Goal: Task Accomplishment & Management: Manage account settings

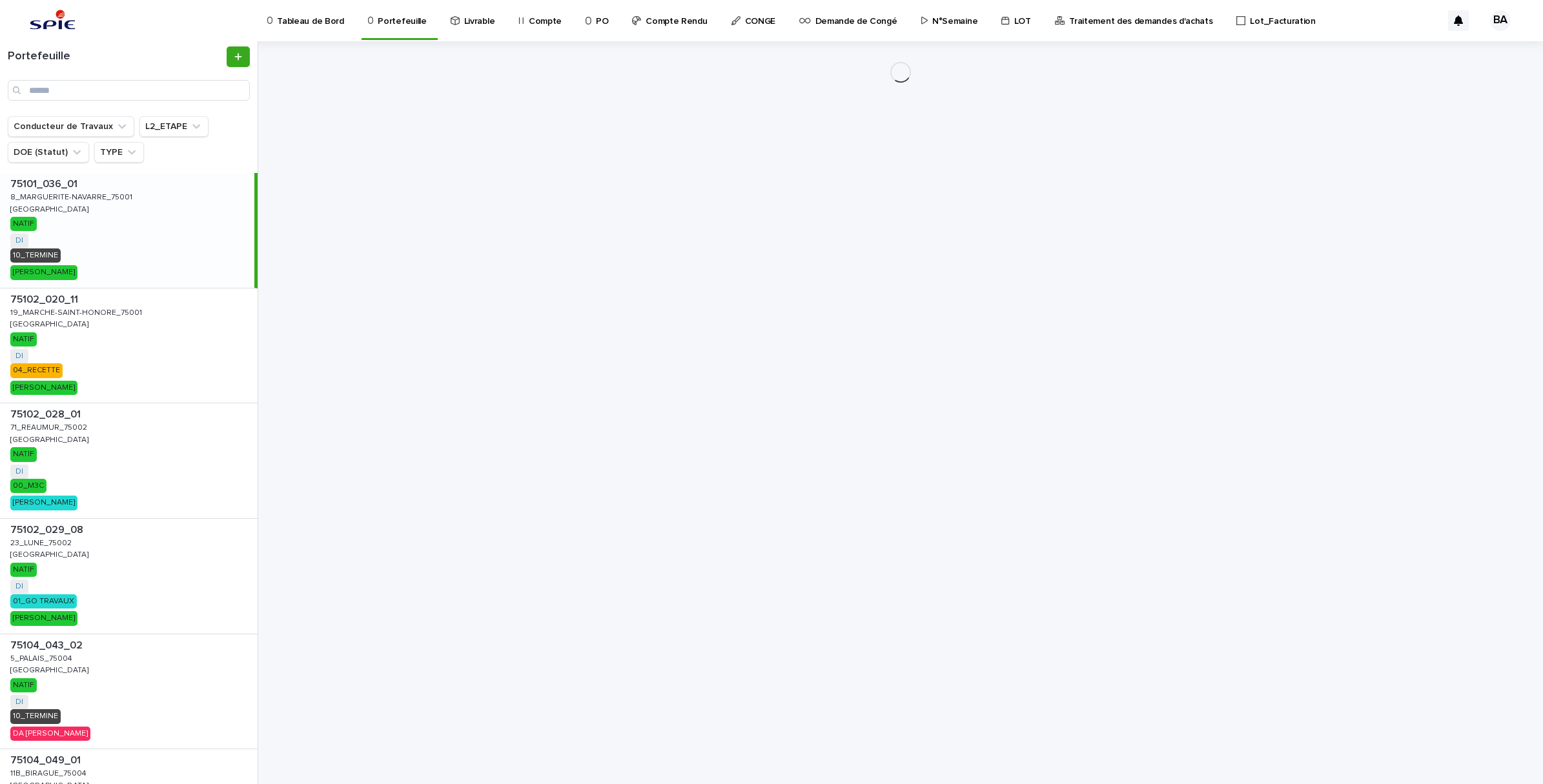
click at [1121, 20] on p "Traitement des demandes d'achats" at bounding box center [1140, 14] width 143 height 27
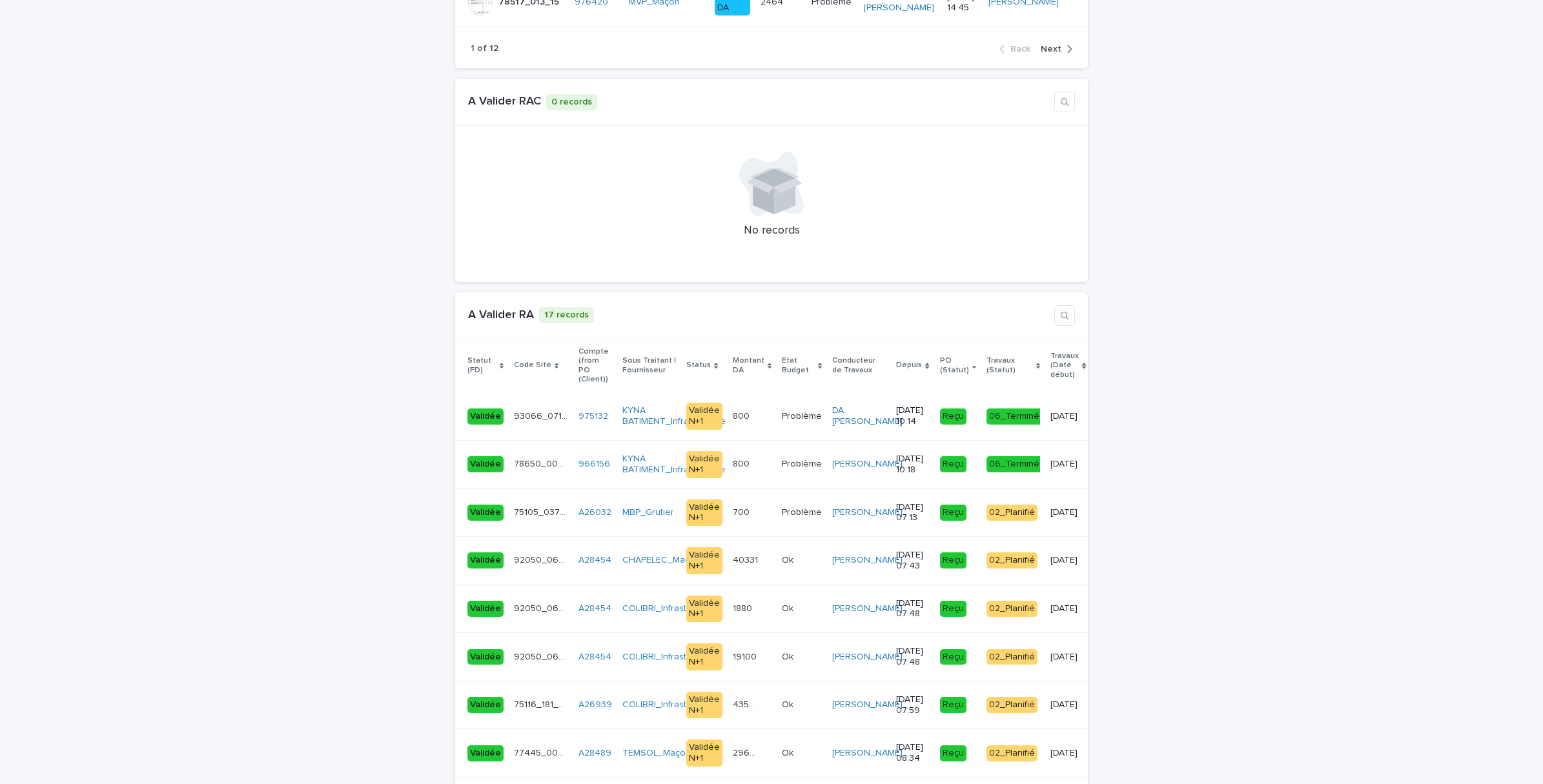
scroll to position [2017, 0]
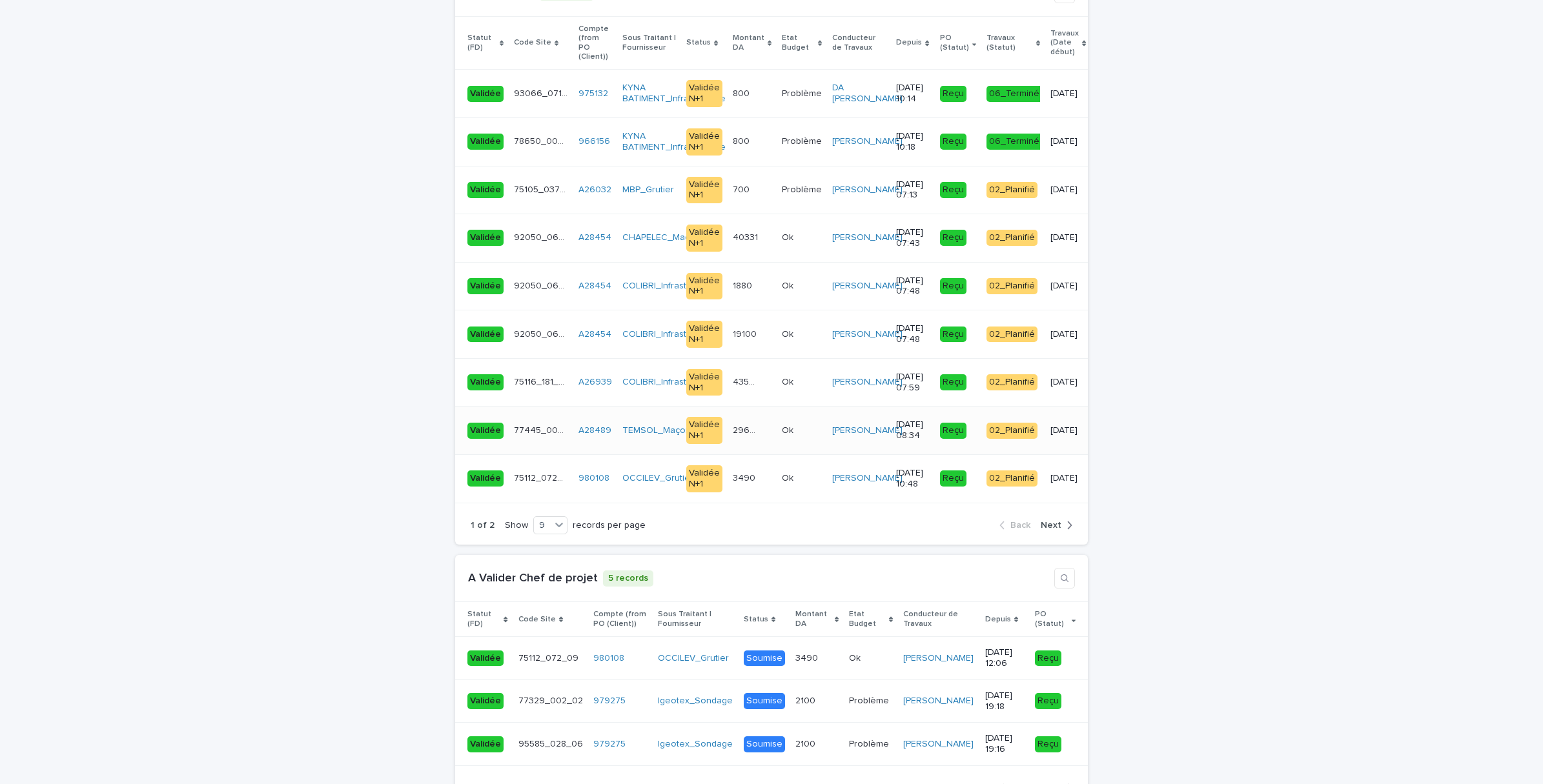
click at [742, 407] on td "29680 29680" at bounding box center [752, 431] width 49 height 49
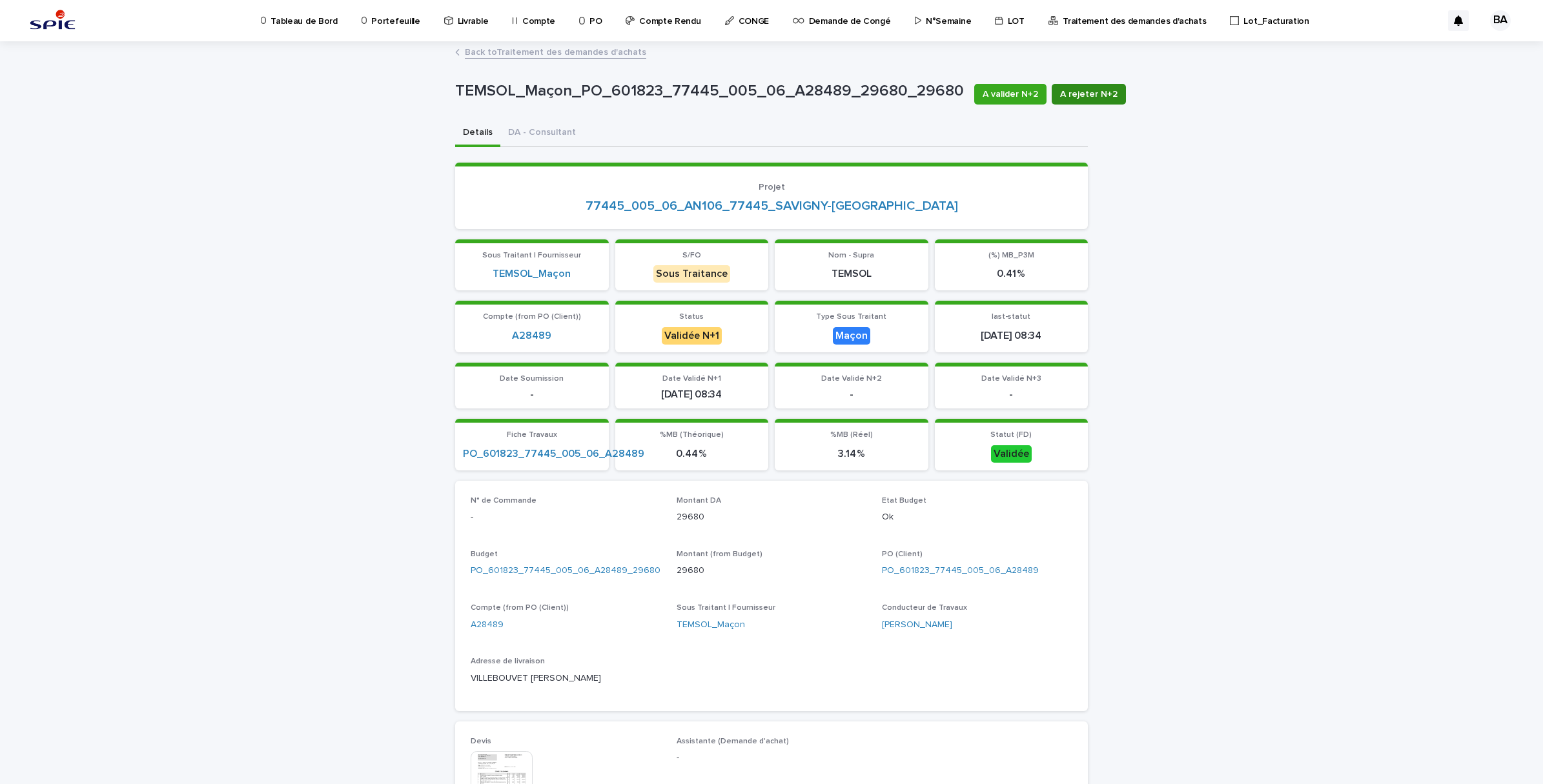
click at [1068, 95] on span "A rejeter N+2" at bounding box center [1089, 93] width 57 height 13
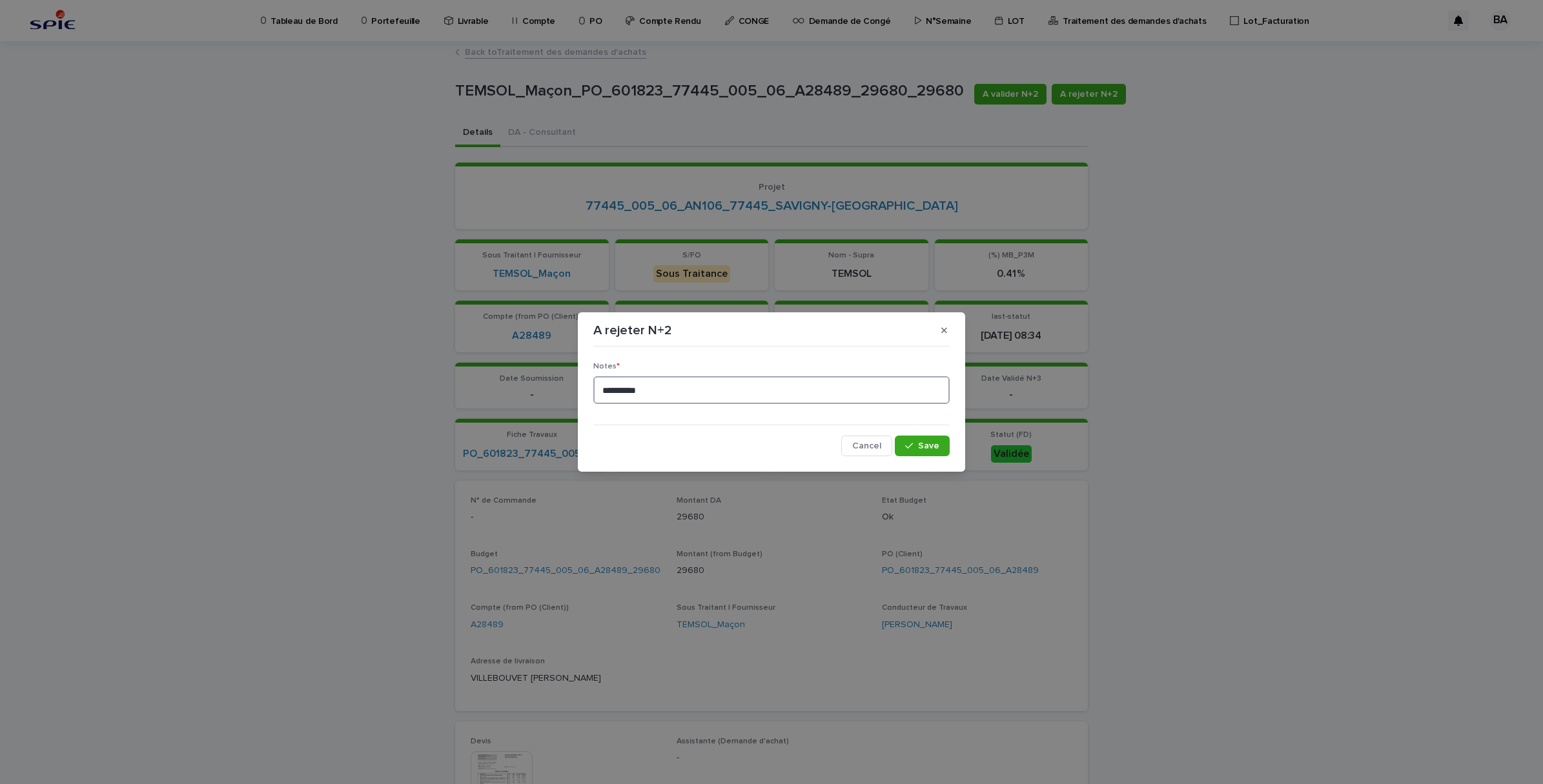
drag, startPoint x: 702, startPoint y: 387, endPoint x: 561, endPoint y: 387, distance: 141.0
click at [561, 387] on div "**********" at bounding box center [772, 392] width 1543 height 784
type textarea "**********"
click at [940, 447] on span "Save" at bounding box center [929, 445] width 21 height 9
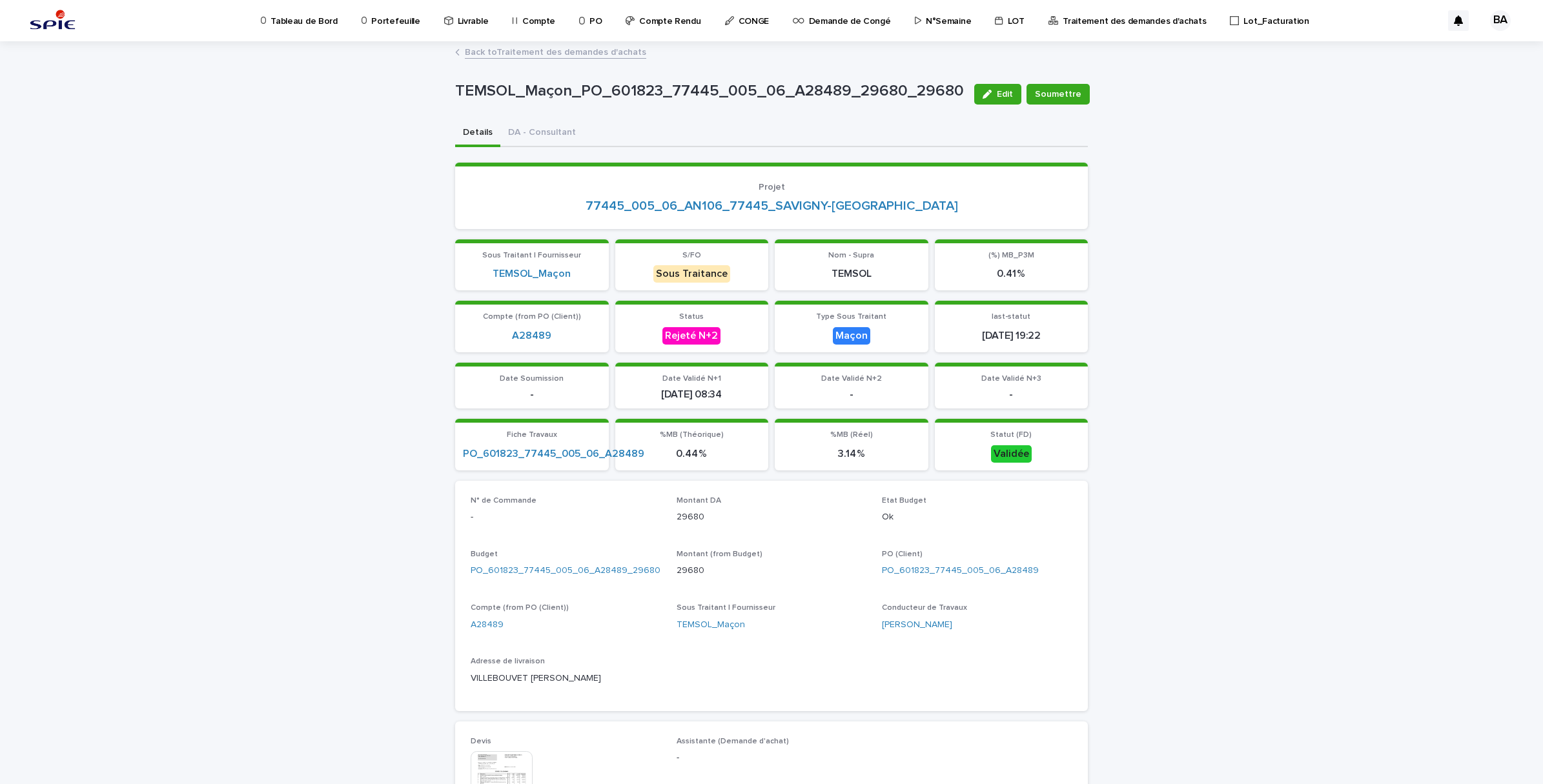
click at [539, 46] on link "Back to Traitement des demandes d'achats" at bounding box center [556, 51] width 182 height 15
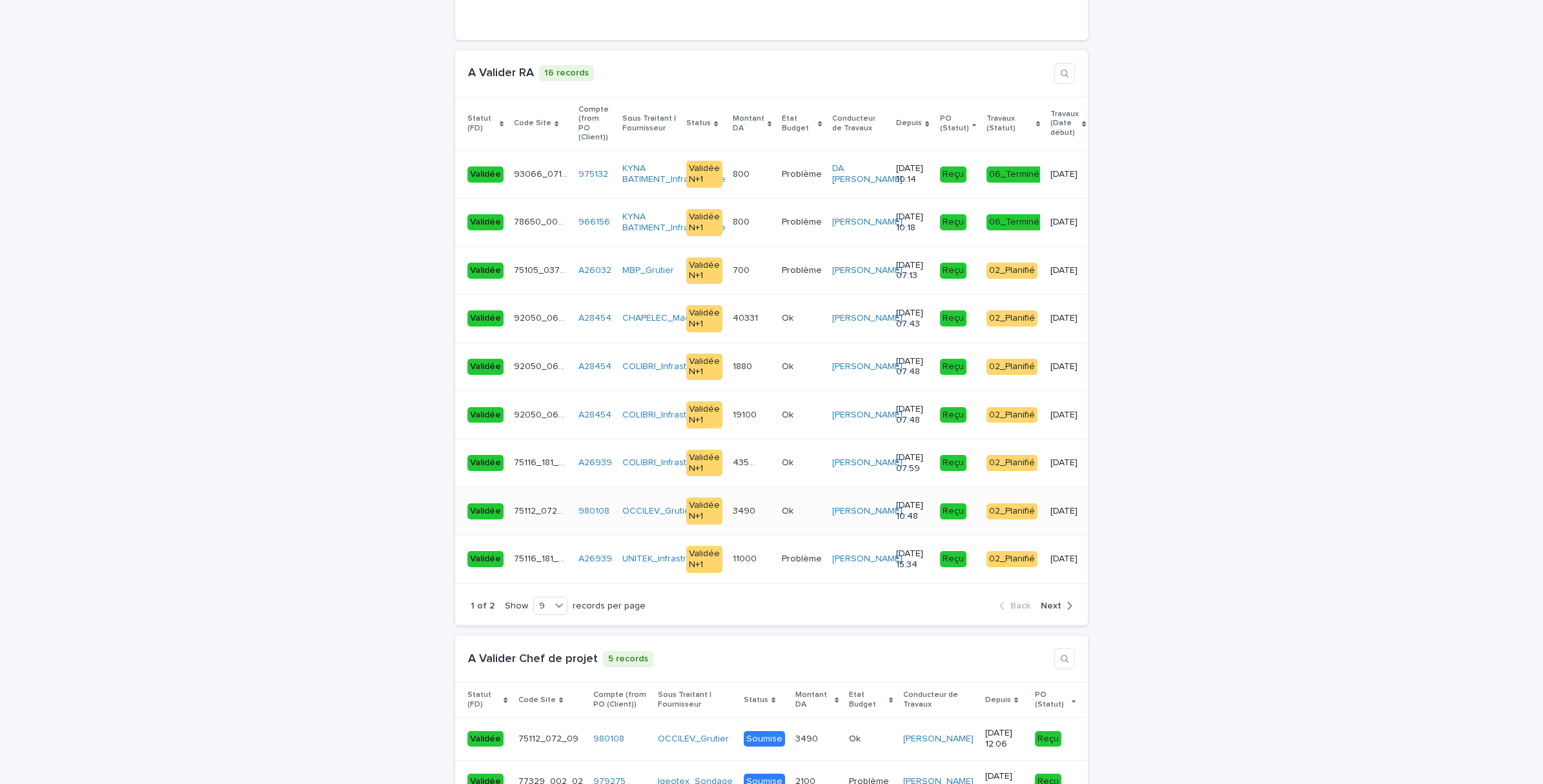
scroll to position [2017, 0]
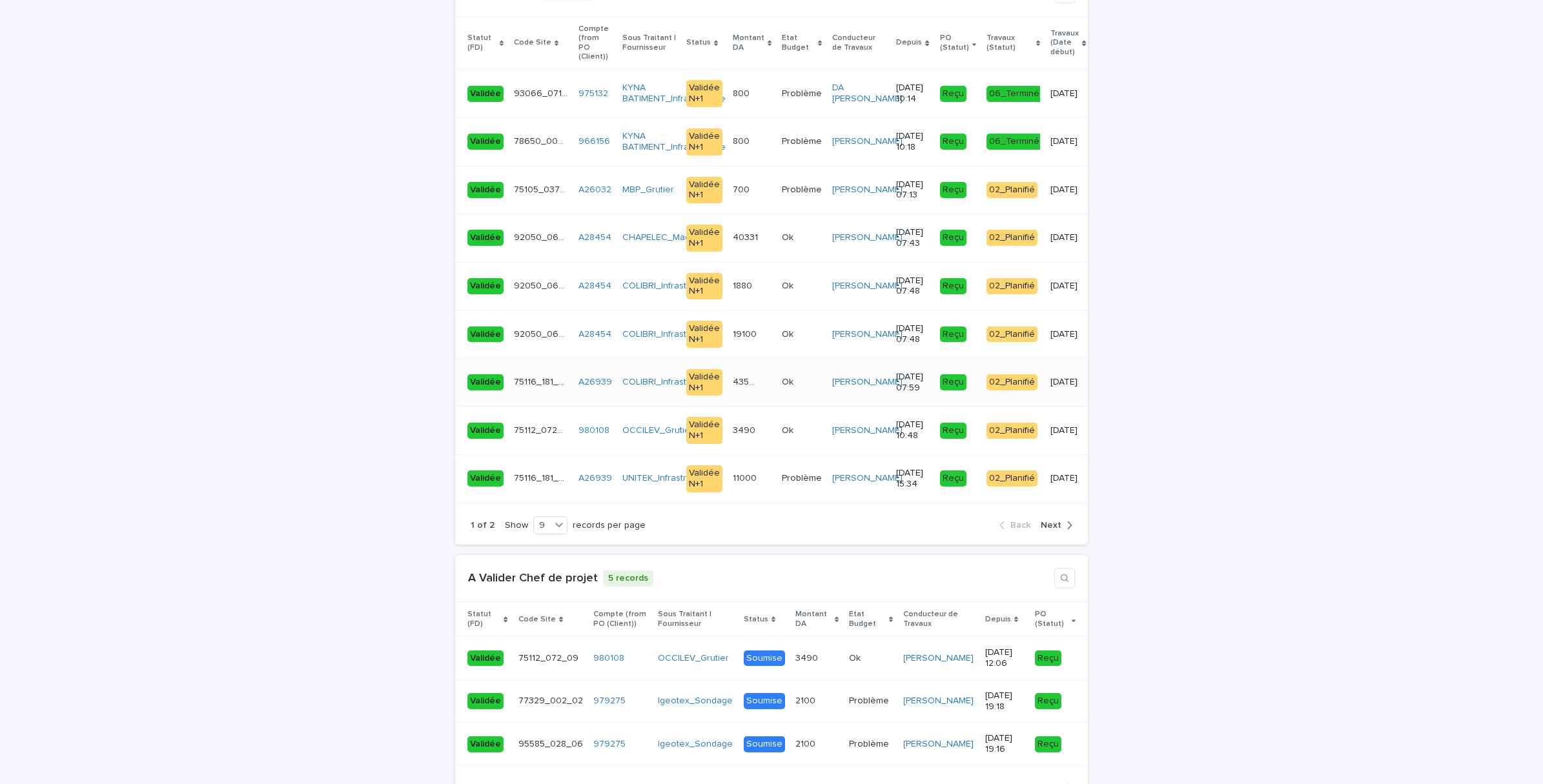
click at [733, 372] on div "43579 43579" at bounding box center [752, 382] width 39 height 21
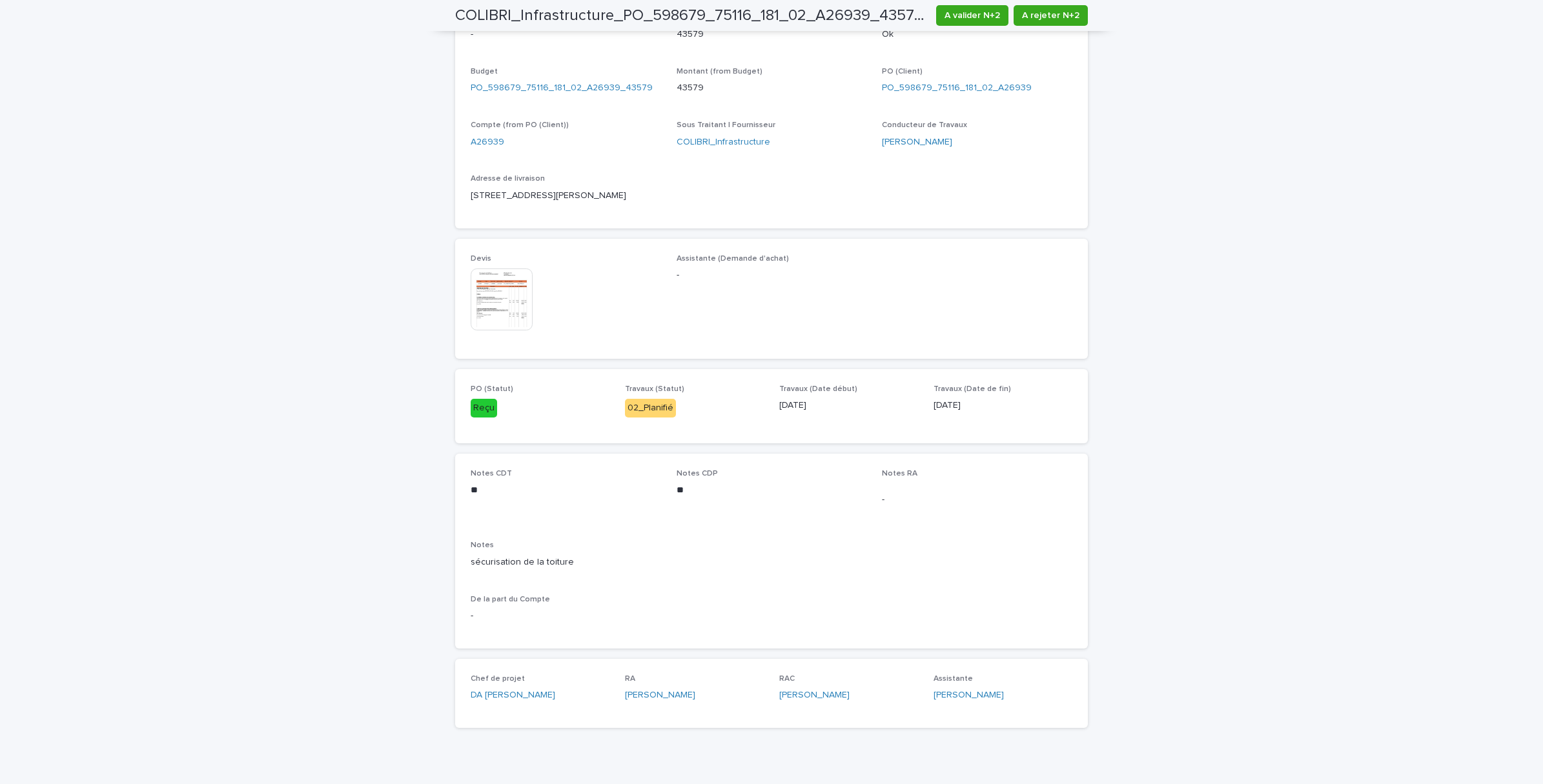
scroll to position [484, 0]
click at [491, 297] on img at bounding box center [502, 299] width 62 height 62
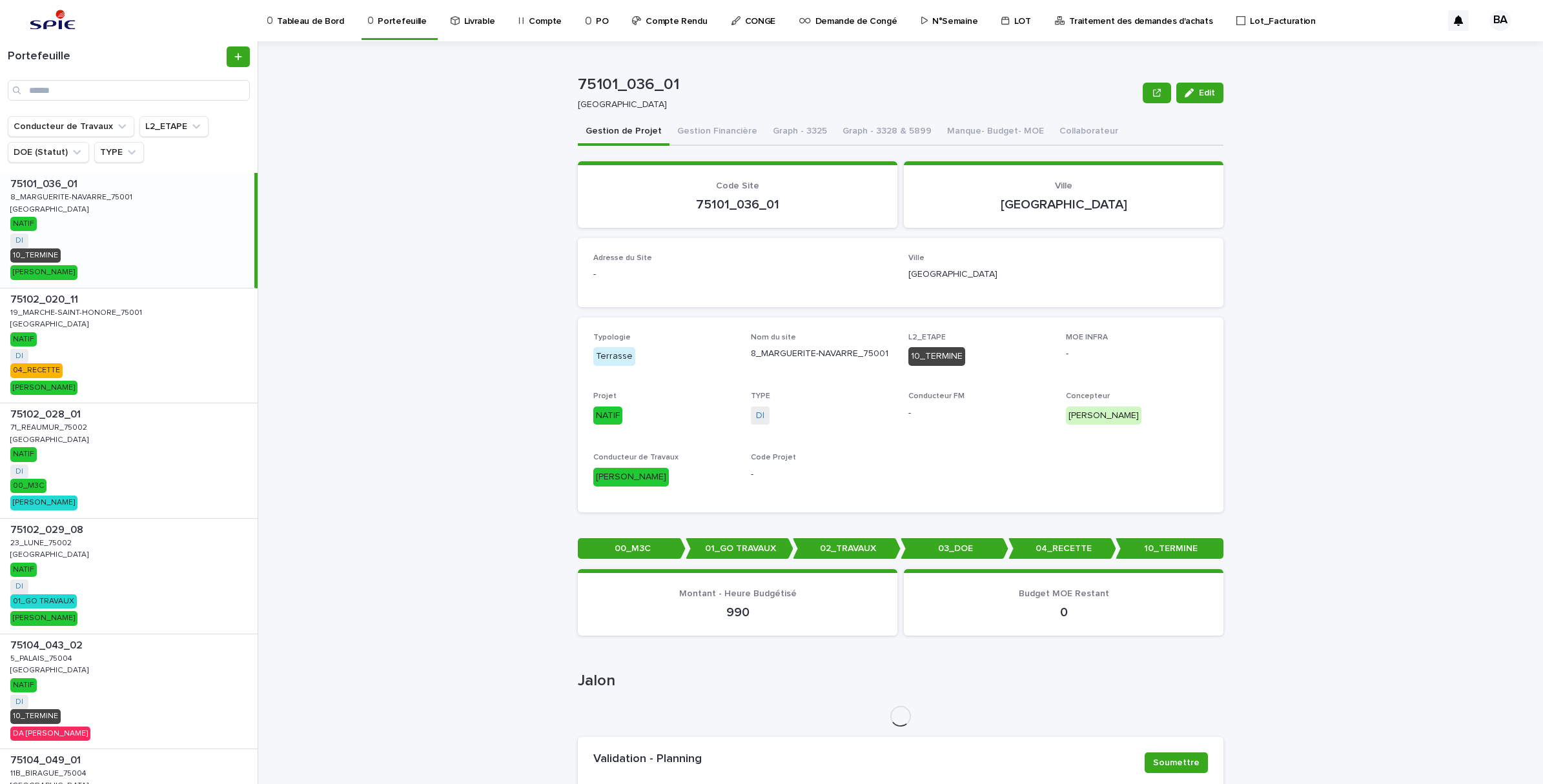
click at [1130, 17] on p "Traitement des demandes d'achats" at bounding box center [1140, 14] width 143 height 27
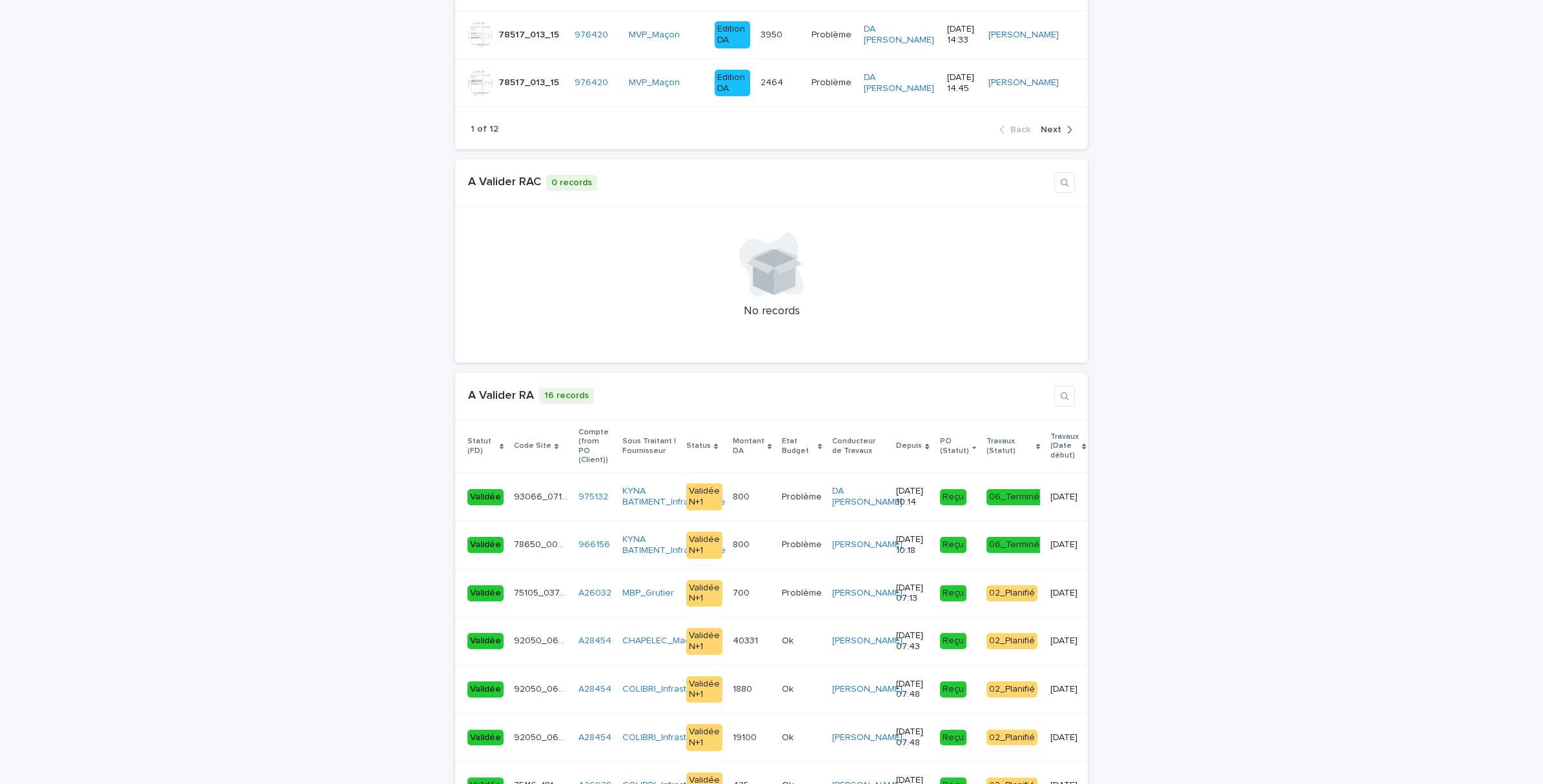
scroll to position [1937, 0]
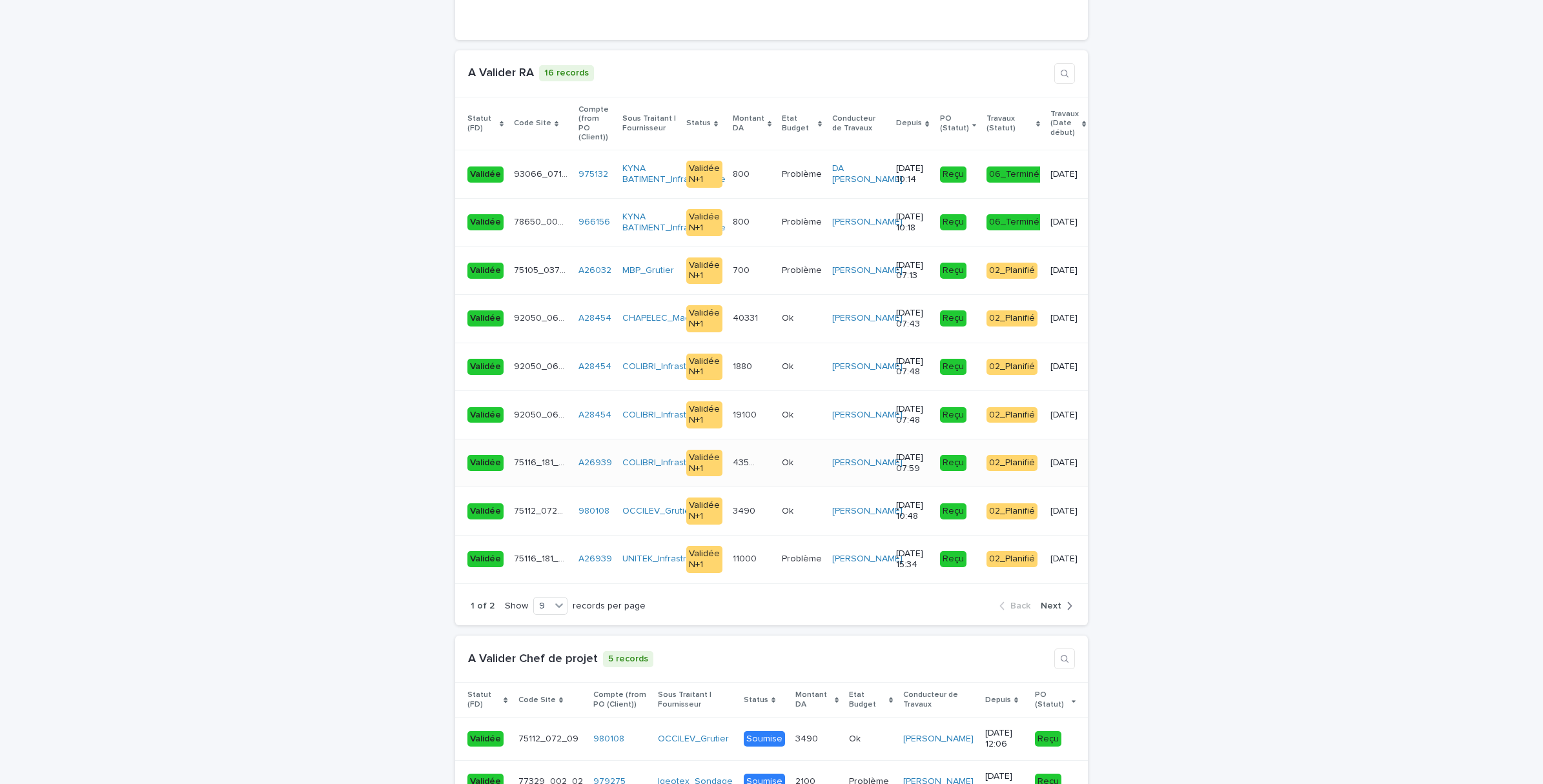
click at [733, 452] on div "43579 43579" at bounding box center [752, 463] width 39 height 21
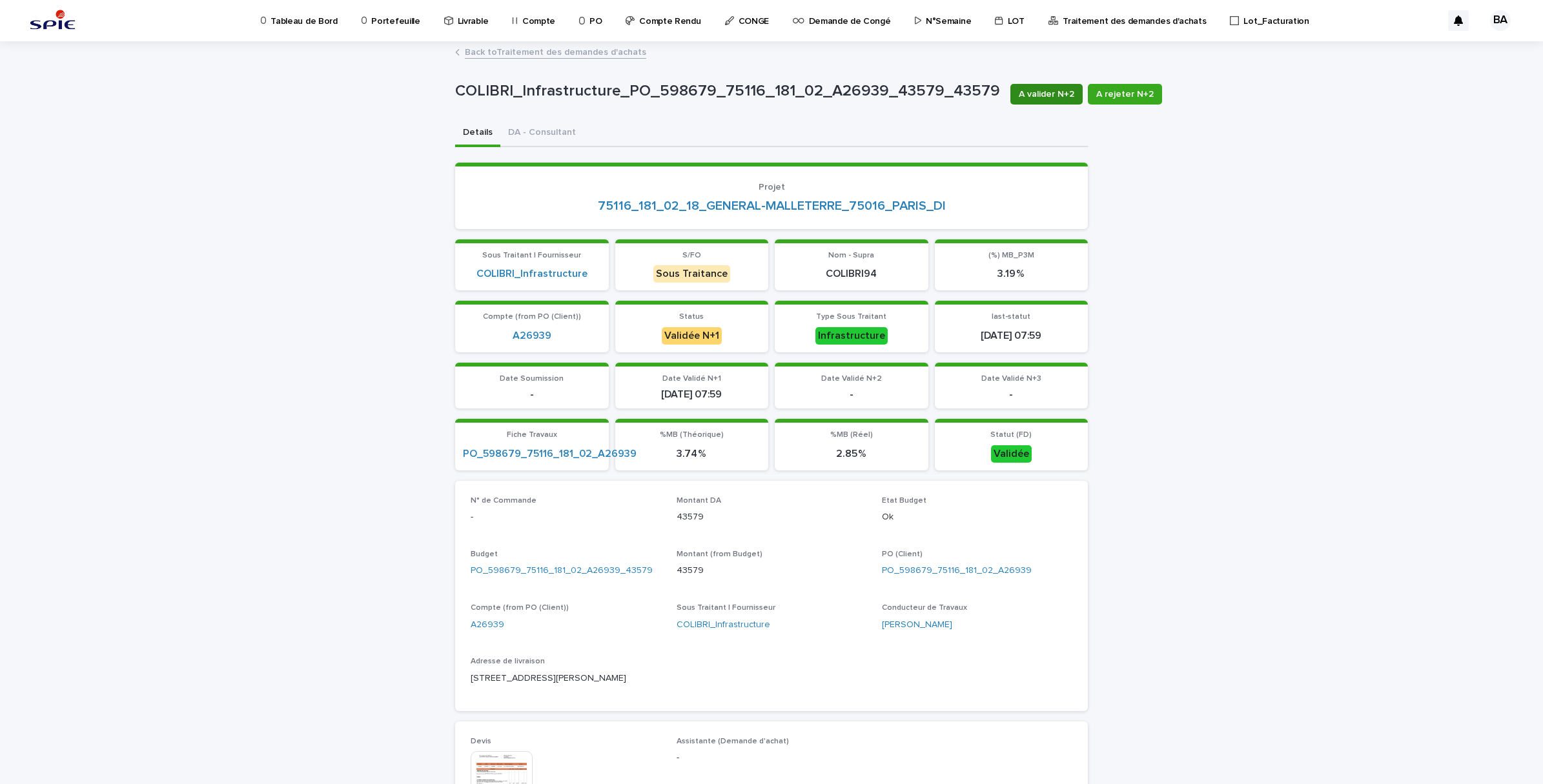
click at [1027, 93] on span "A valider N+2" at bounding box center [1046, 93] width 55 height 13
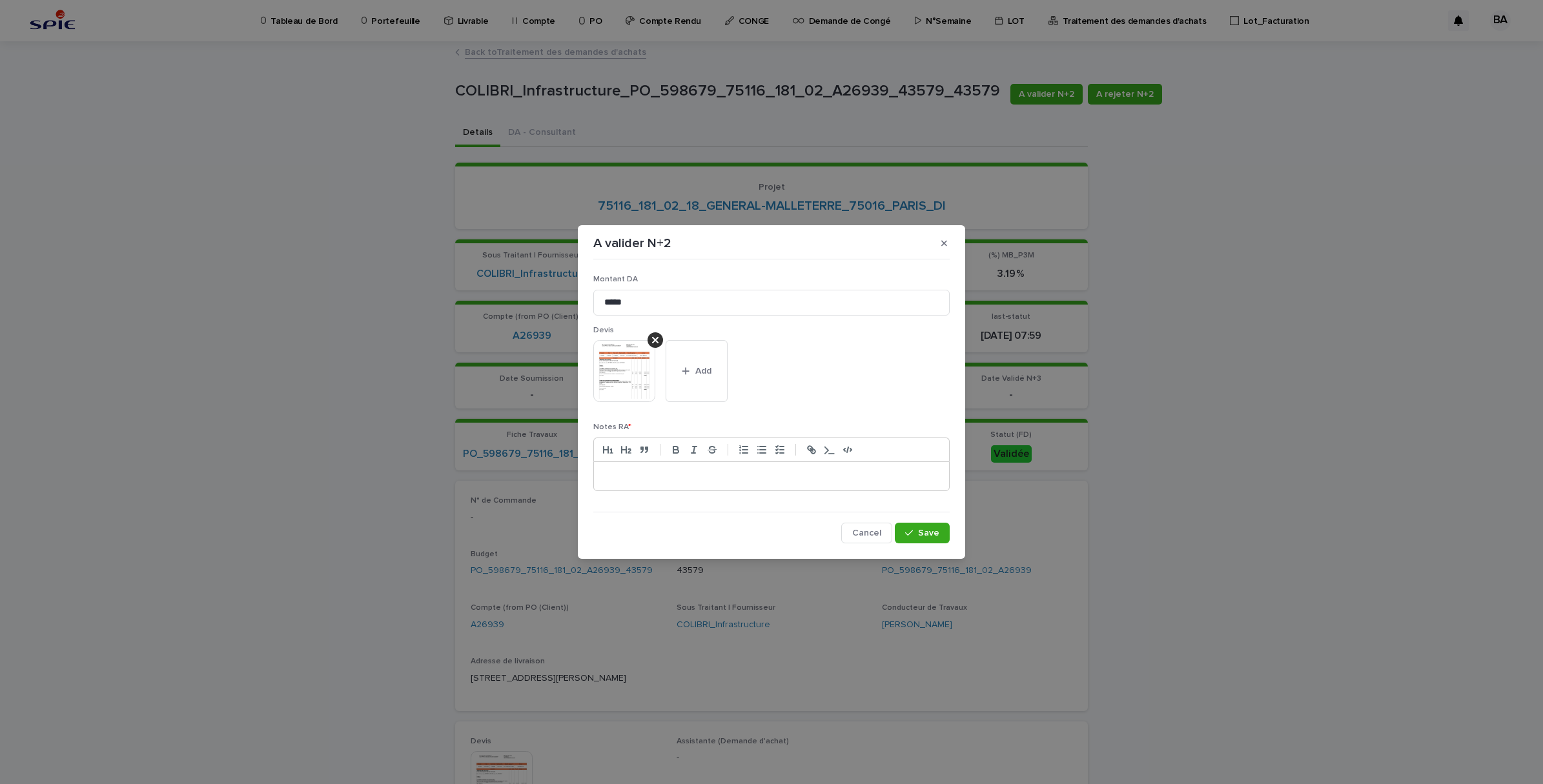
click at [611, 475] on p at bounding box center [772, 476] width 336 height 13
click at [917, 535] on div "button" at bounding box center [912, 533] width 13 height 9
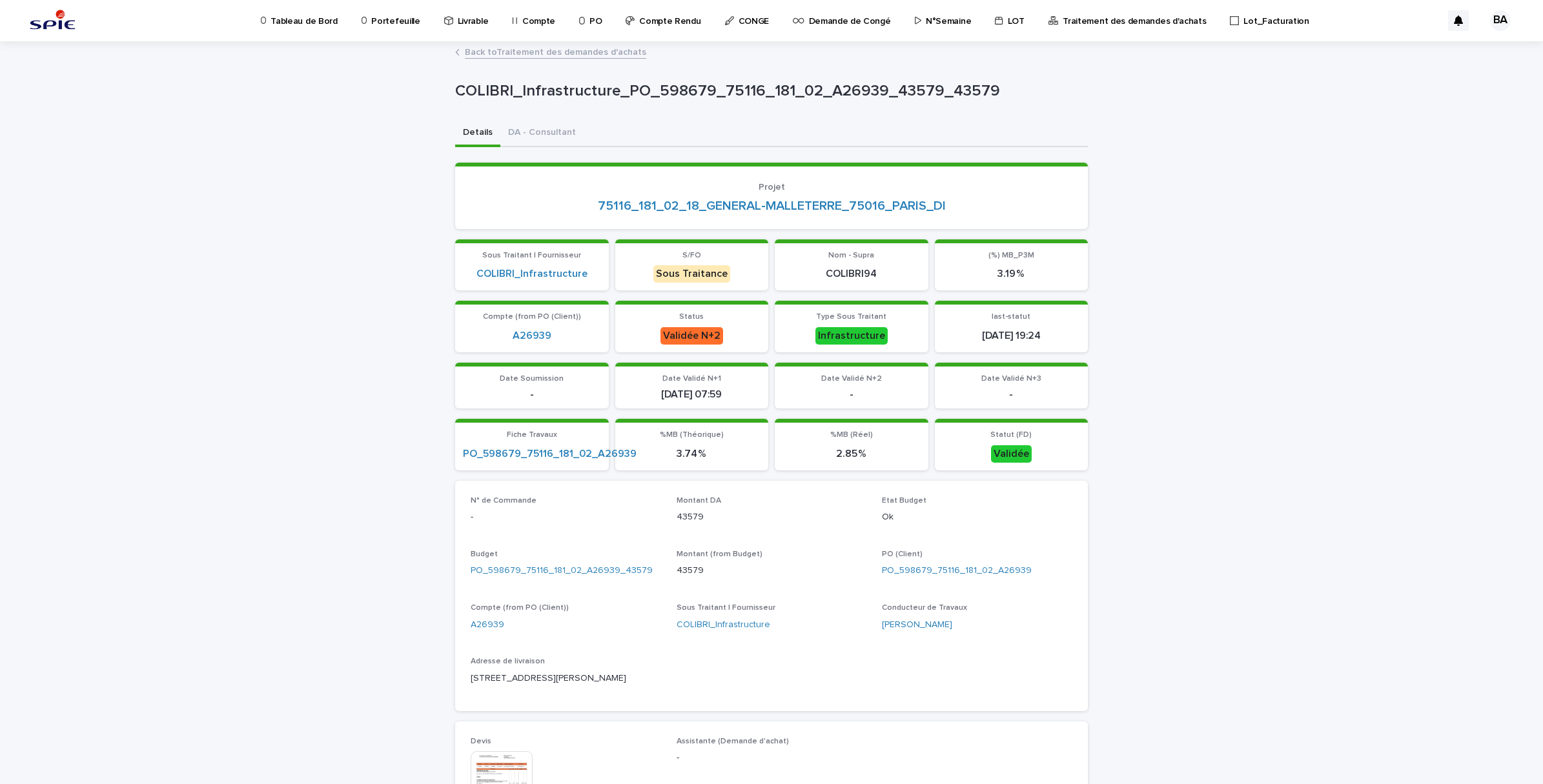
drag, startPoint x: 470, startPoint y: 53, endPoint x: 1542, endPoint y: 321, distance: 1105.0
click at [470, 53] on link "Back to Traitement des demandes d'achats" at bounding box center [556, 51] width 182 height 15
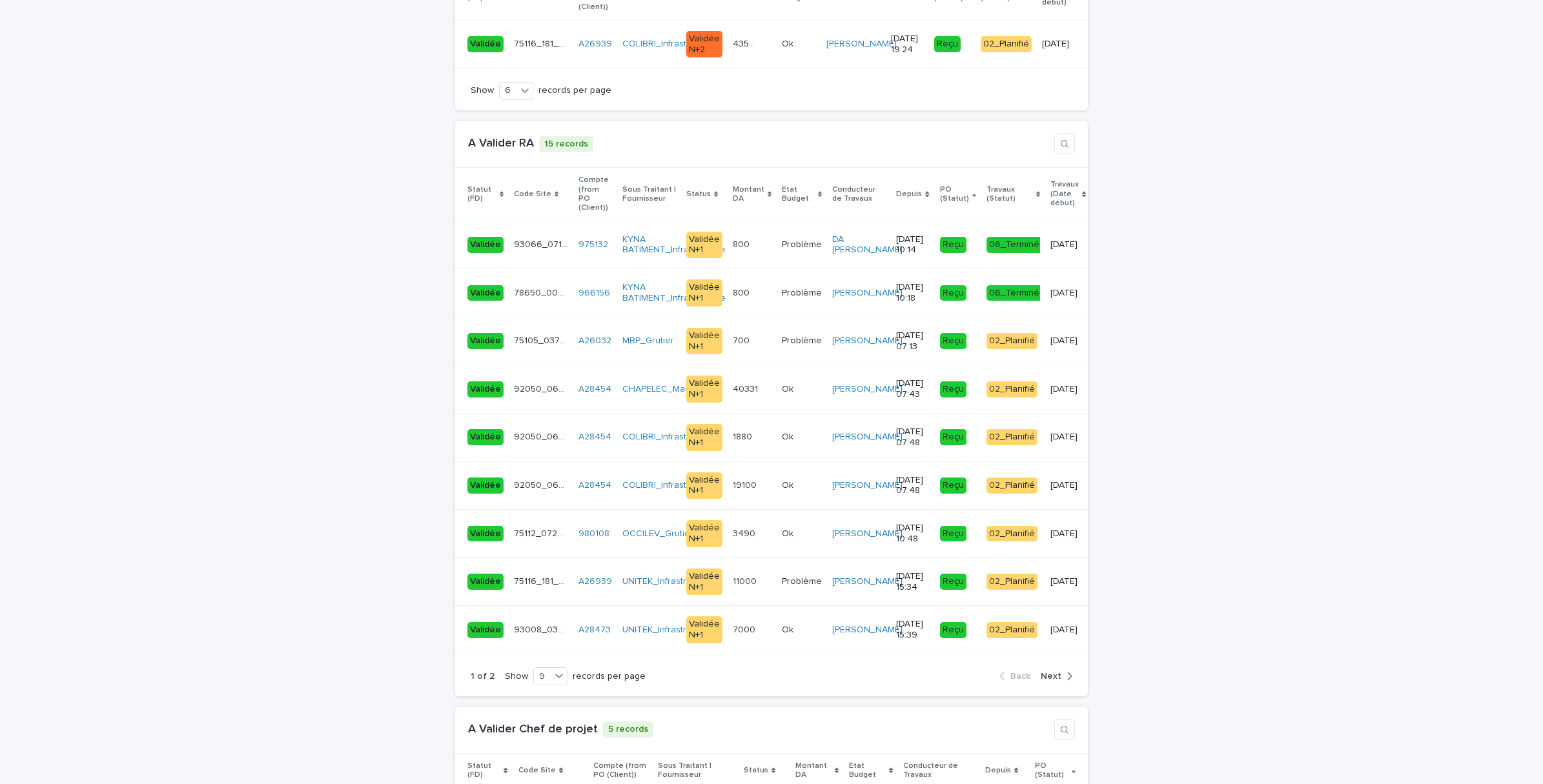
scroll to position [1856, 0]
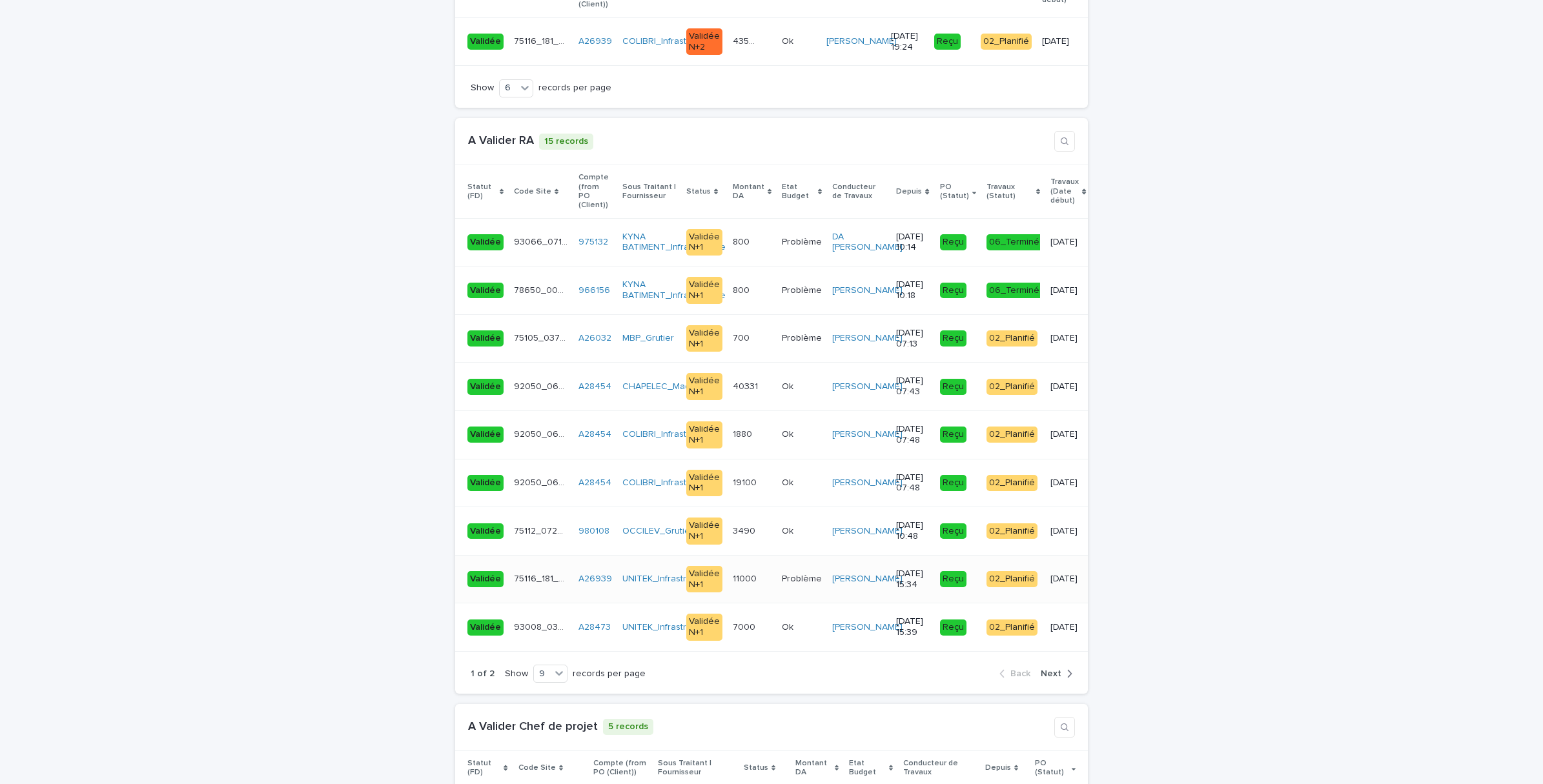
click at [734, 569] on div "11000 11000" at bounding box center [752, 580] width 39 height 21
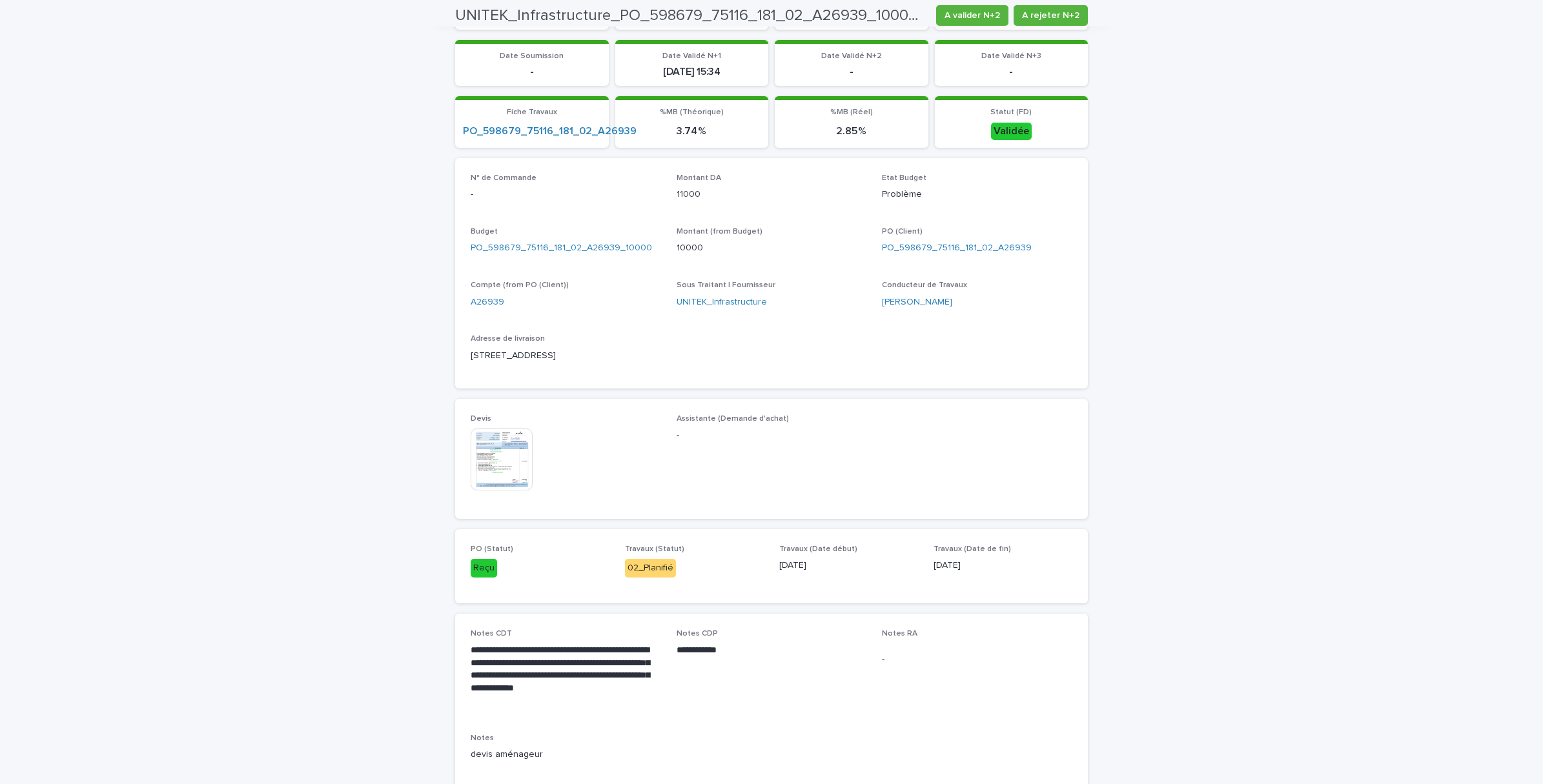
scroll to position [530, 0]
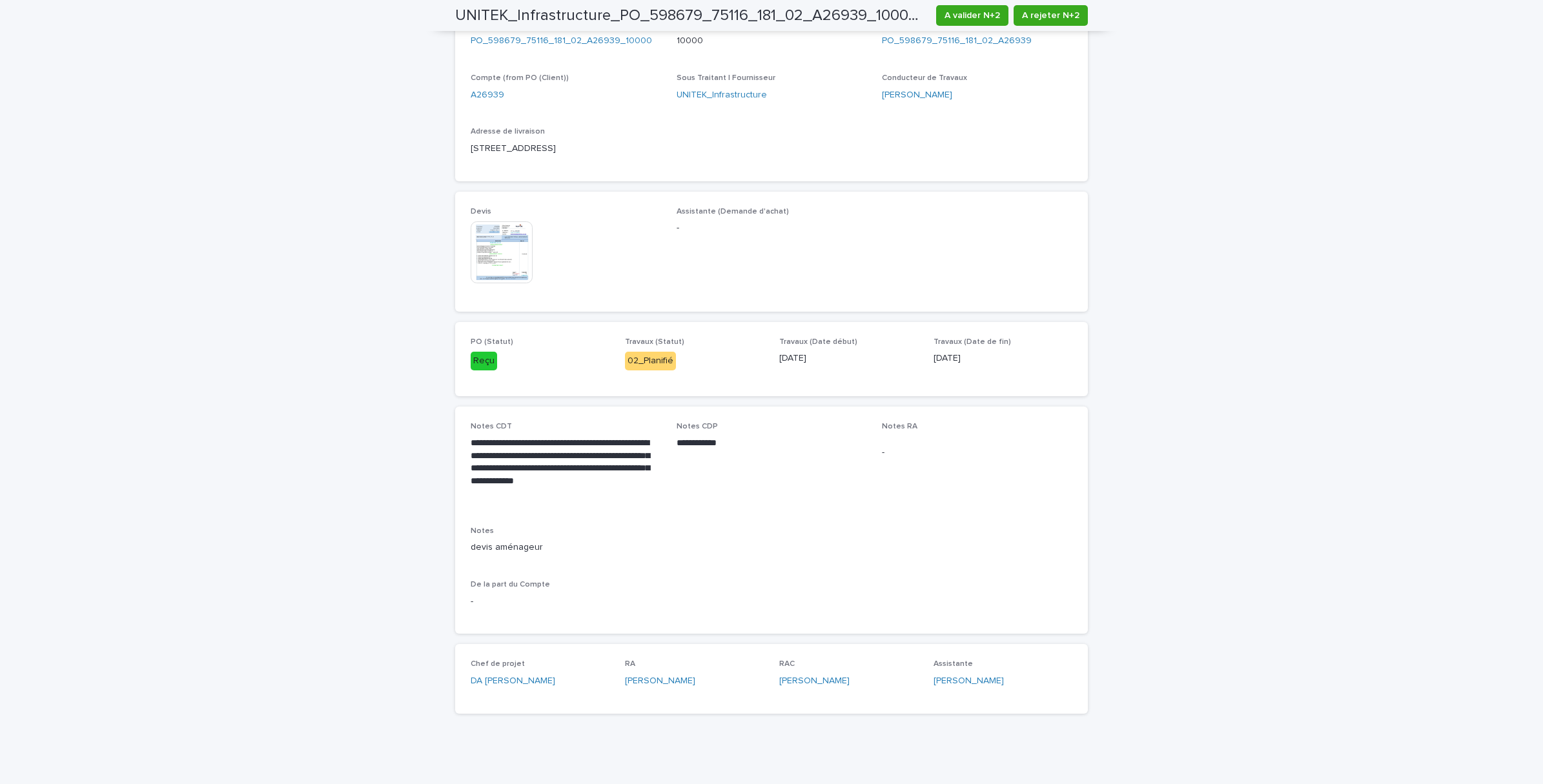
click at [489, 241] on img at bounding box center [502, 253] width 62 height 62
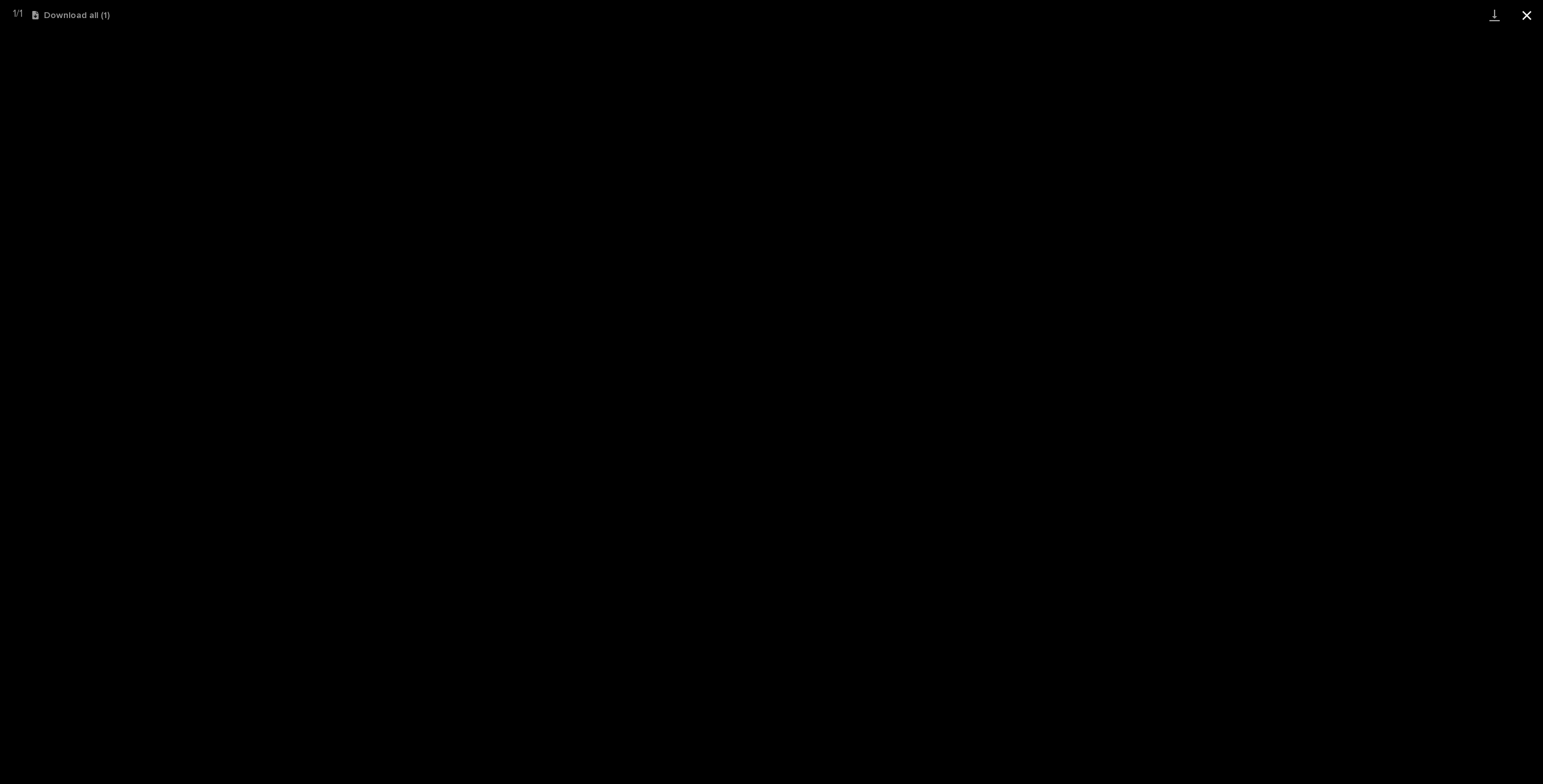
click at [1533, 14] on button "Close gallery" at bounding box center [1526, 15] width 32 height 30
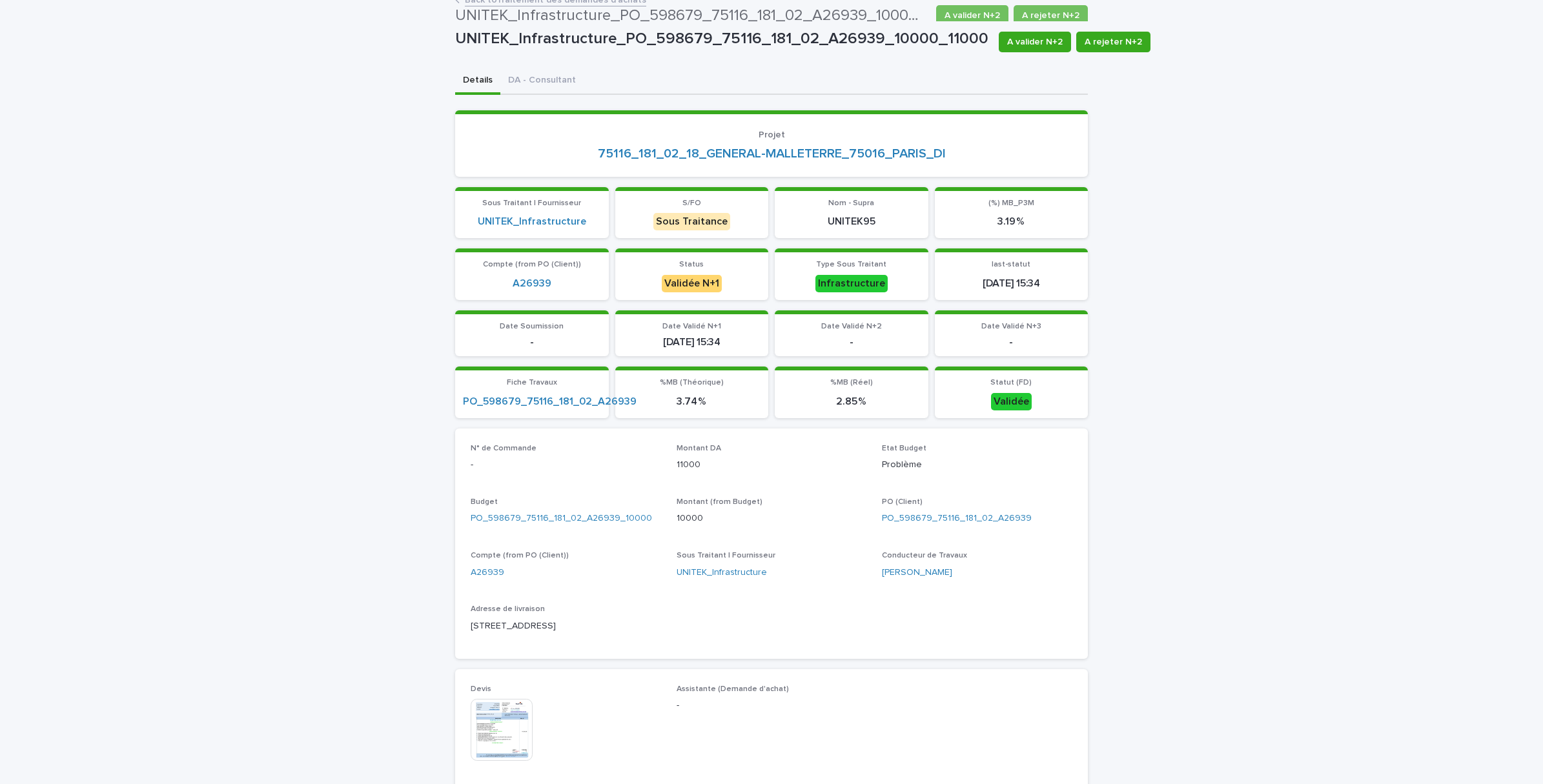
scroll to position [0, 0]
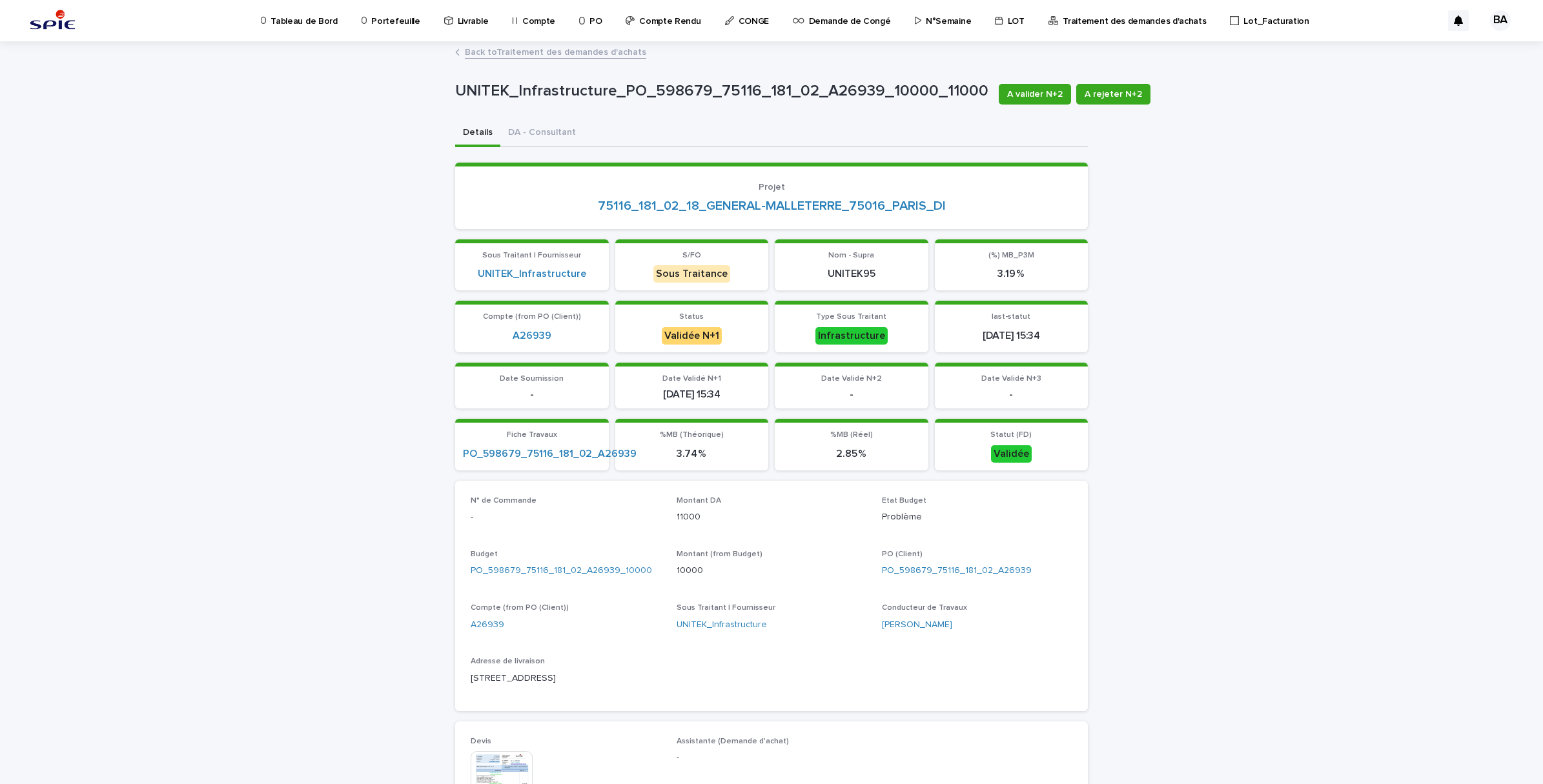
click at [482, 52] on link "Back to Traitement des demandes d'achats" at bounding box center [556, 51] width 182 height 15
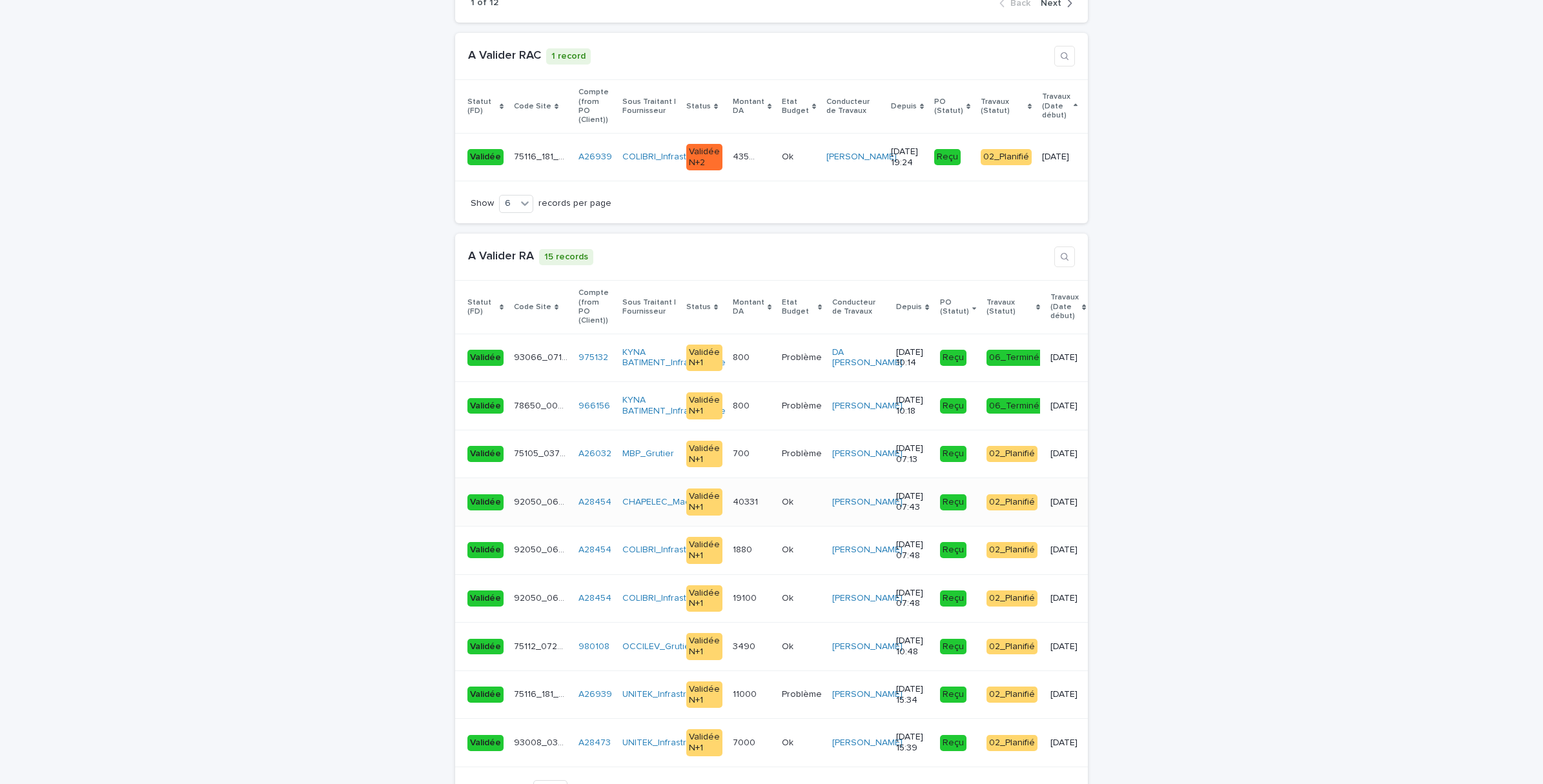
scroll to position [1775, 0]
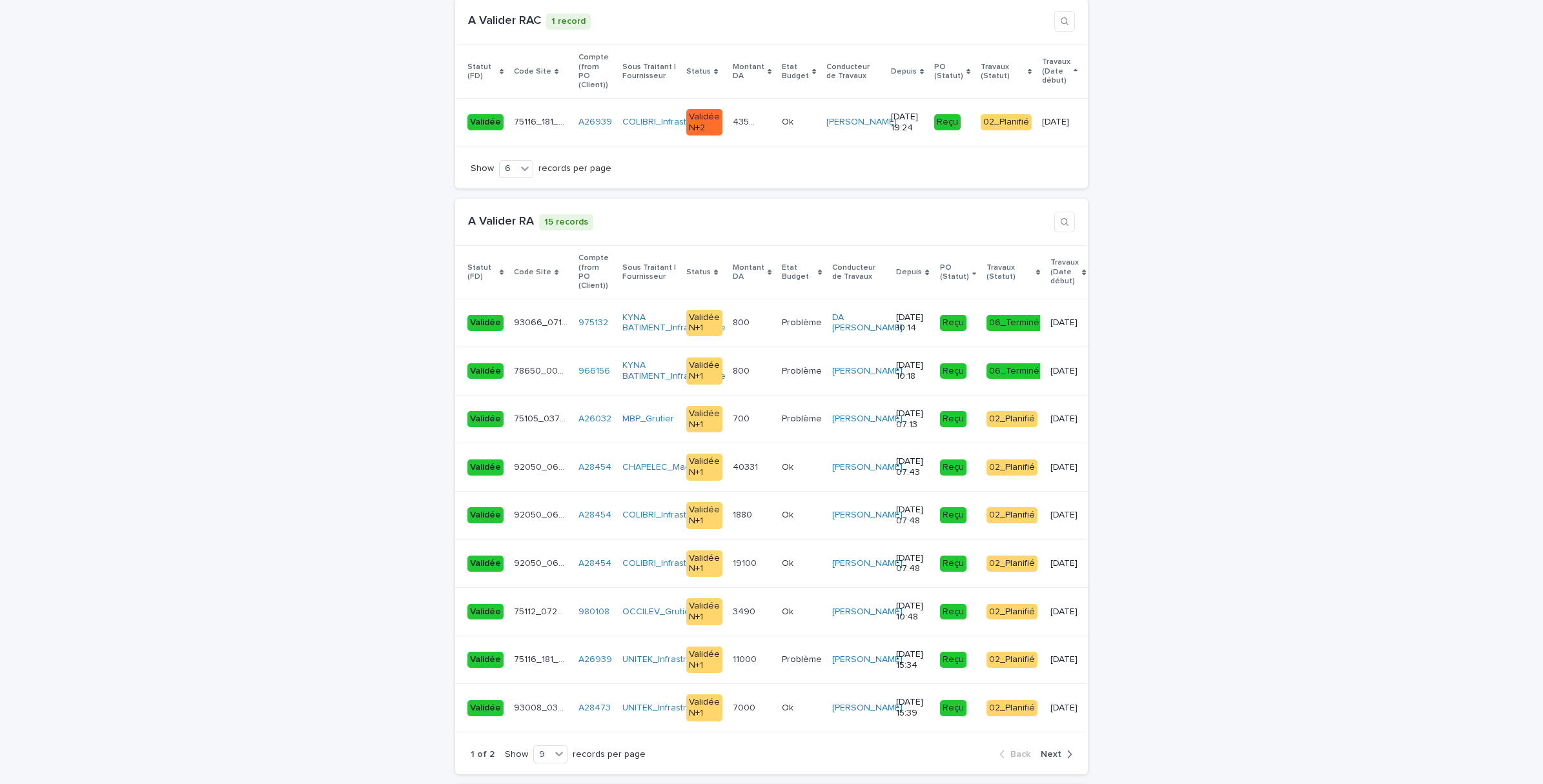
click at [1046, 750] on span "Next" at bounding box center [1051, 754] width 20 height 9
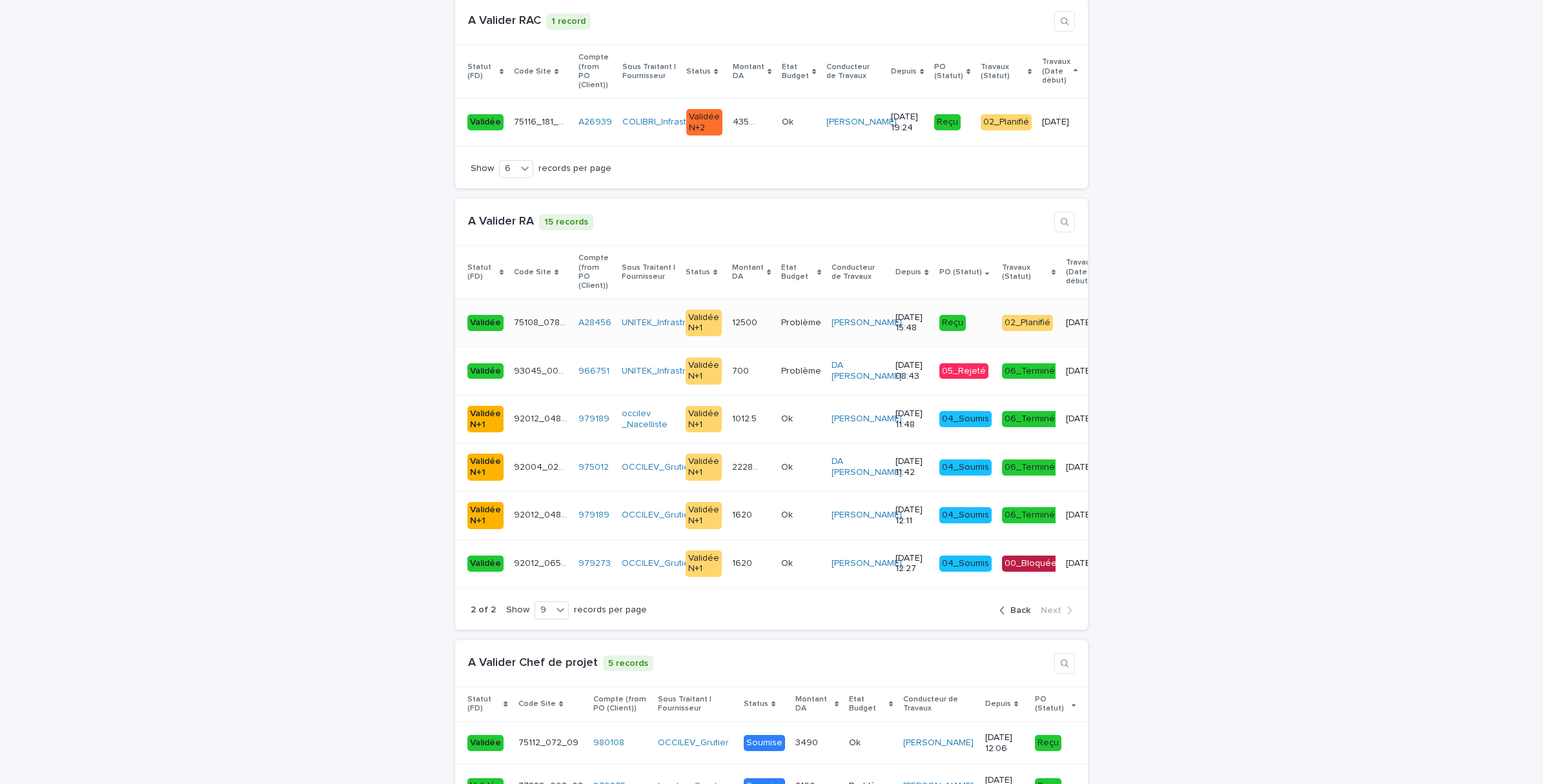
click at [737, 312] on div "12500 12500" at bounding box center [752, 323] width 39 height 21
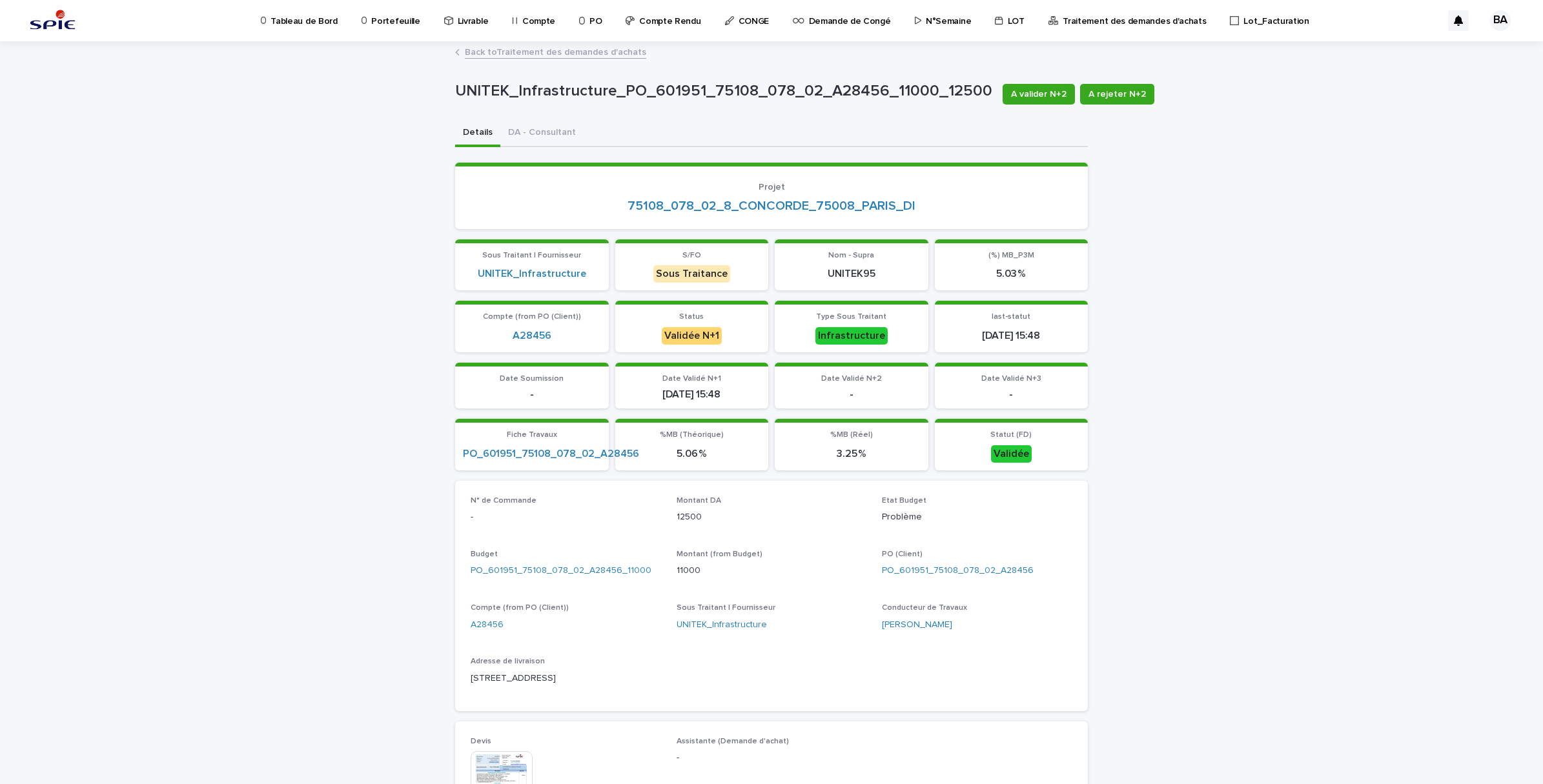
click at [497, 56] on link "Back to Traitement des demandes d'achats" at bounding box center [556, 51] width 182 height 15
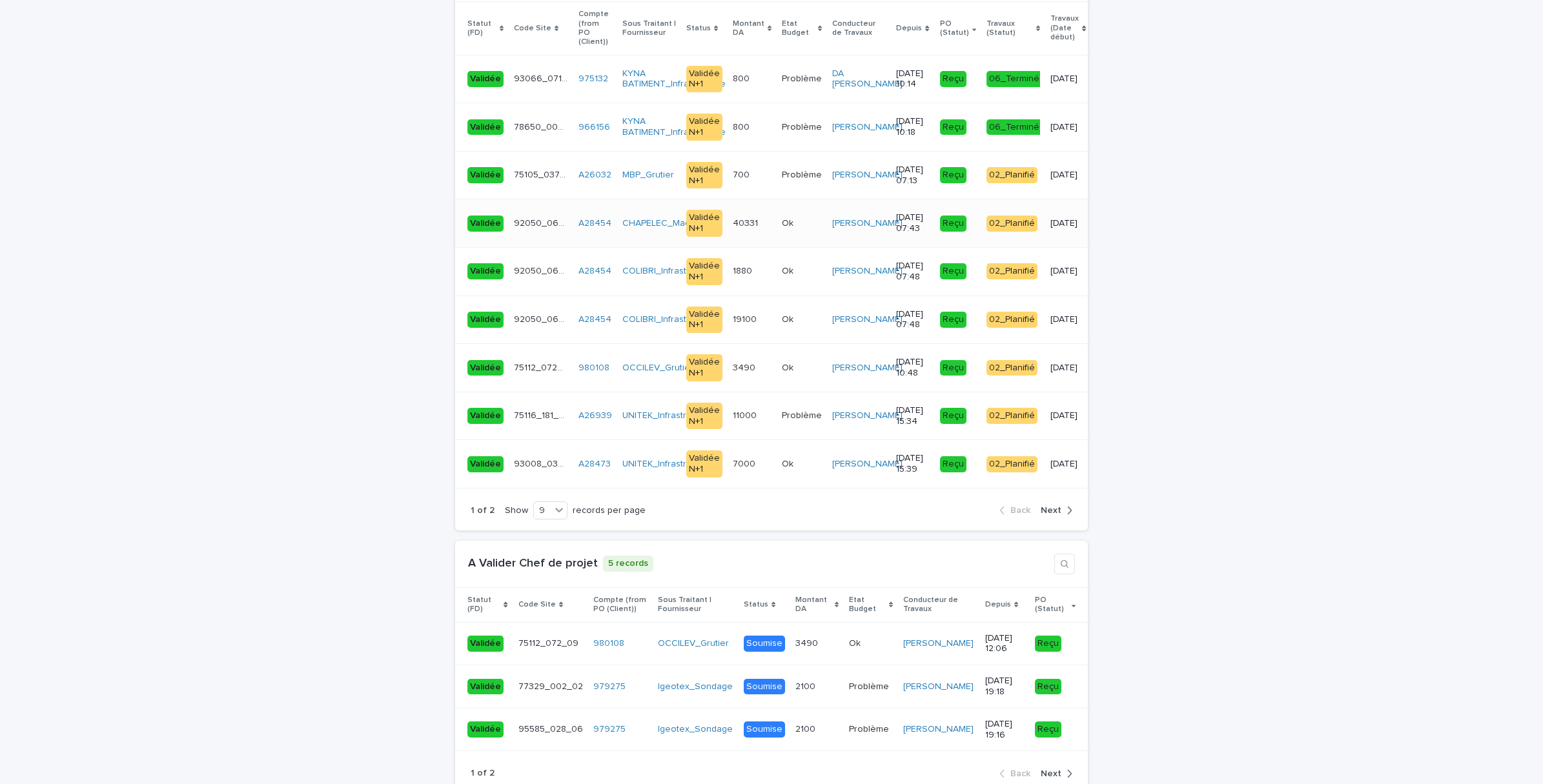
scroll to position [2098, 0]
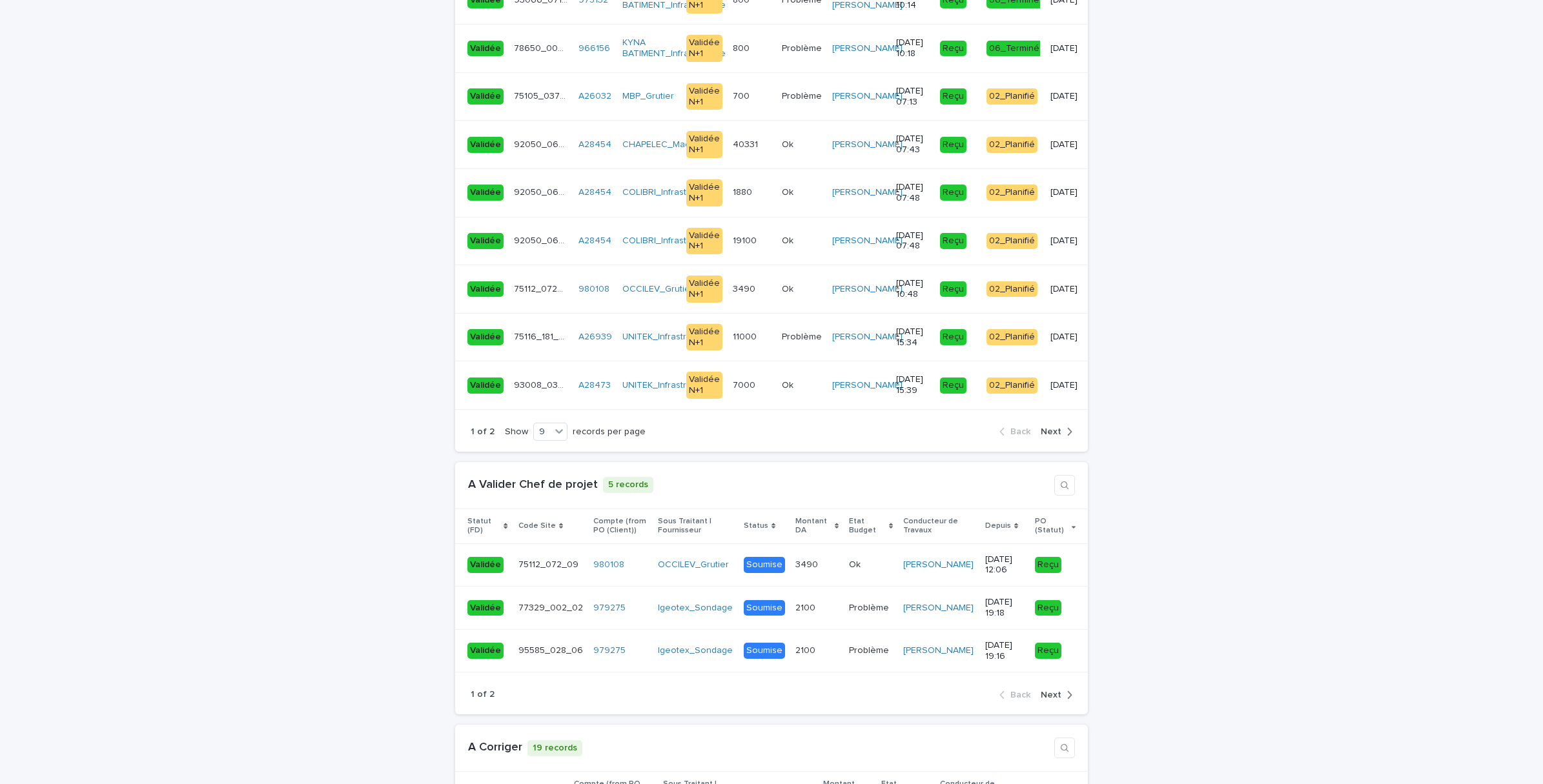
click at [1048, 427] on span "Next" at bounding box center [1051, 431] width 20 height 9
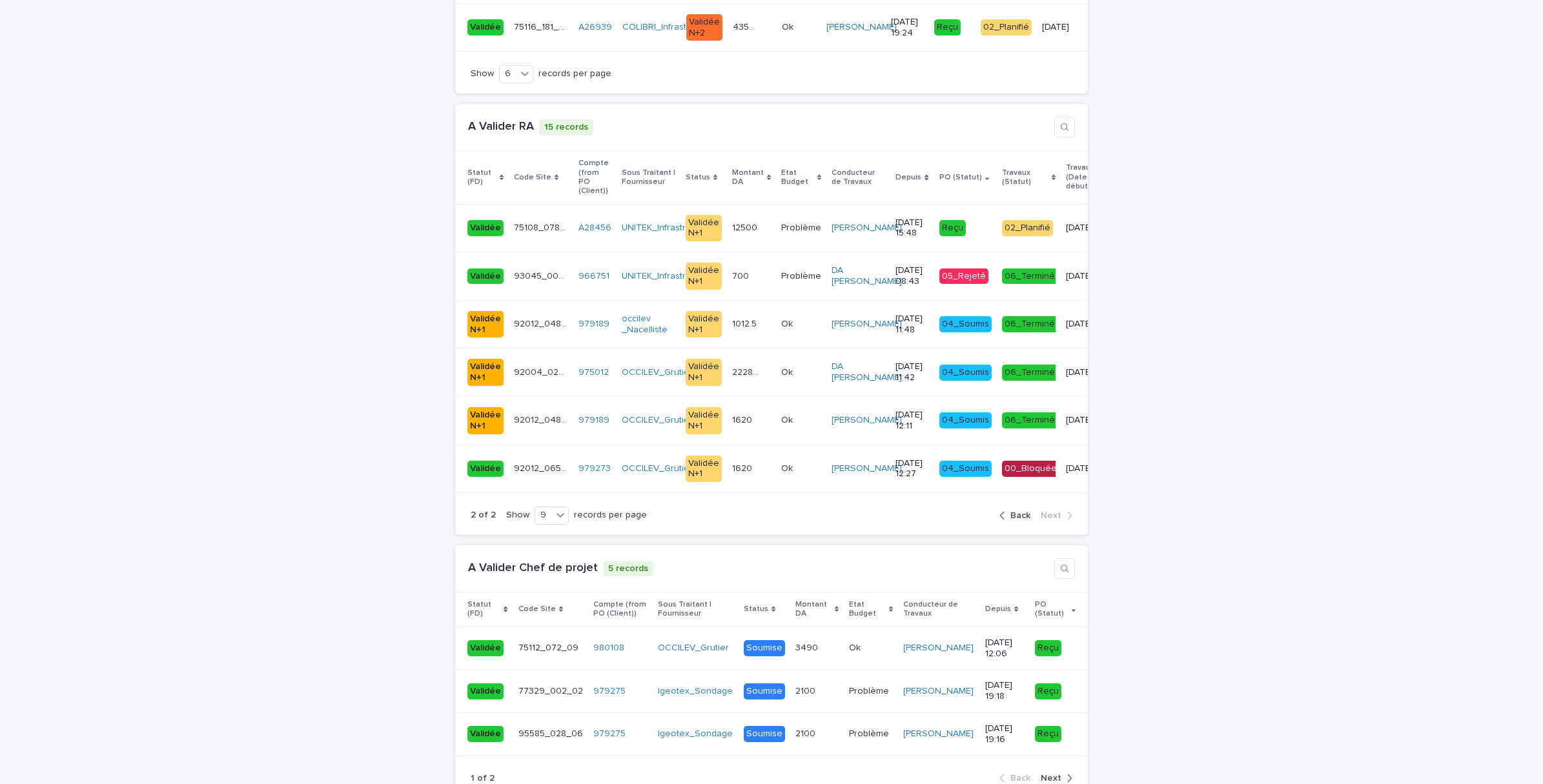
scroll to position [1631, 0]
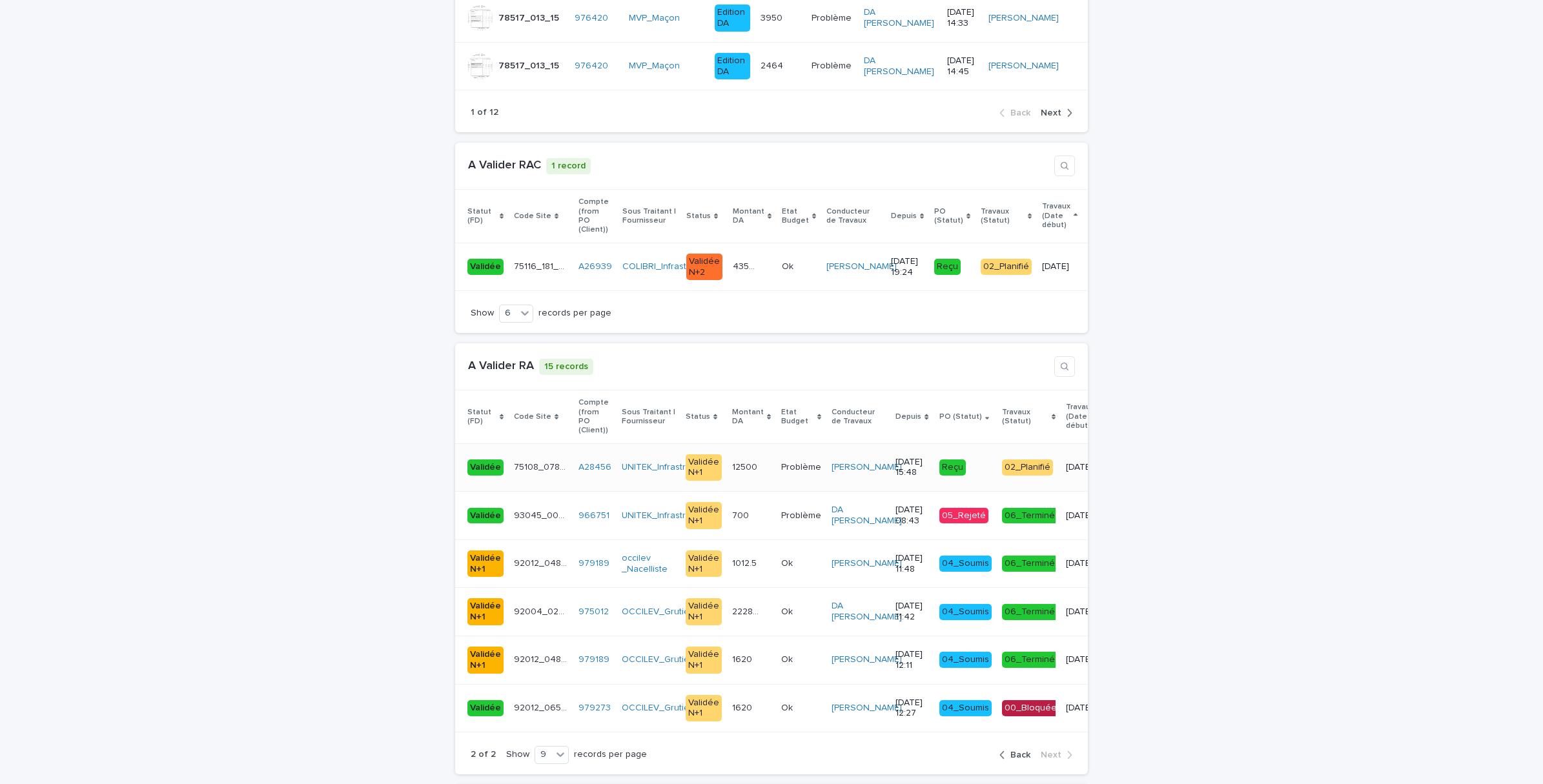
click at [744, 457] on div "12500 12500" at bounding box center [752, 468] width 39 height 21
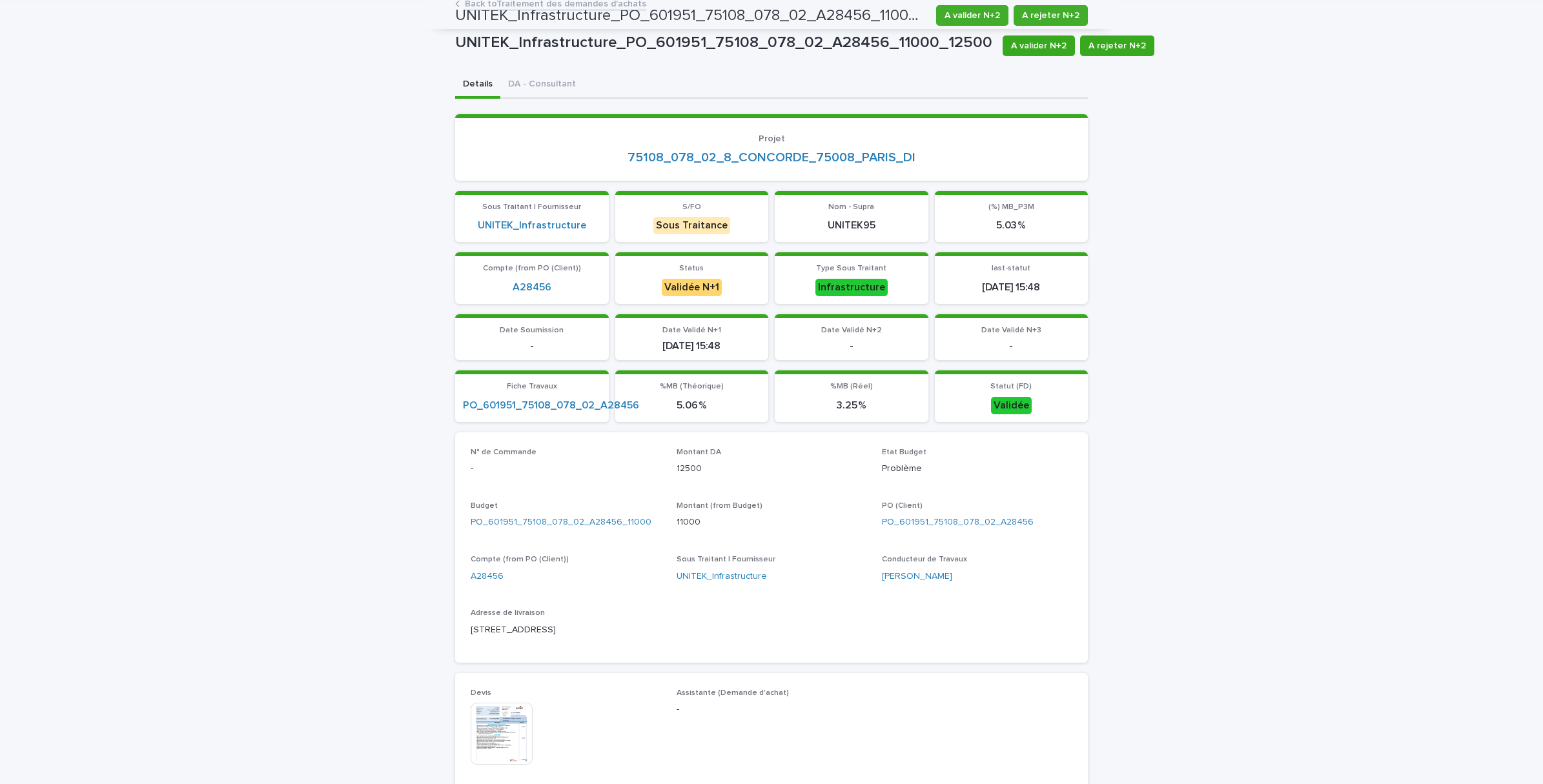
scroll to position [46, 0]
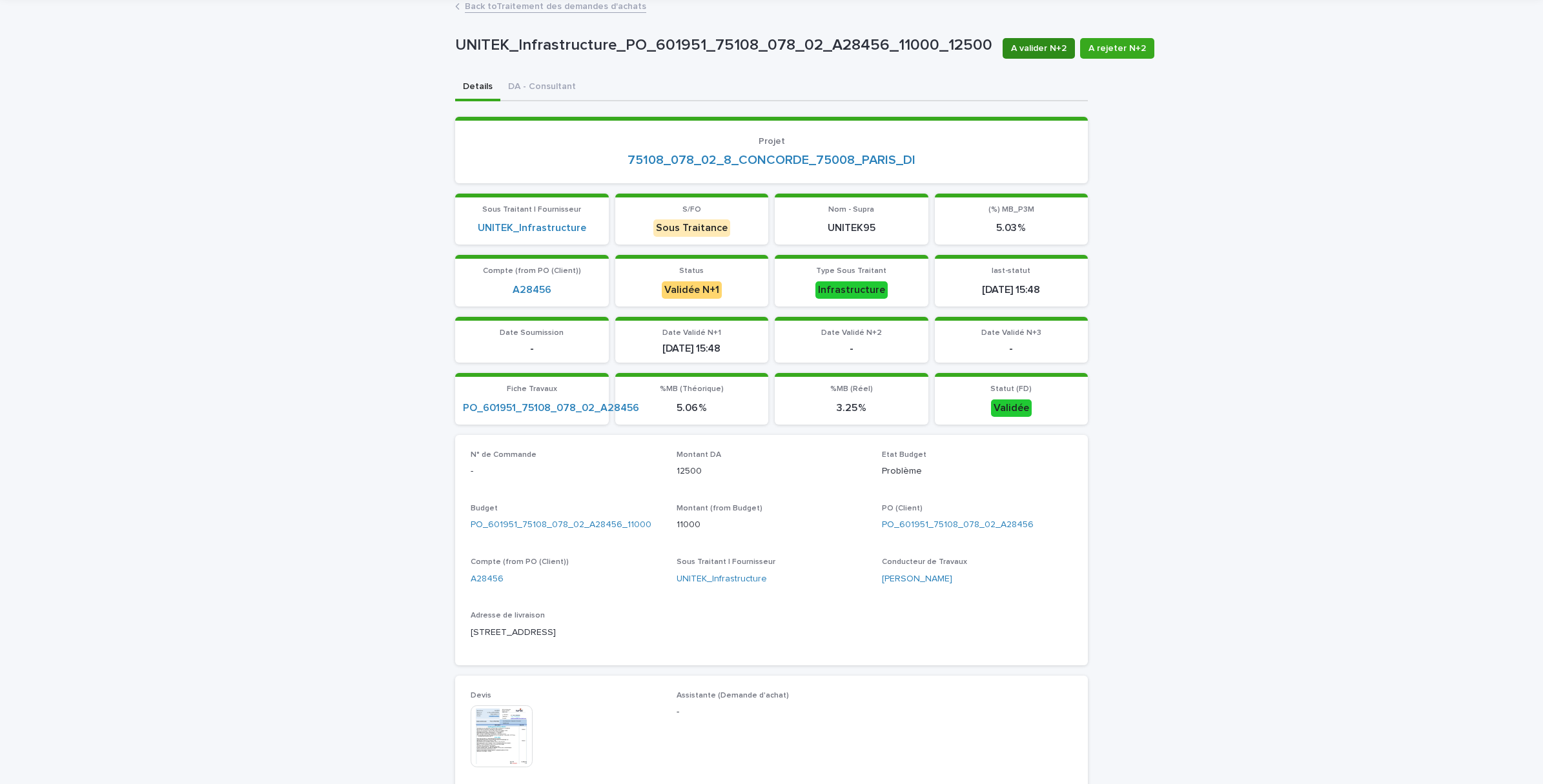
click at [1011, 50] on span "A valider N+2" at bounding box center [1038, 48] width 55 height 13
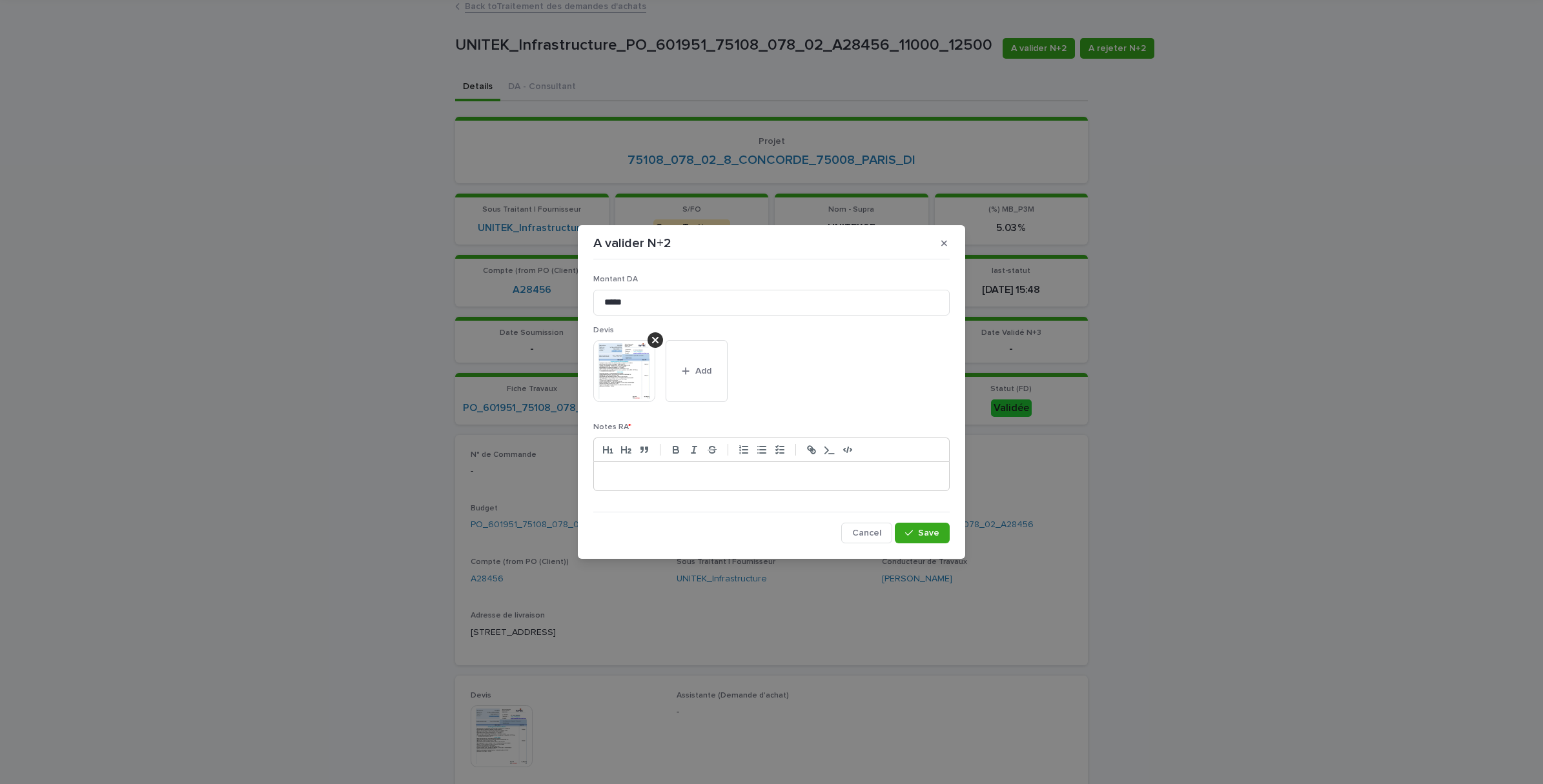
click at [698, 486] on div at bounding box center [772, 476] width 355 height 28
click at [924, 527] on button "Save" at bounding box center [922, 533] width 54 height 20
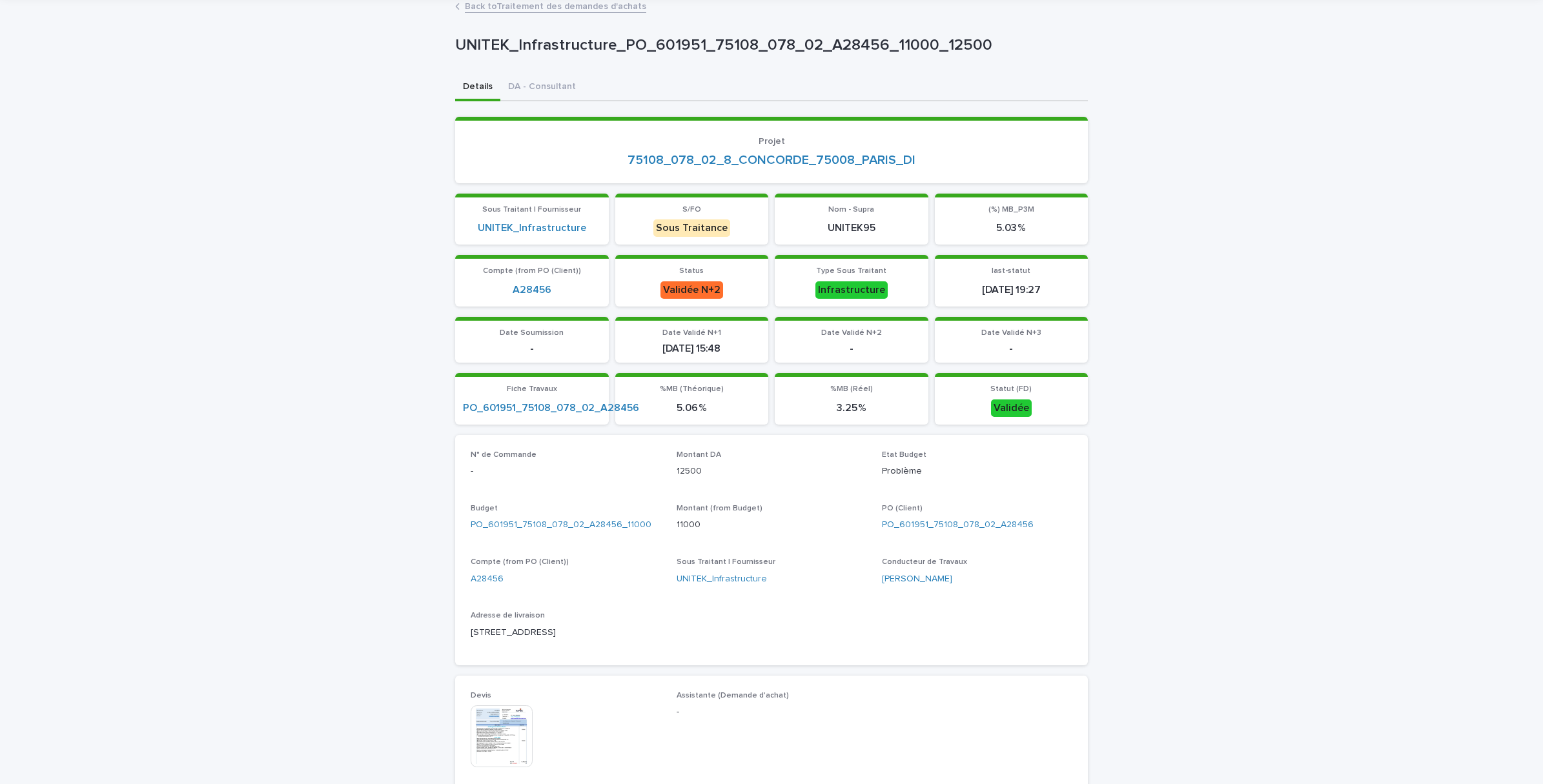
click at [489, 7] on link "Back to Traitement des demandes d'achats" at bounding box center [556, 5] width 182 height 15
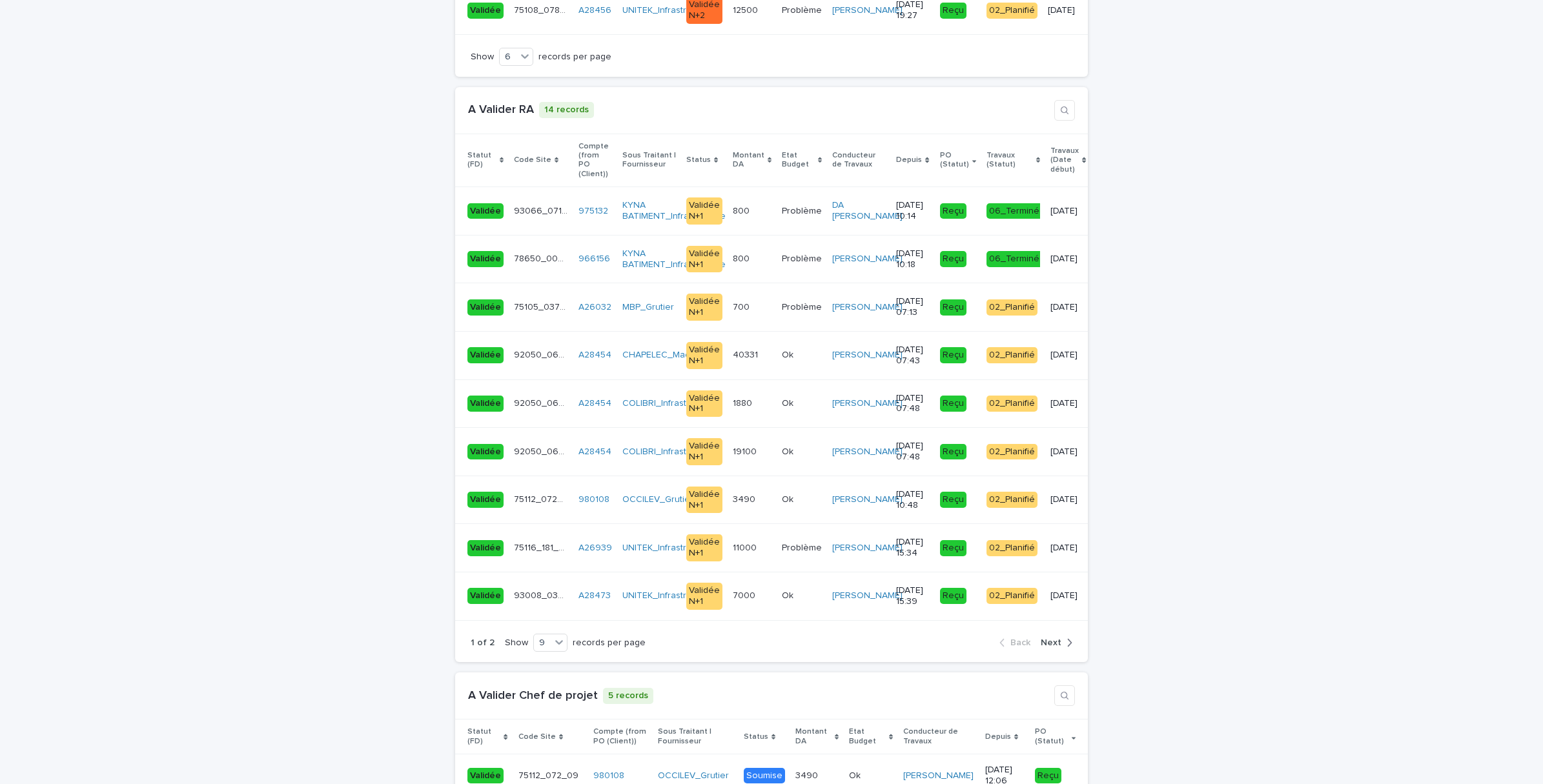
scroll to position [1937, 0]
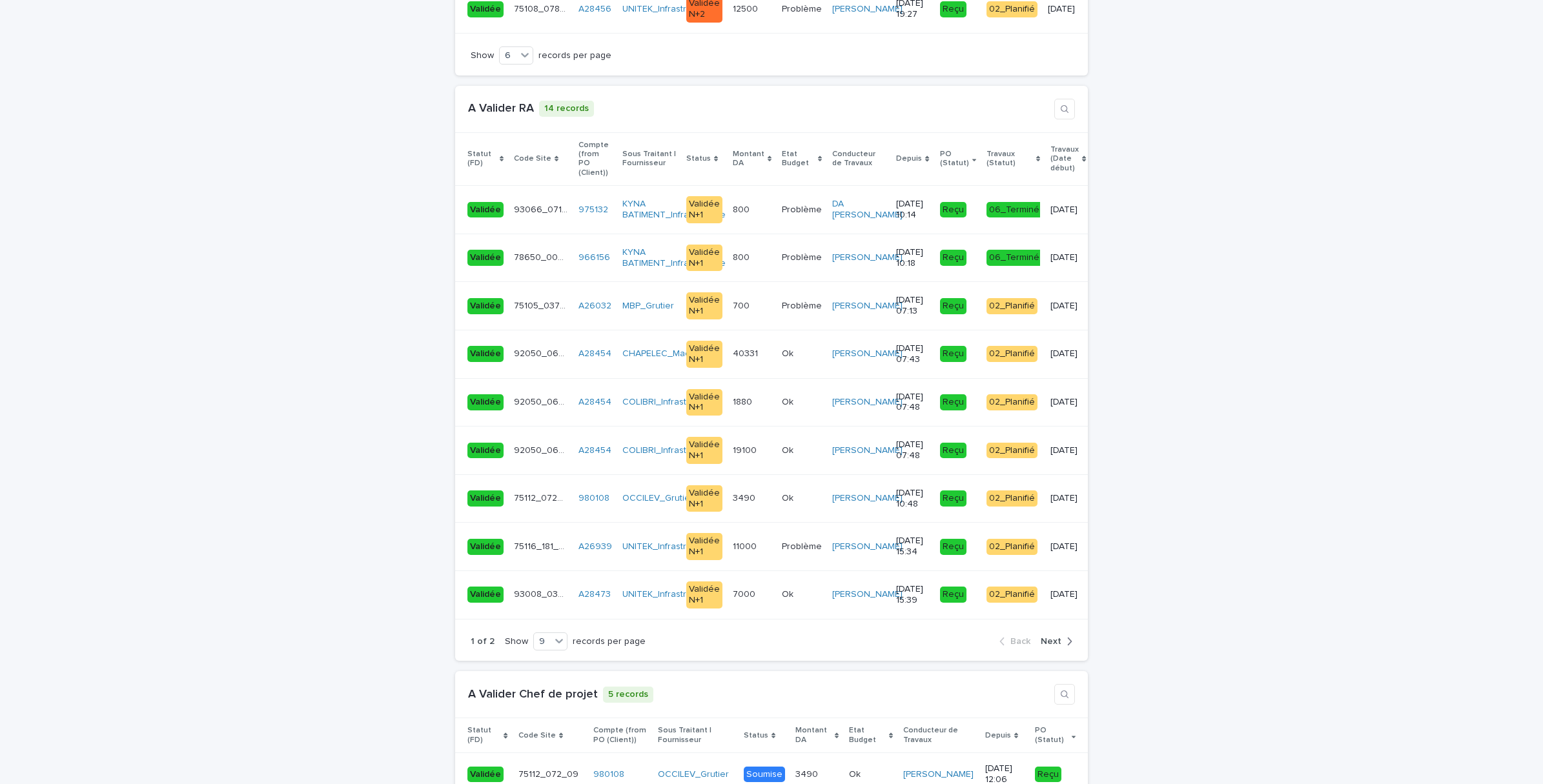
click at [1045, 637] on span "Next" at bounding box center [1051, 641] width 20 height 9
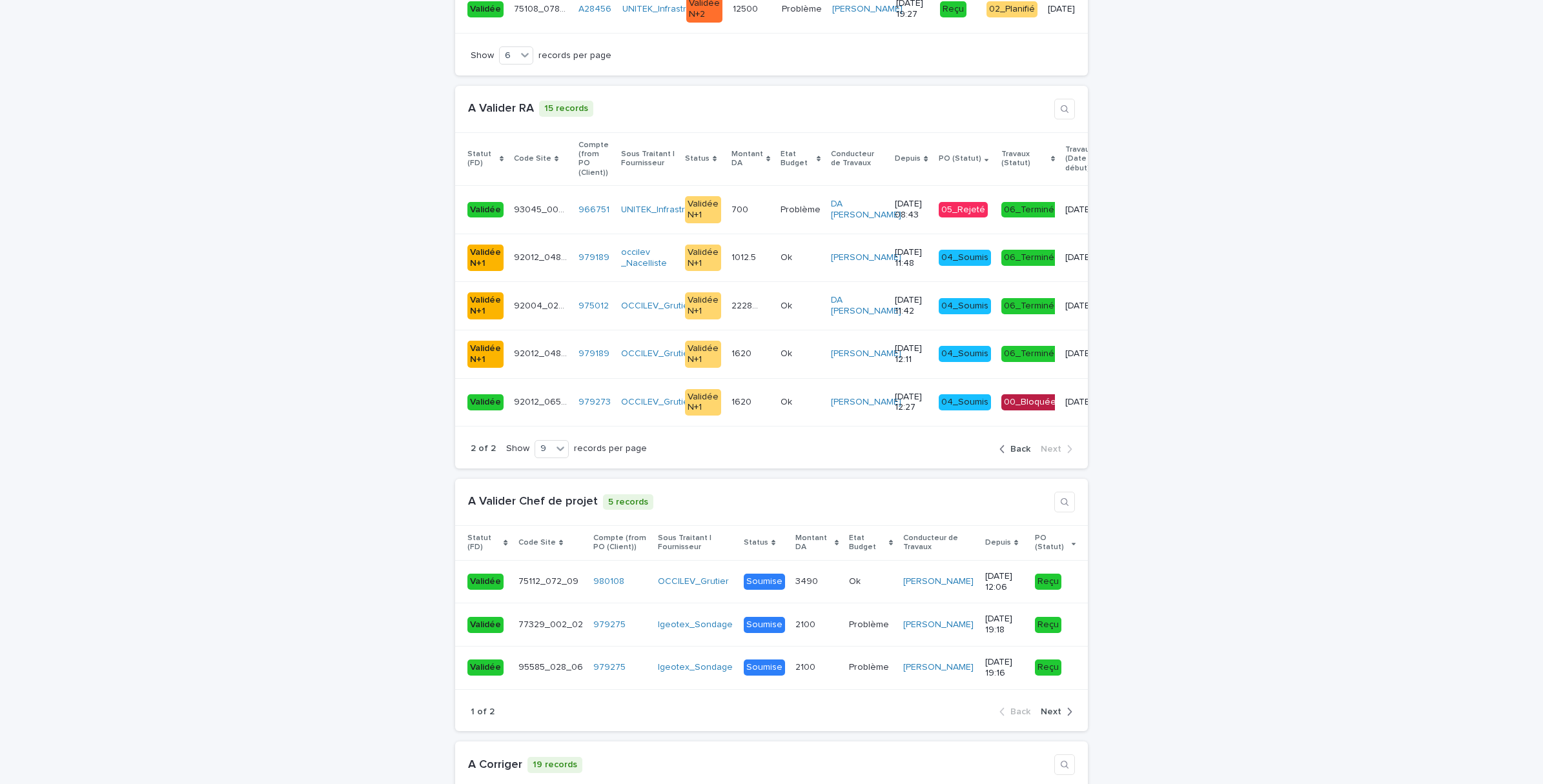
scroll to position [1854, 0]
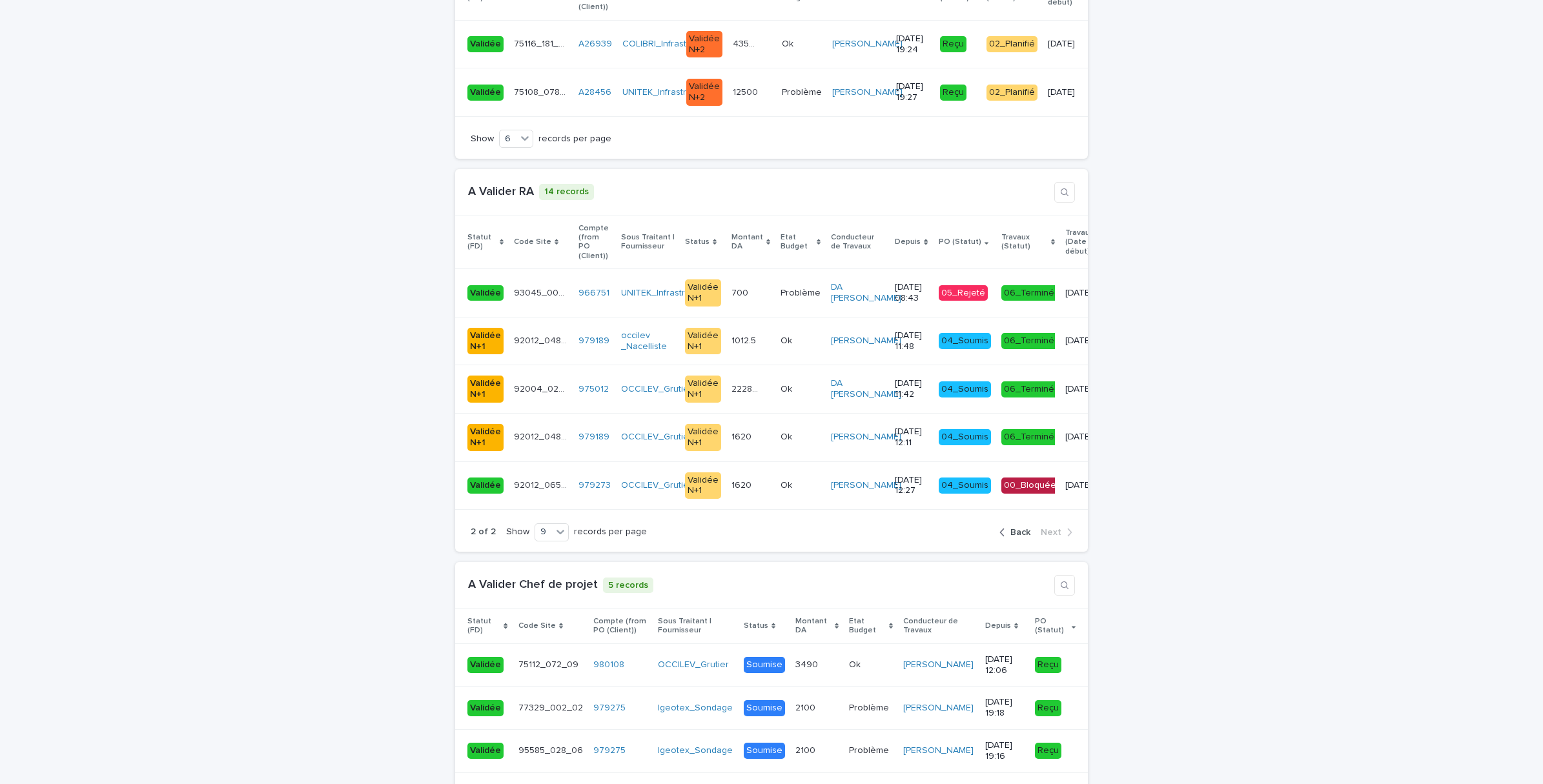
click at [1019, 528] on span "Back" at bounding box center [1021, 532] width 20 height 9
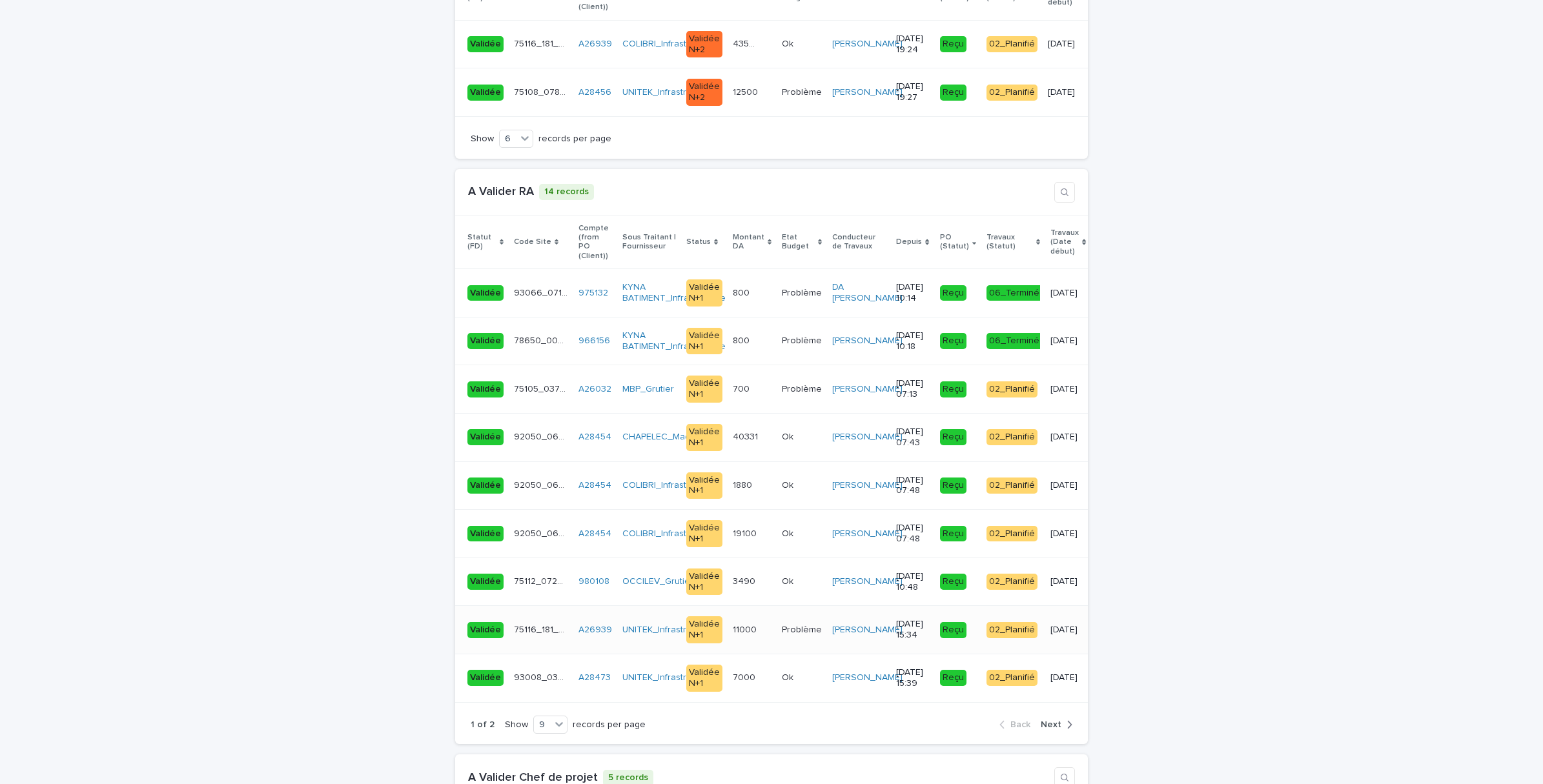
scroll to position [1937, 0]
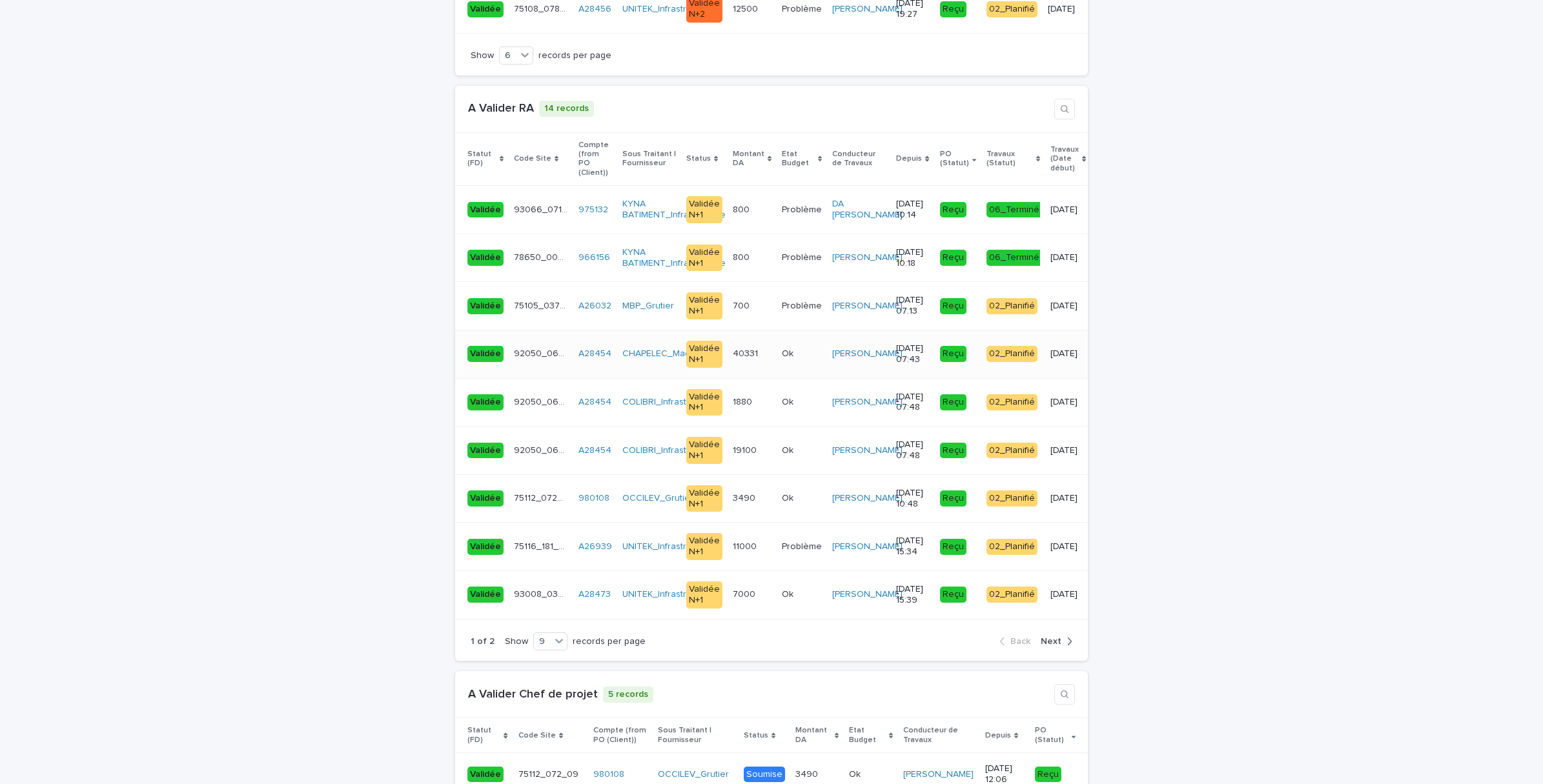
click at [736, 331] on td "40331 40331" at bounding box center [752, 355] width 49 height 49
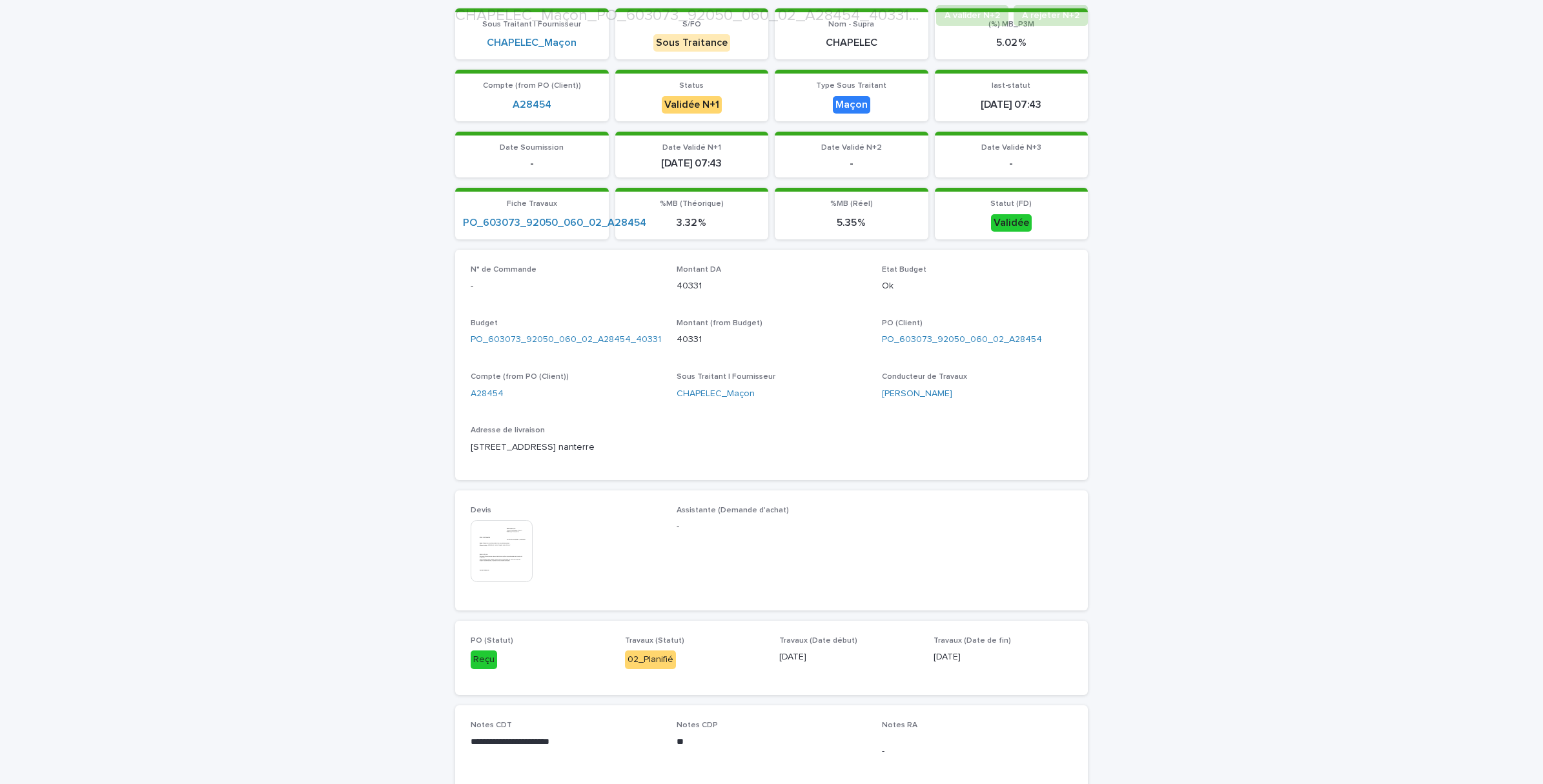
scroll to position [323, 0]
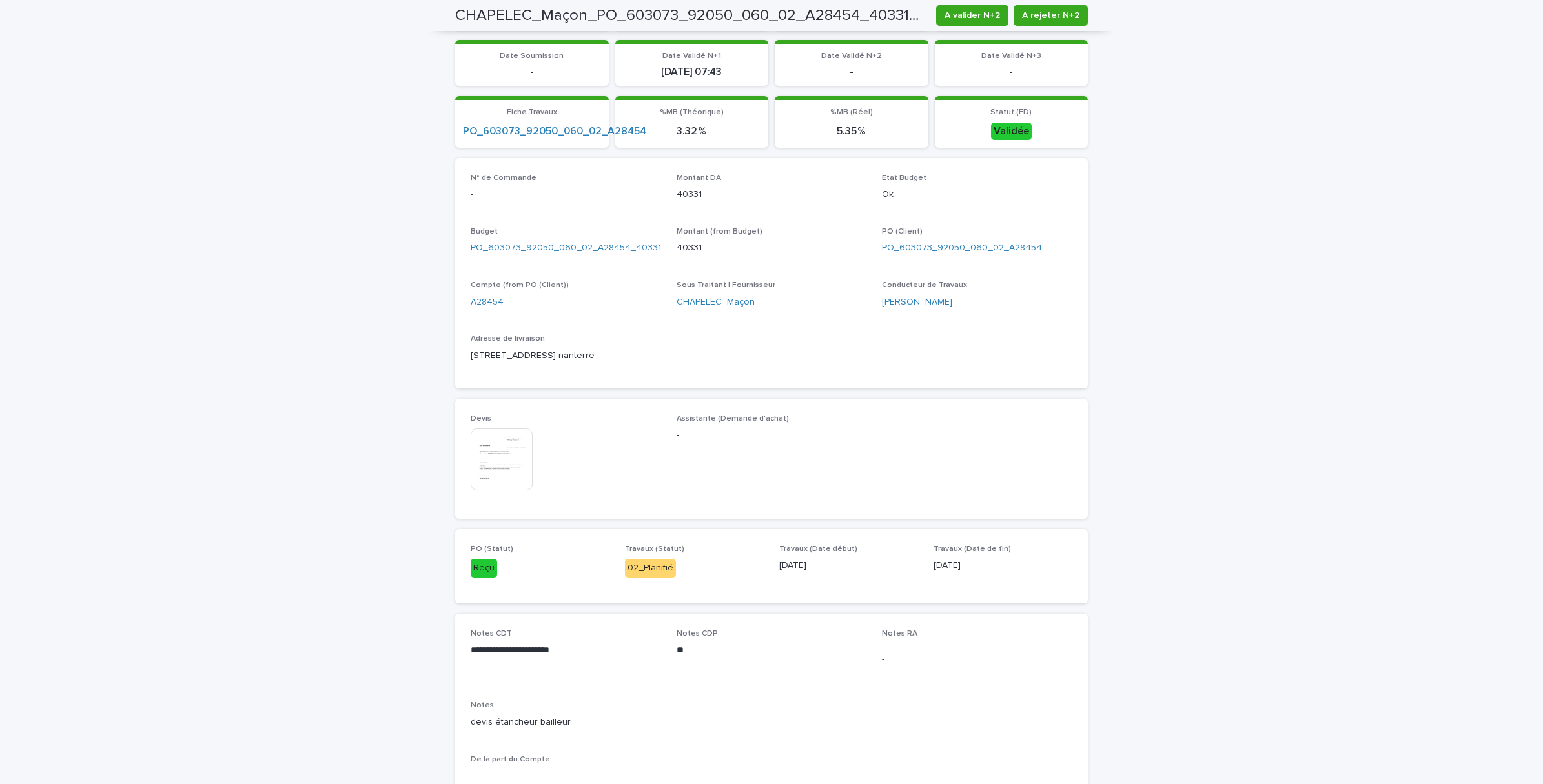
click at [494, 456] on img at bounding box center [502, 460] width 62 height 62
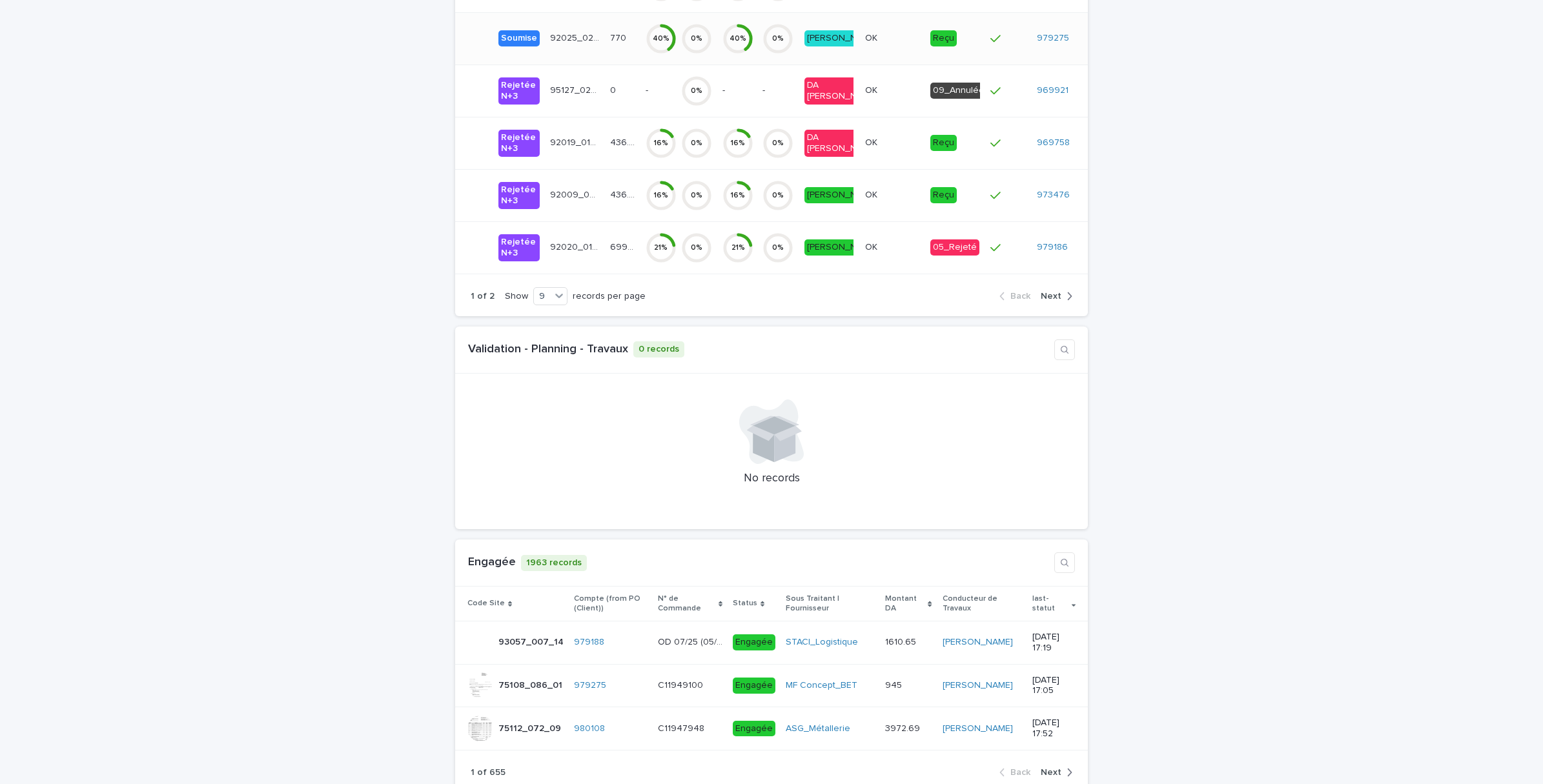
scroll to position [4439, 0]
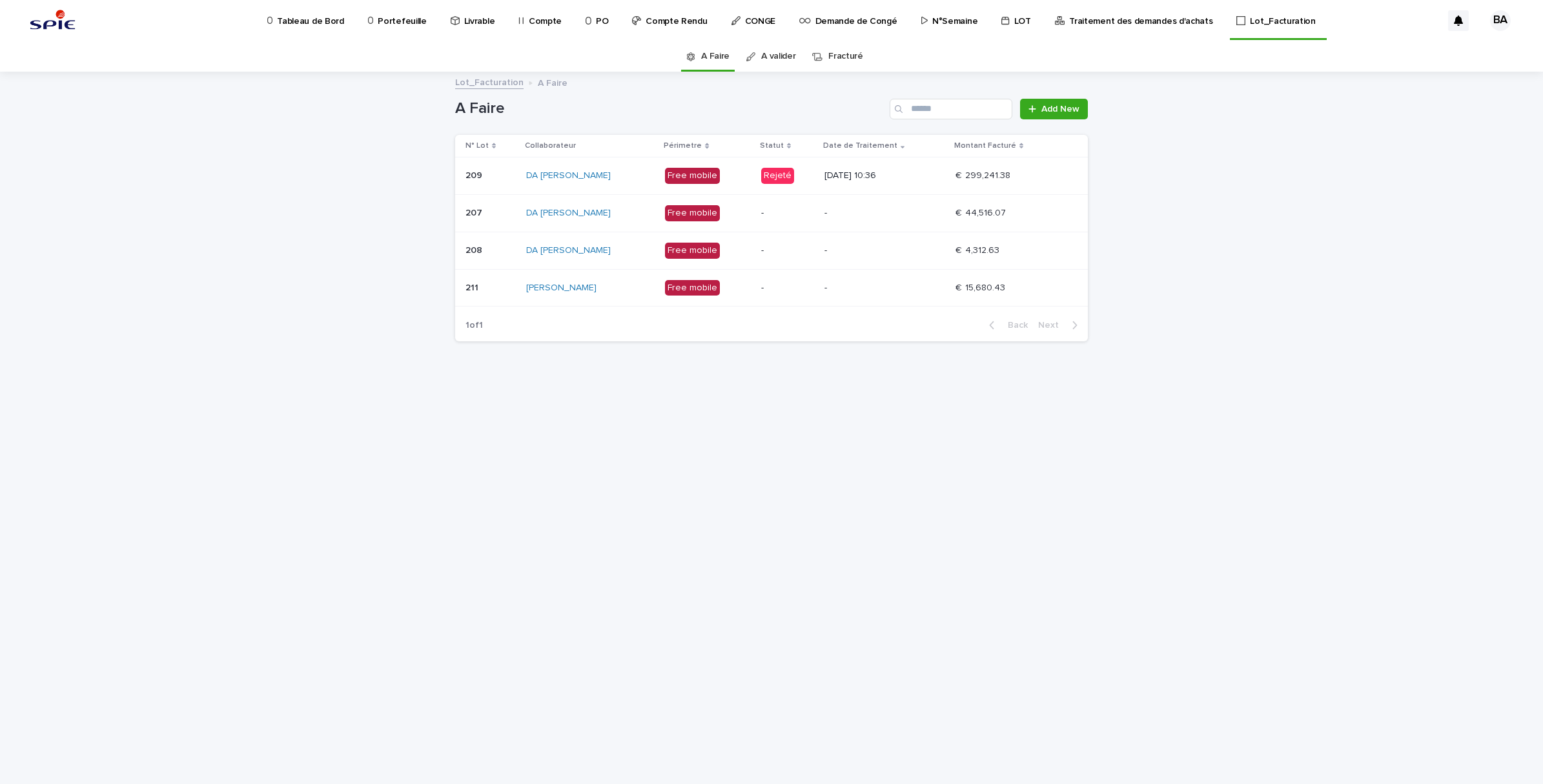
click at [918, 170] on p "22/07/2025 10:36" at bounding box center [885, 175] width 121 height 11
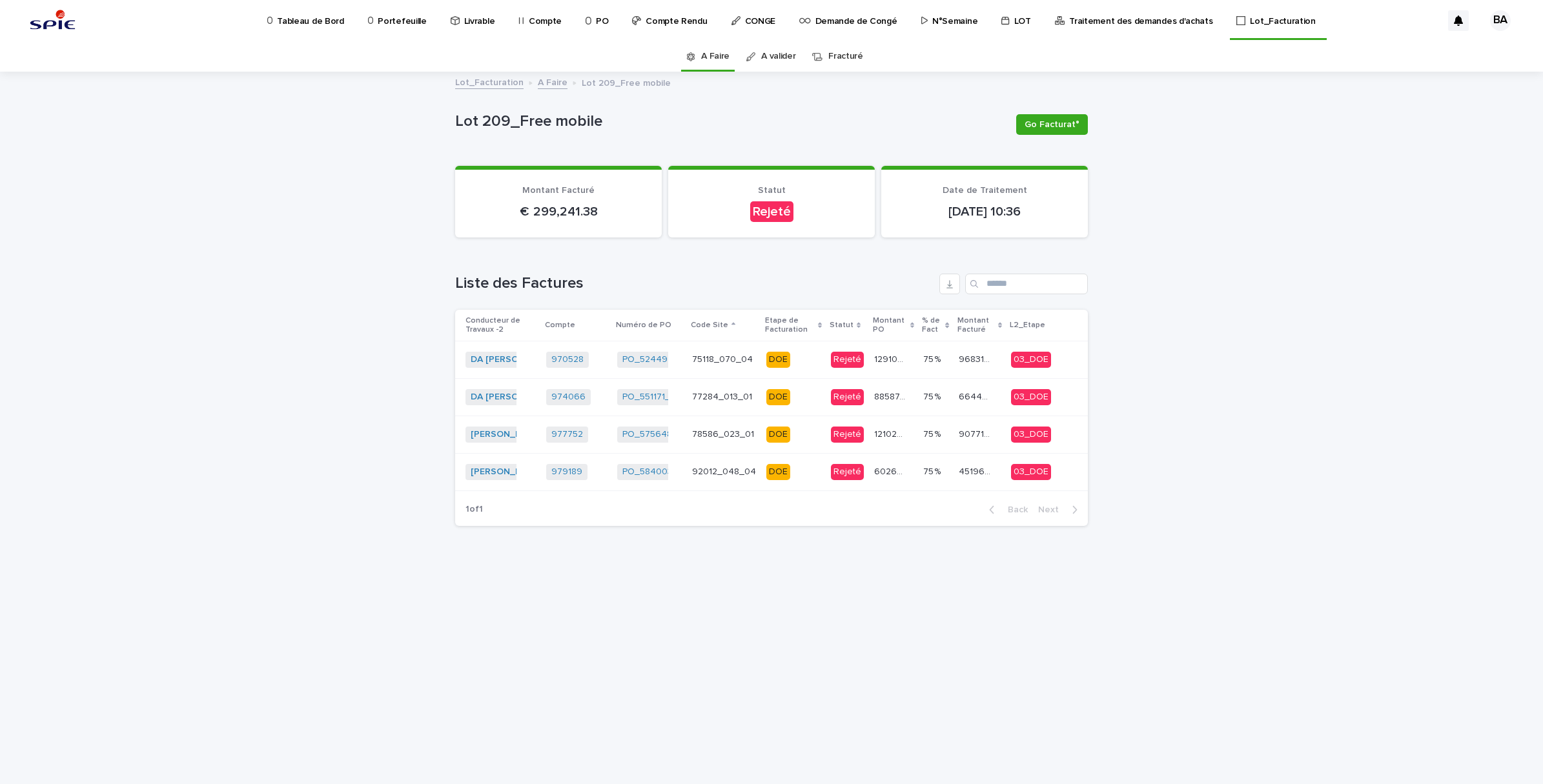
click at [806, 437] on p "DOE" at bounding box center [794, 435] width 54 height 17
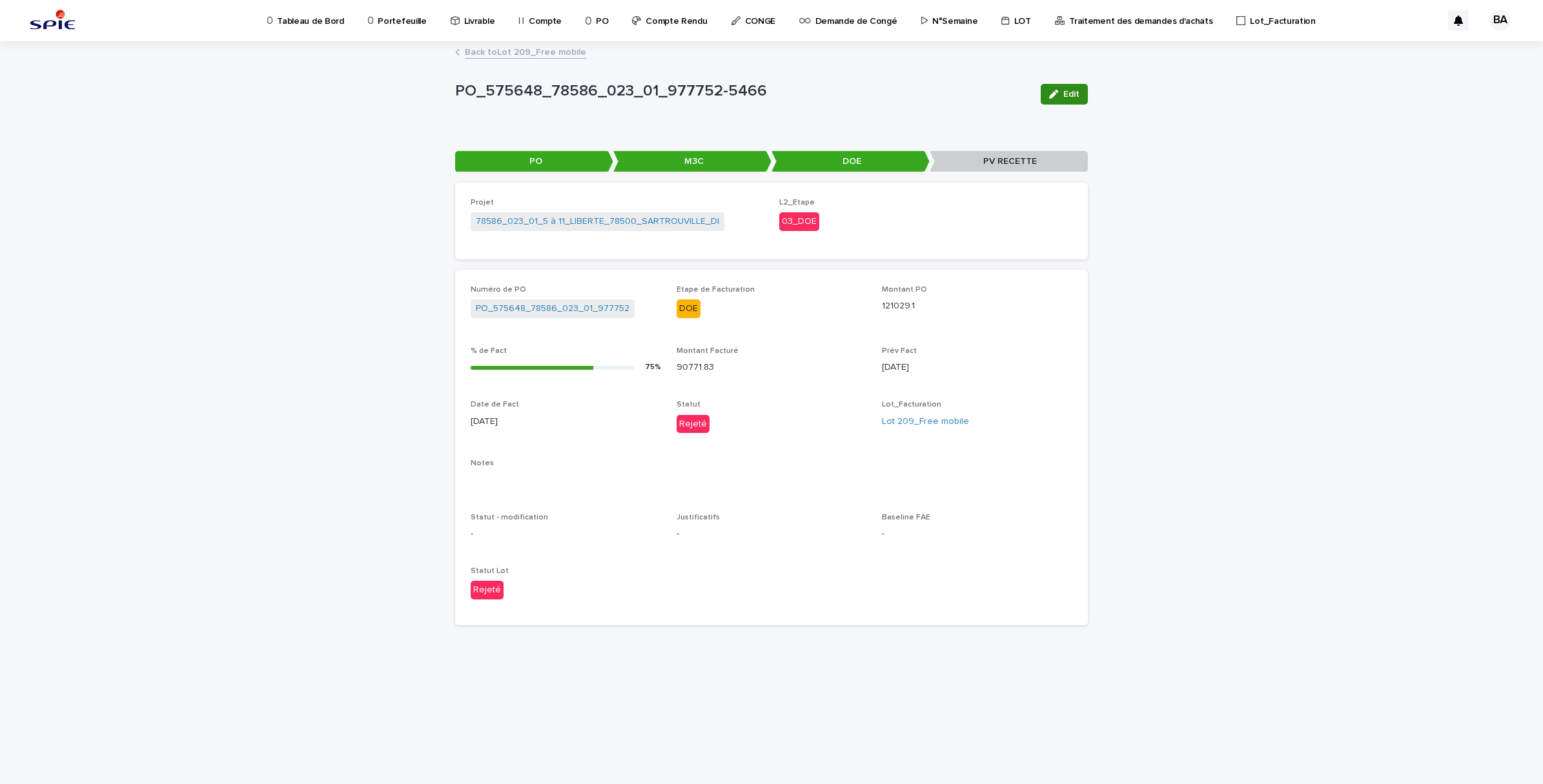
click at [1058, 94] on icon "button" at bounding box center [1054, 93] width 9 height 9
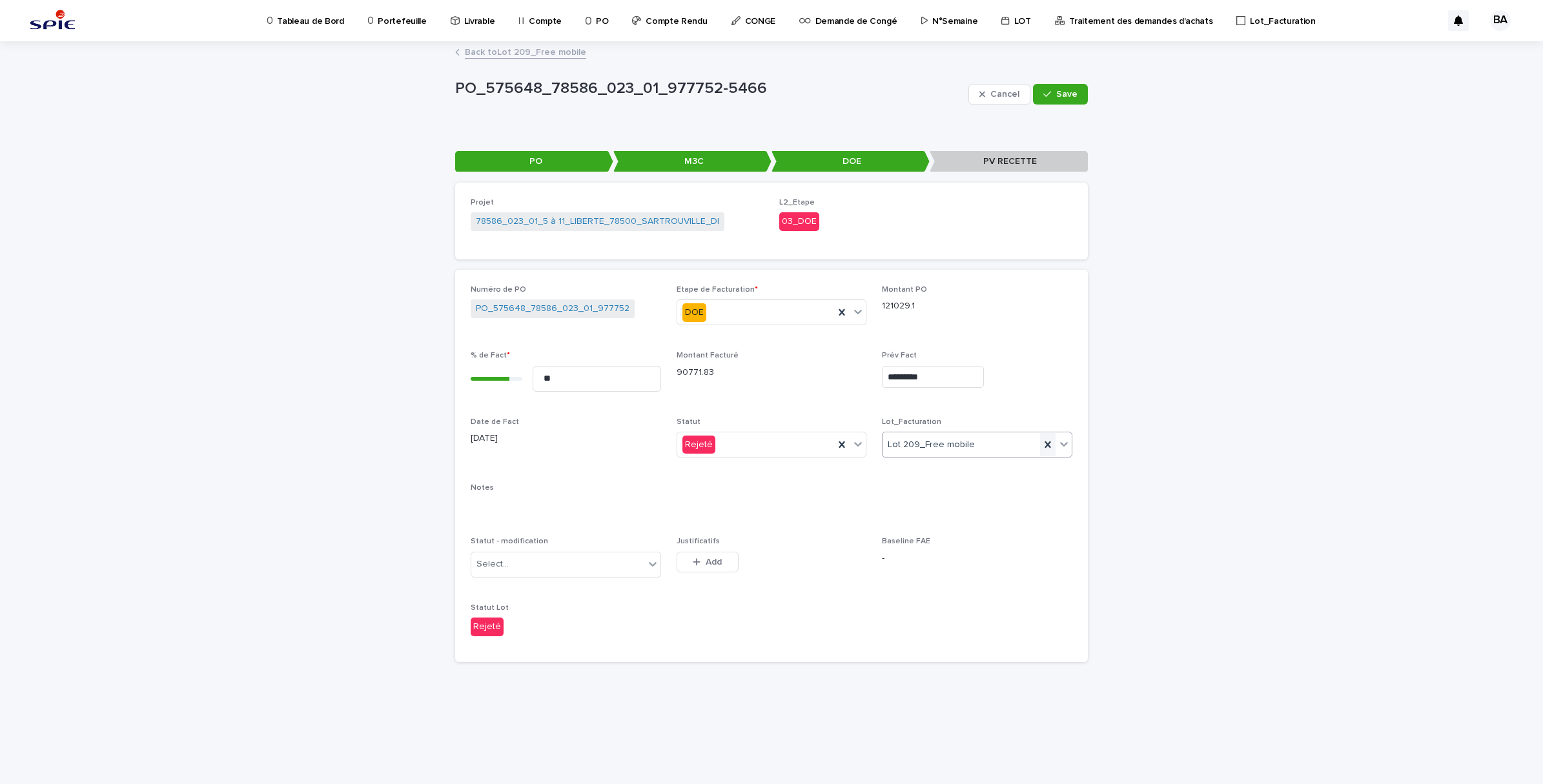
click at [1050, 446] on icon at bounding box center [1048, 445] width 13 height 13
click at [1070, 97] on span "Save" at bounding box center [1067, 93] width 21 height 9
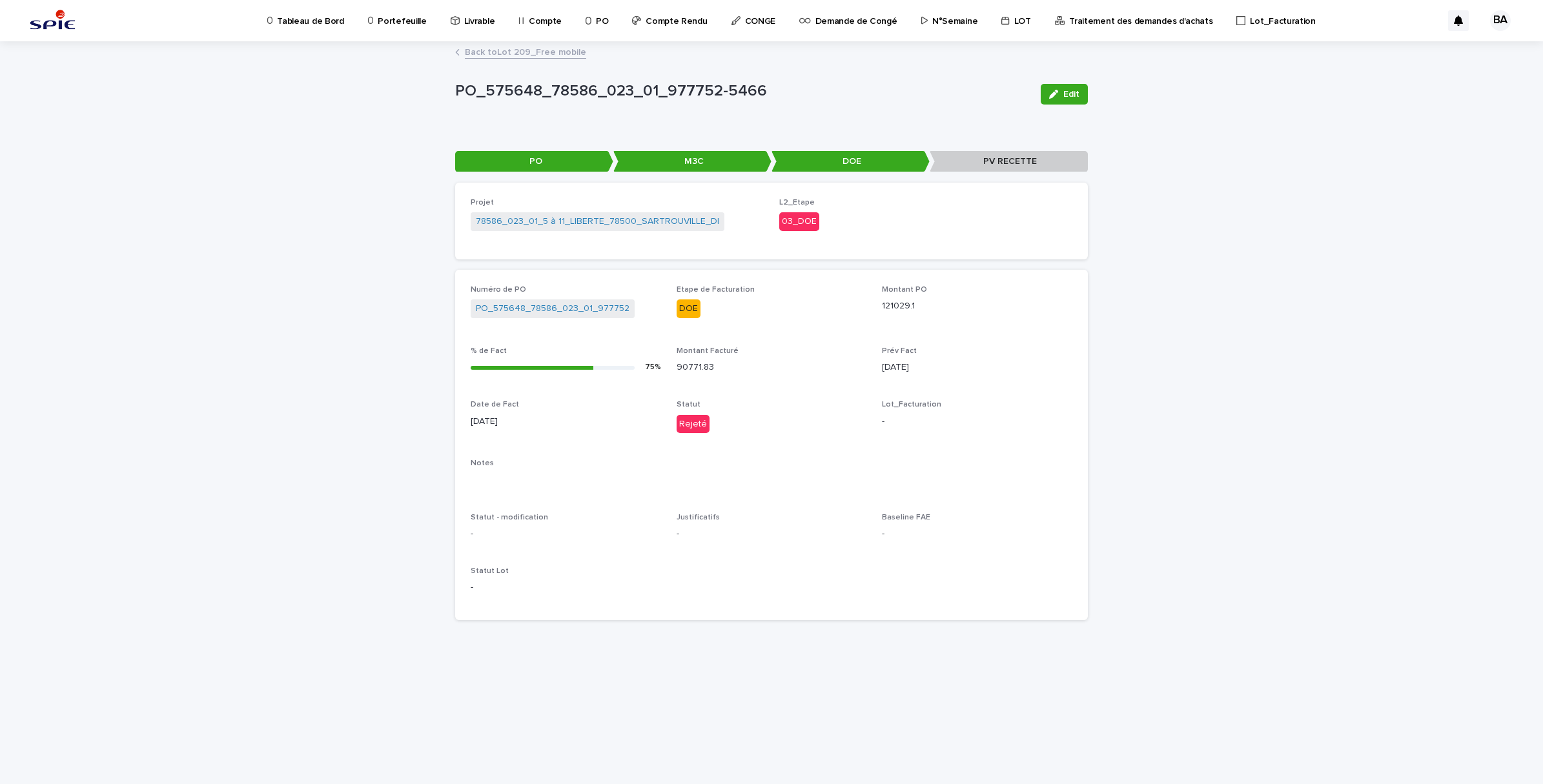
click at [536, 50] on link "Back to Lot 209_Free mobile" at bounding box center [525, 51] width 122 height 15
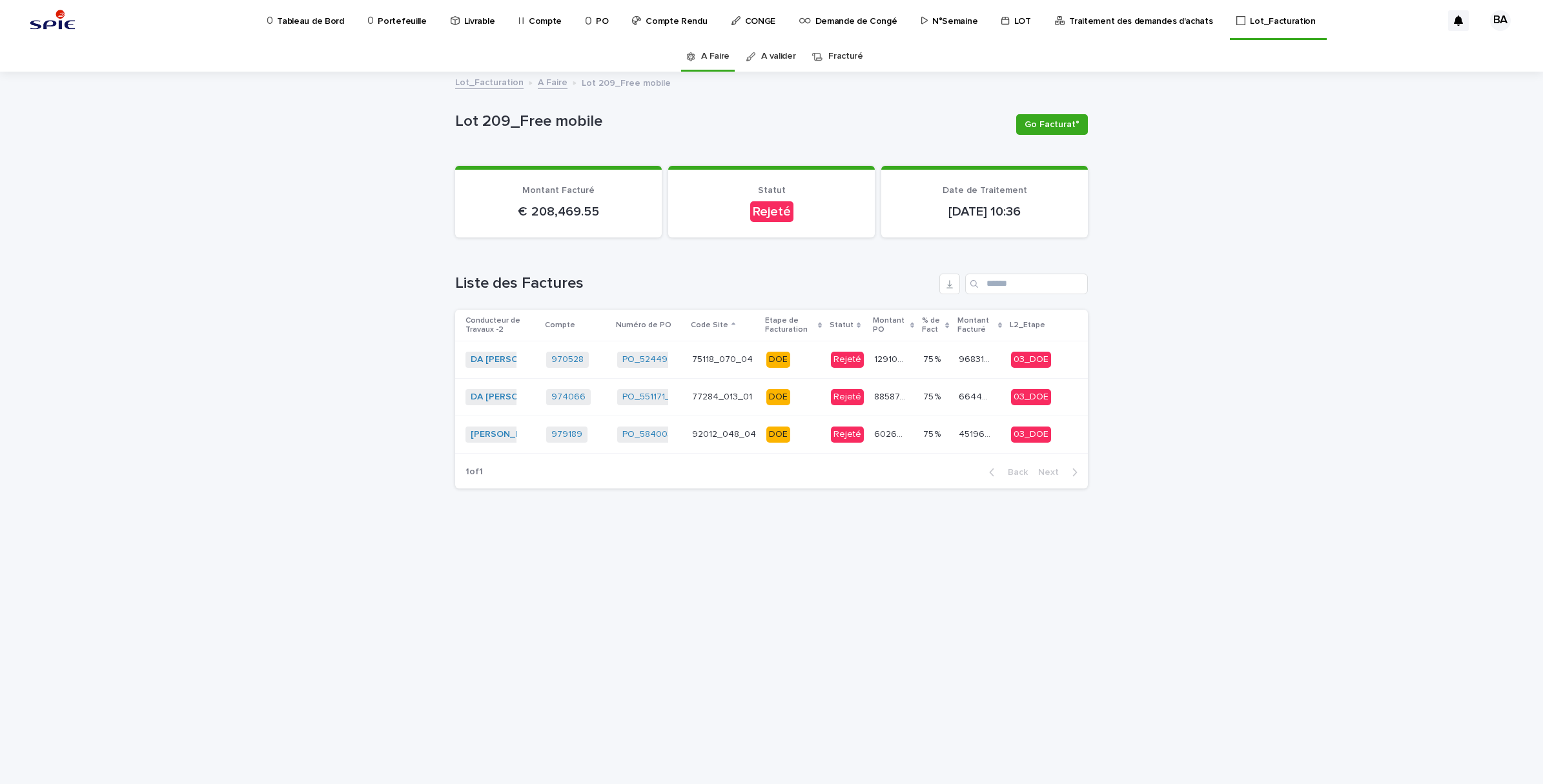
click at [786, 56] on link "A valider" at bounding box center [778, 55] width 34 height 30
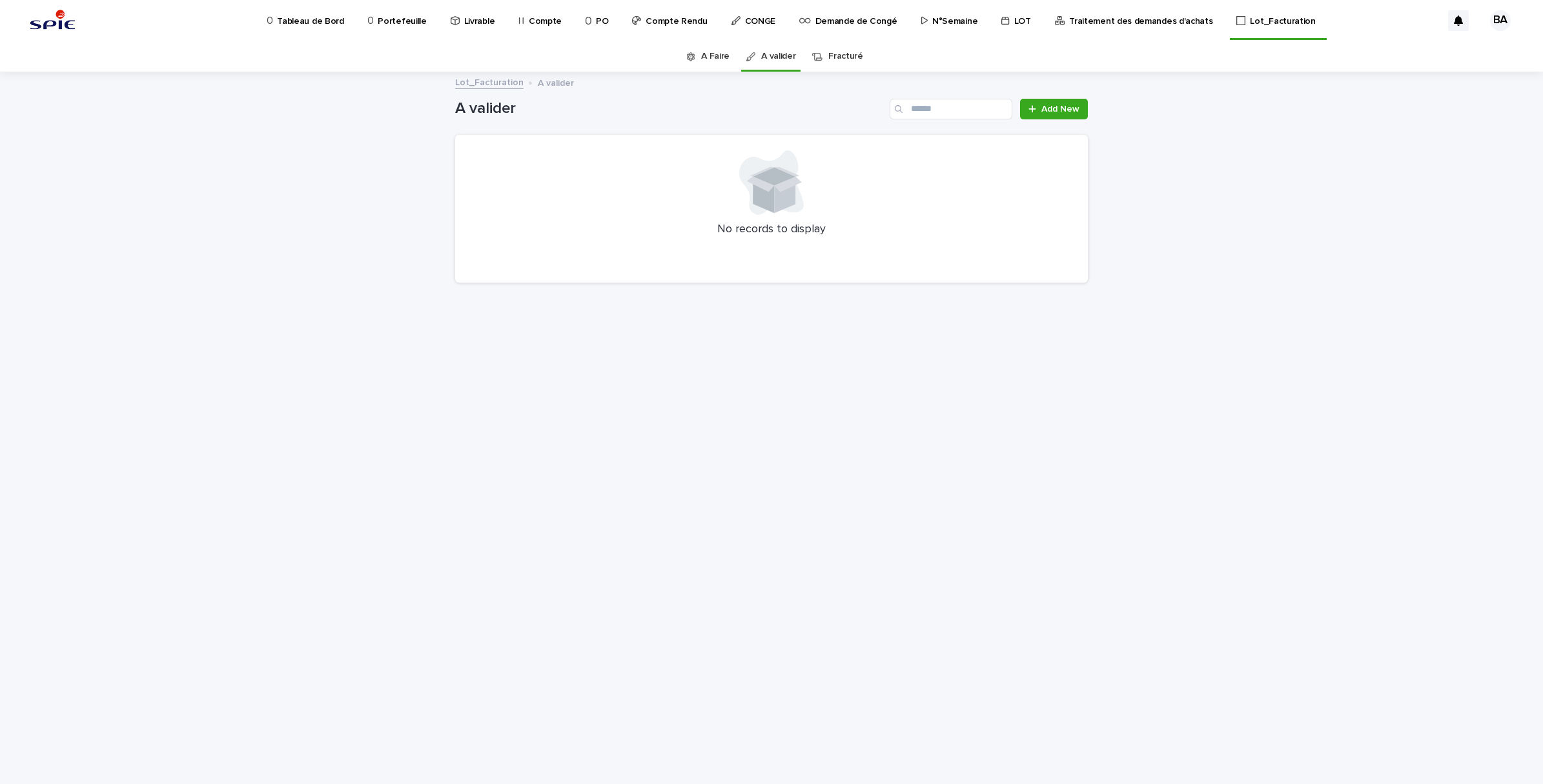
click at [712, 54] on link "A Faire" at bounding box center [715, 55] width 28 height 30
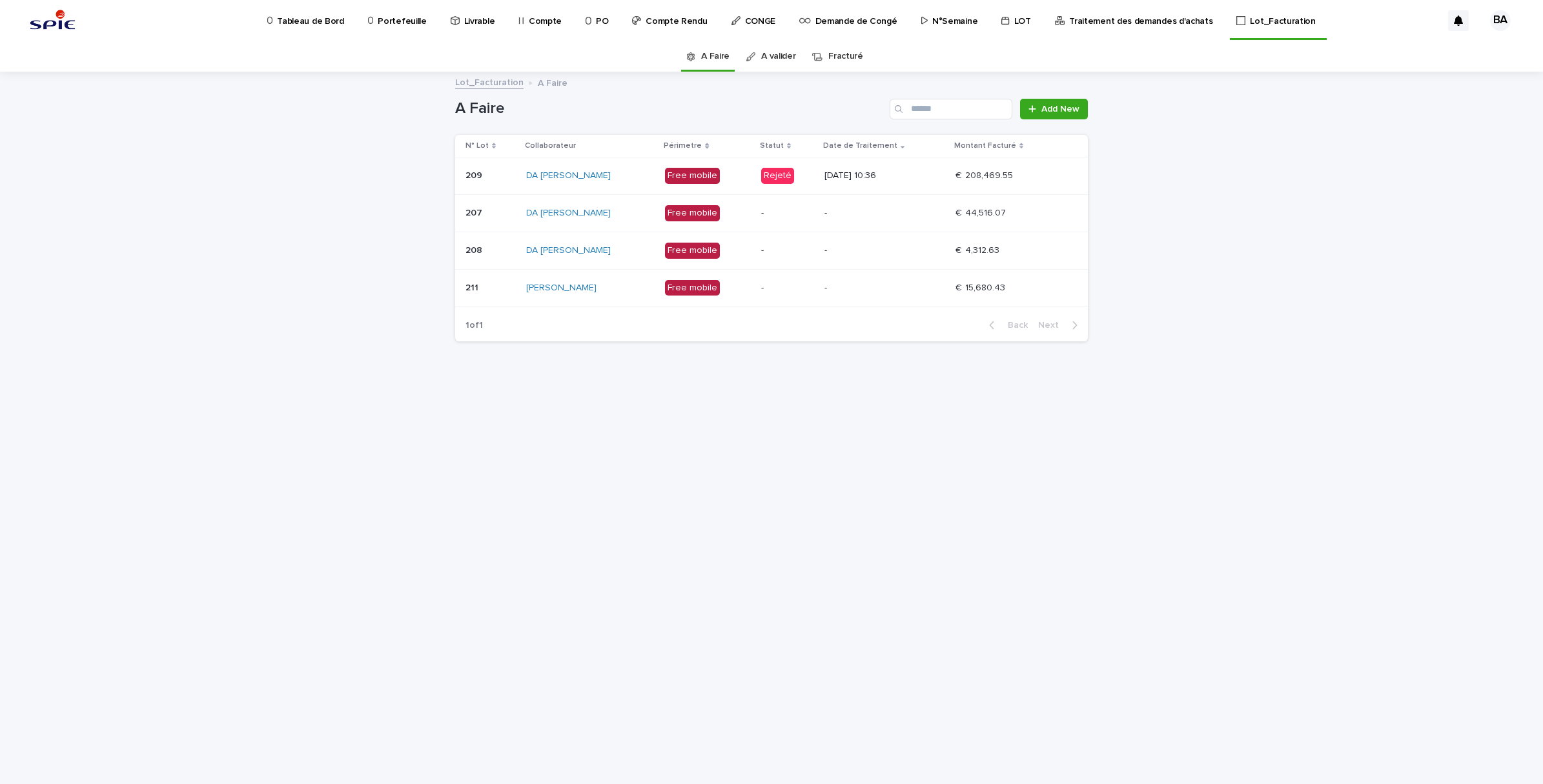
click at [508, 88] on link "Lot_Facturation" at bounding box center [489, 81] width 68 height 15
click at [494, 81] on link "Lot_Facturation" at bounding box center [489, 81] width 68 height 15
click at [932, 178] on p "22/07/2025 10:36" at bounding box center [885, 175] width 121 height 11
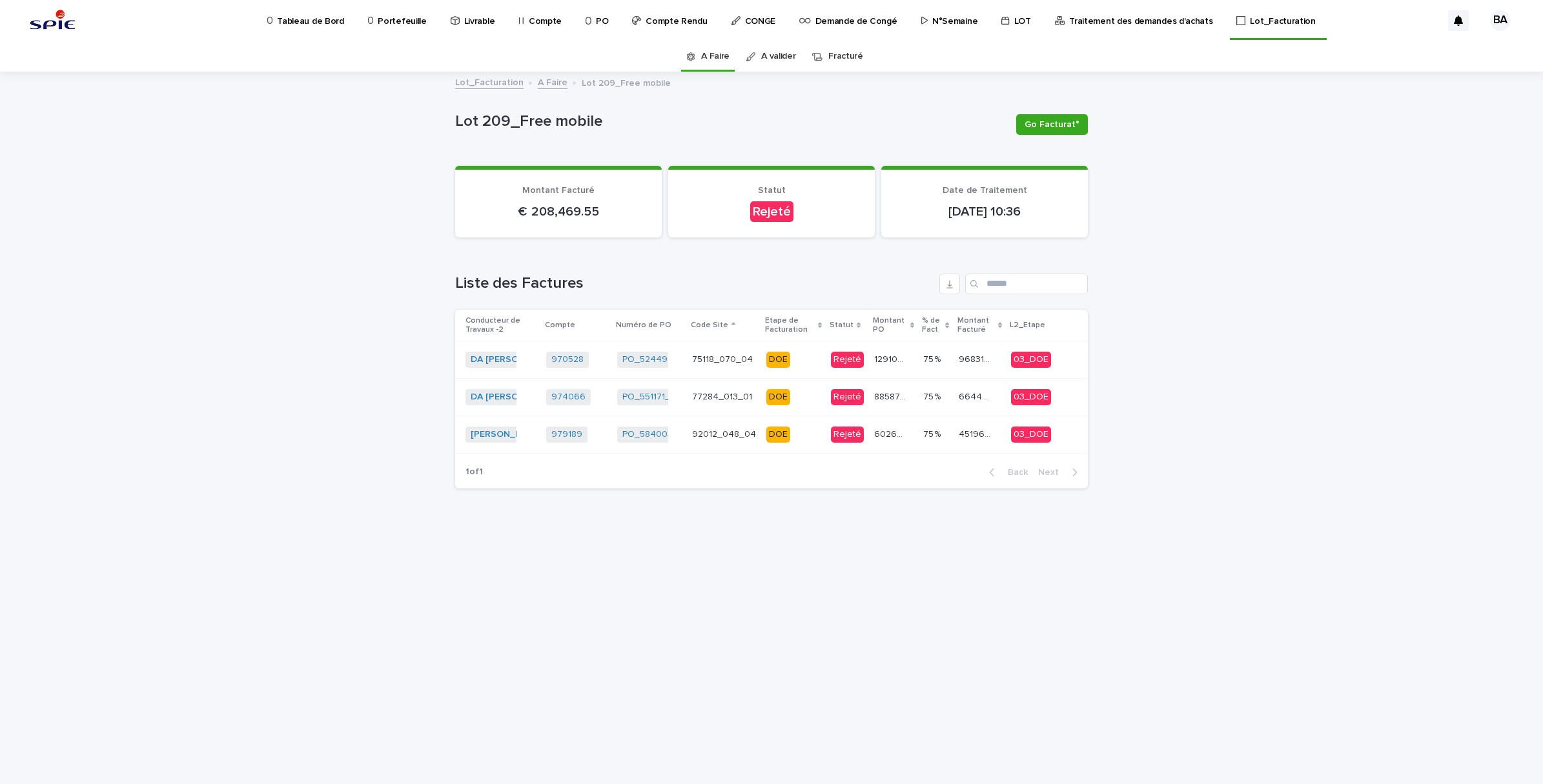
click at [551, 85] on link "A Faire" at bounding box center [553, 81] width 30 height 15
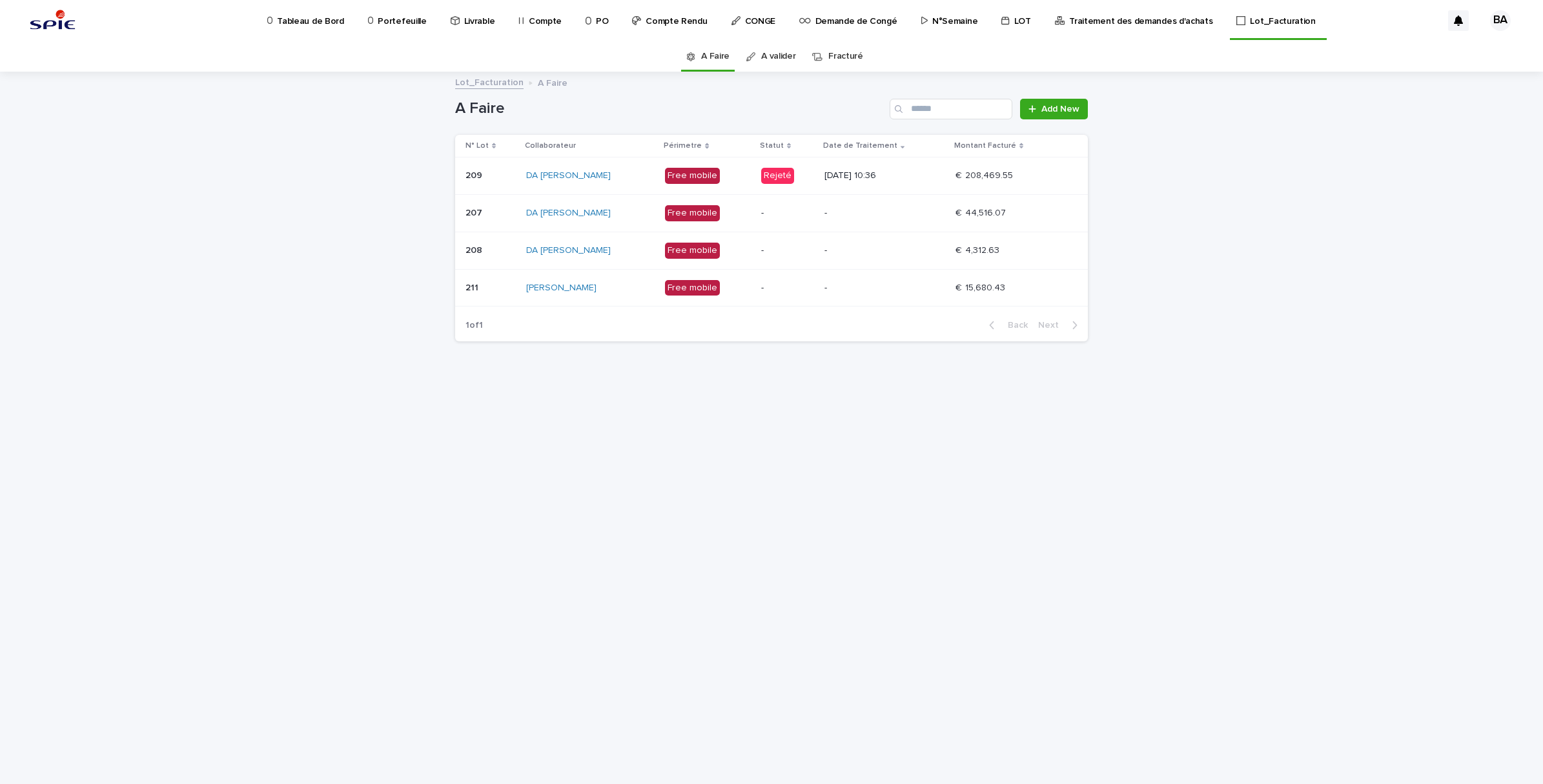
click at [1030, 214] on p at bounding box center [1011, 213] width 112 height 11
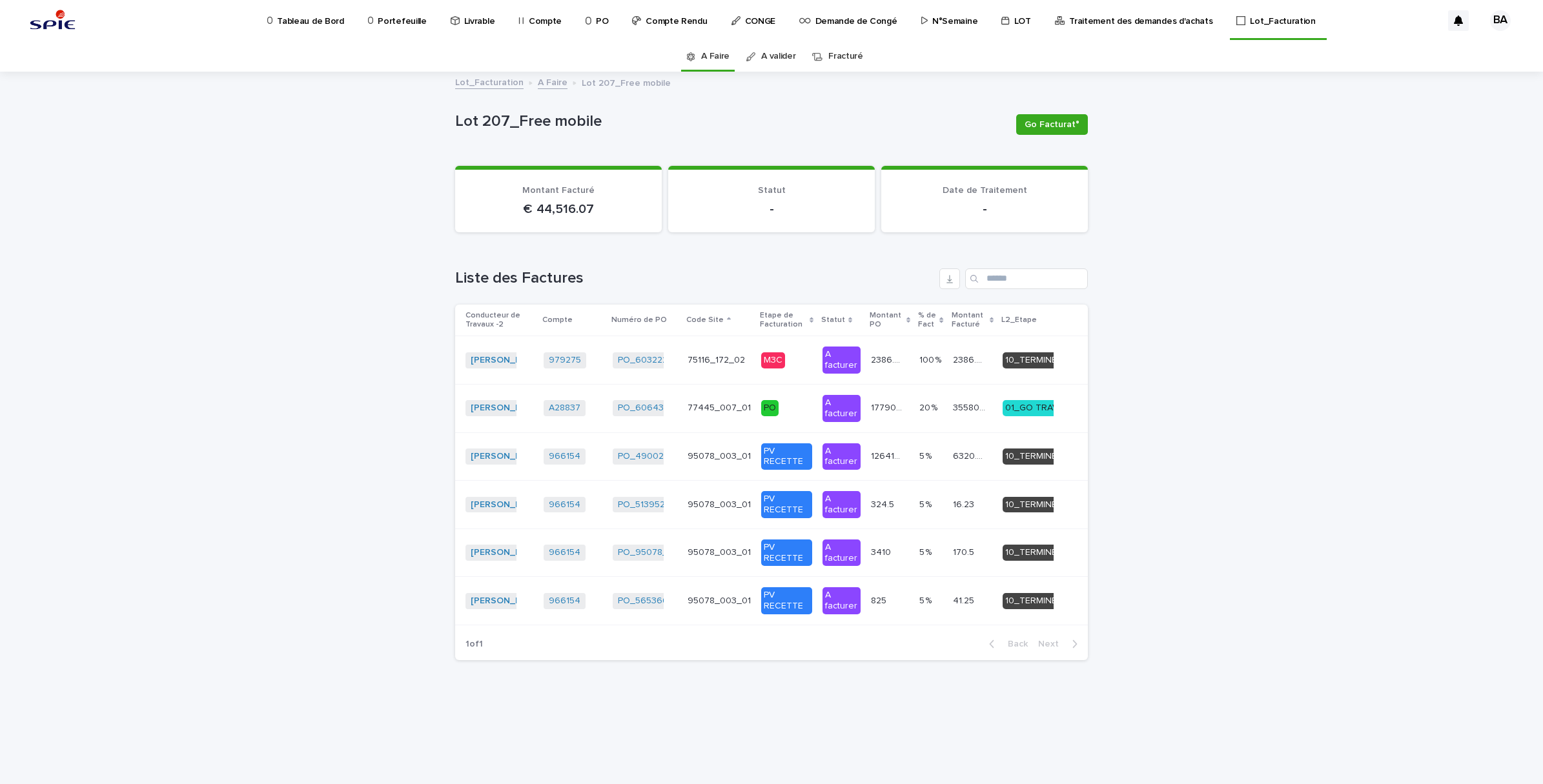
click at [548, 82] on link "A Faire" at bounding box center [553, 81] width 30 height 15
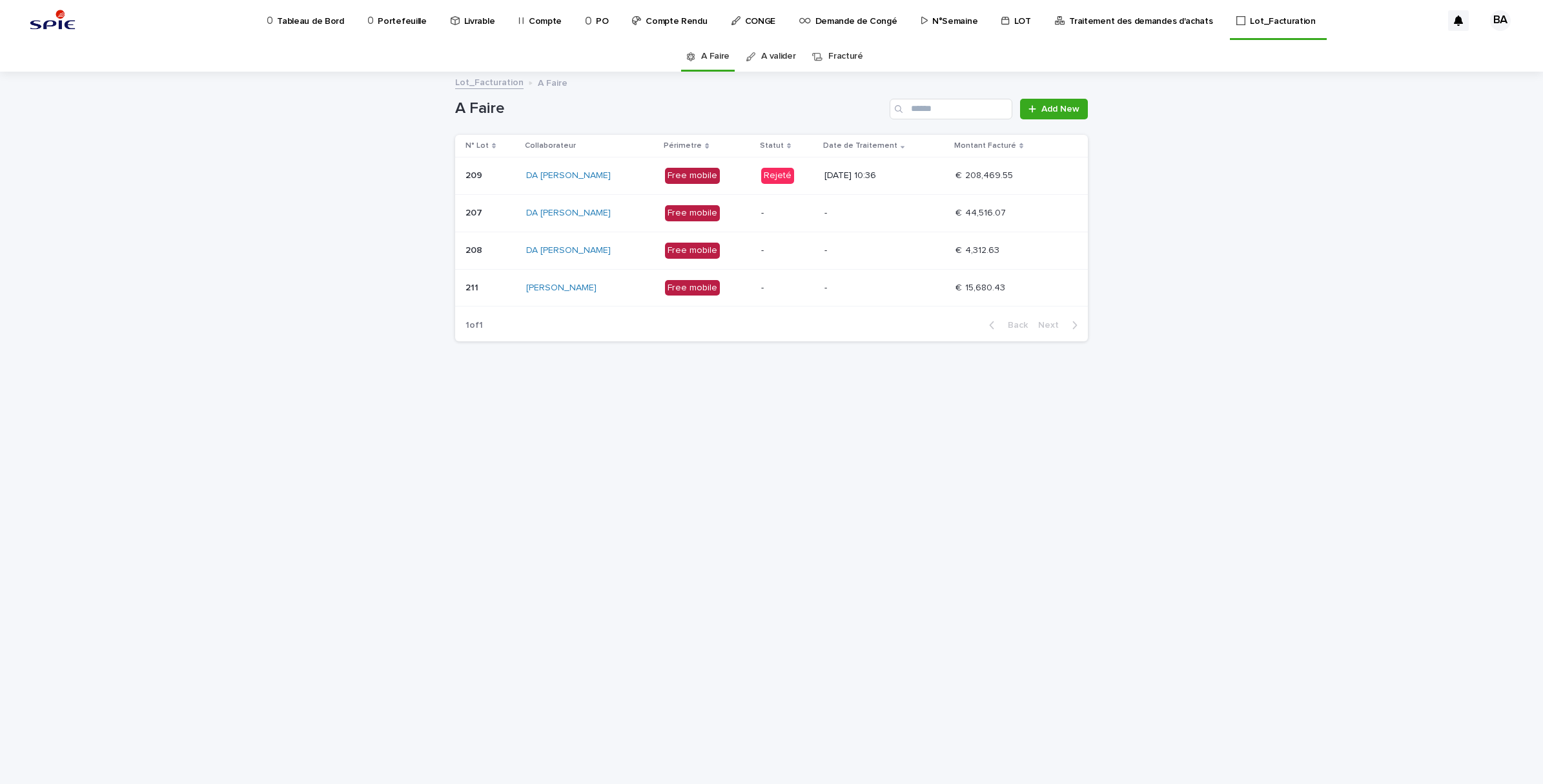
click at [1058, 170] on p at bounding box center [1011, 175] width 112 height 11
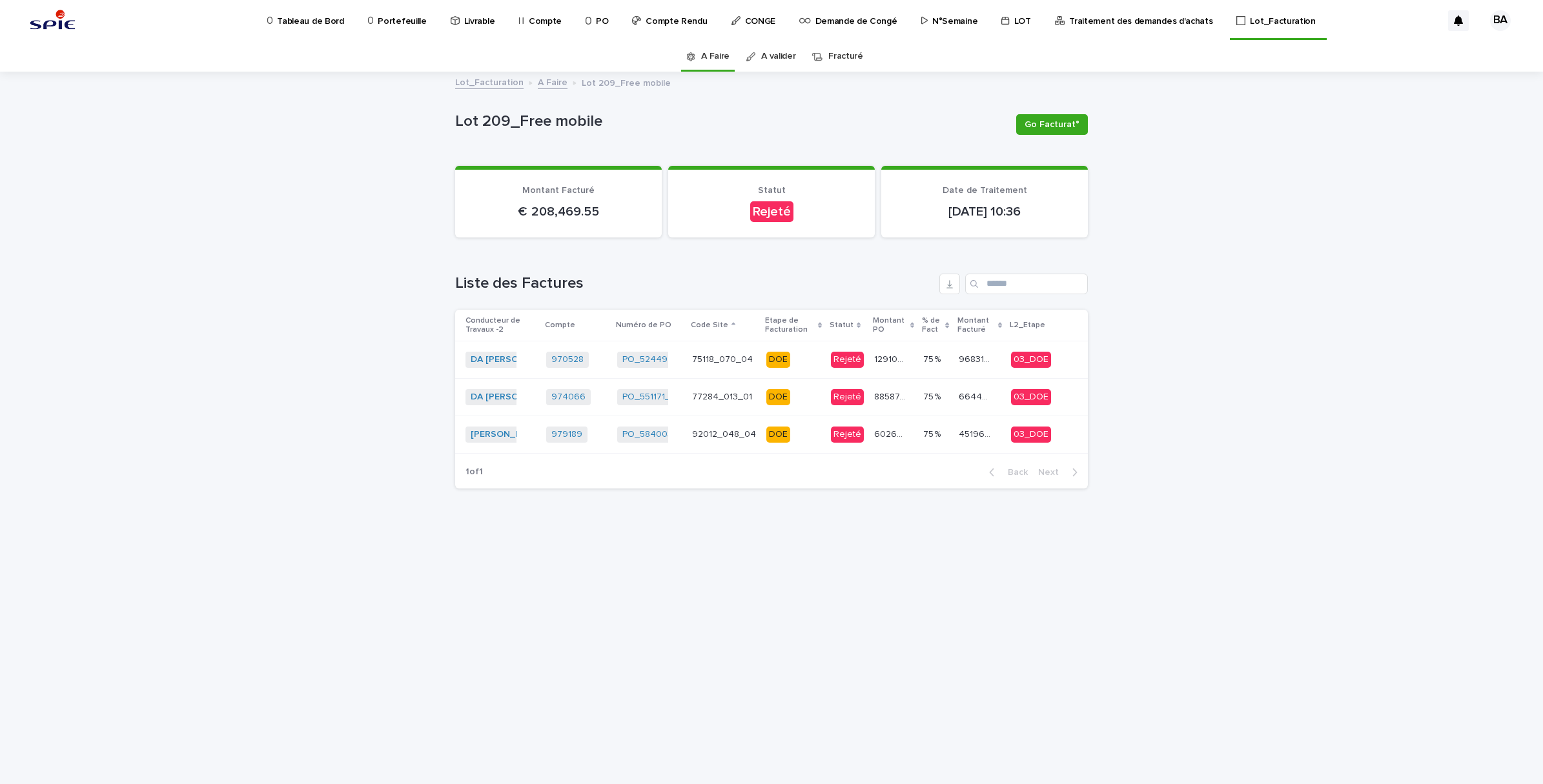
click at [541, 82] on link "A Faire" at bounding box center [553, 81] width 30 height 15
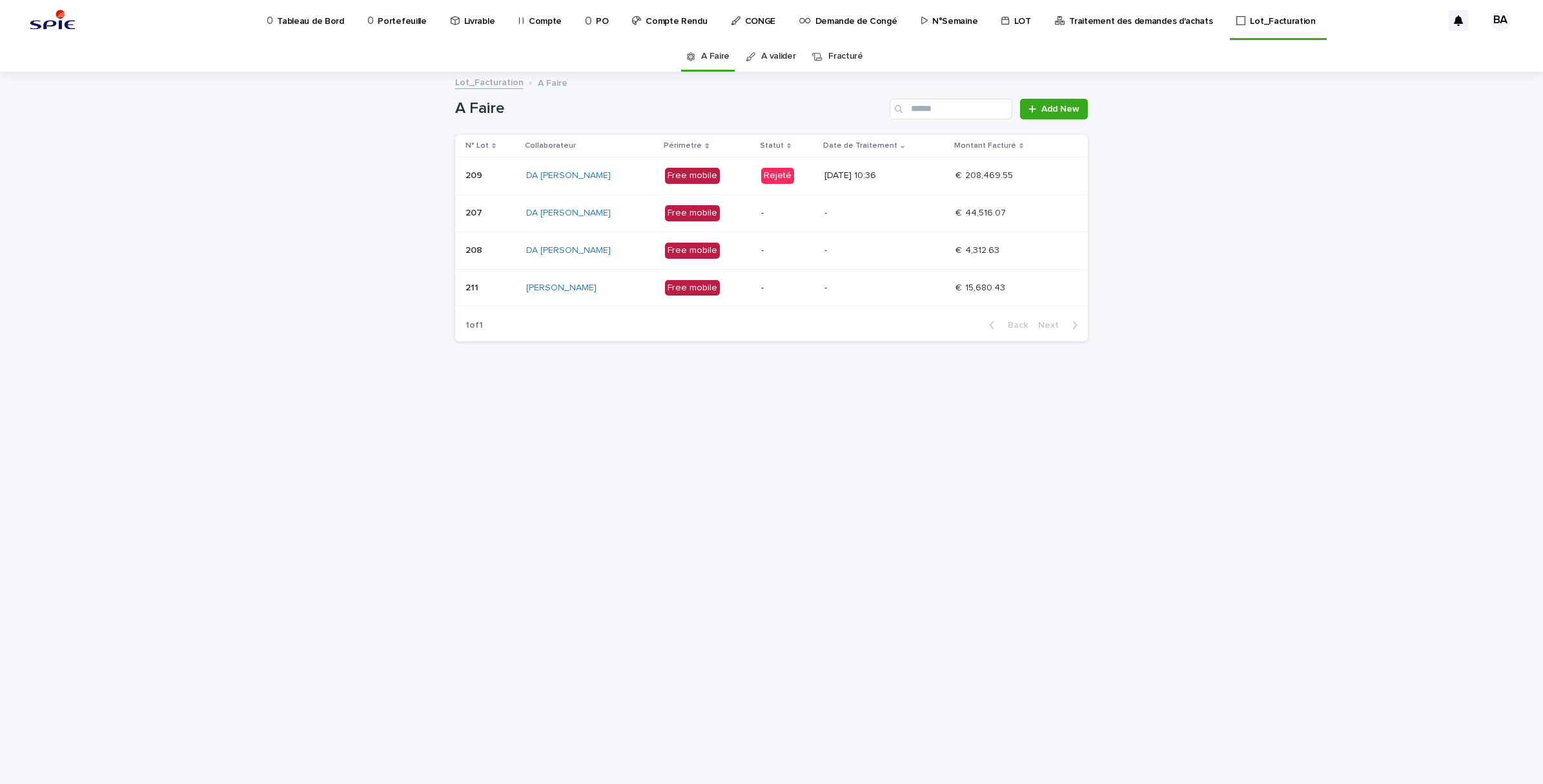
click at [943, 176] on p "22/07/2025 10:36" at bounding box center [885, 175] width 121 height 11
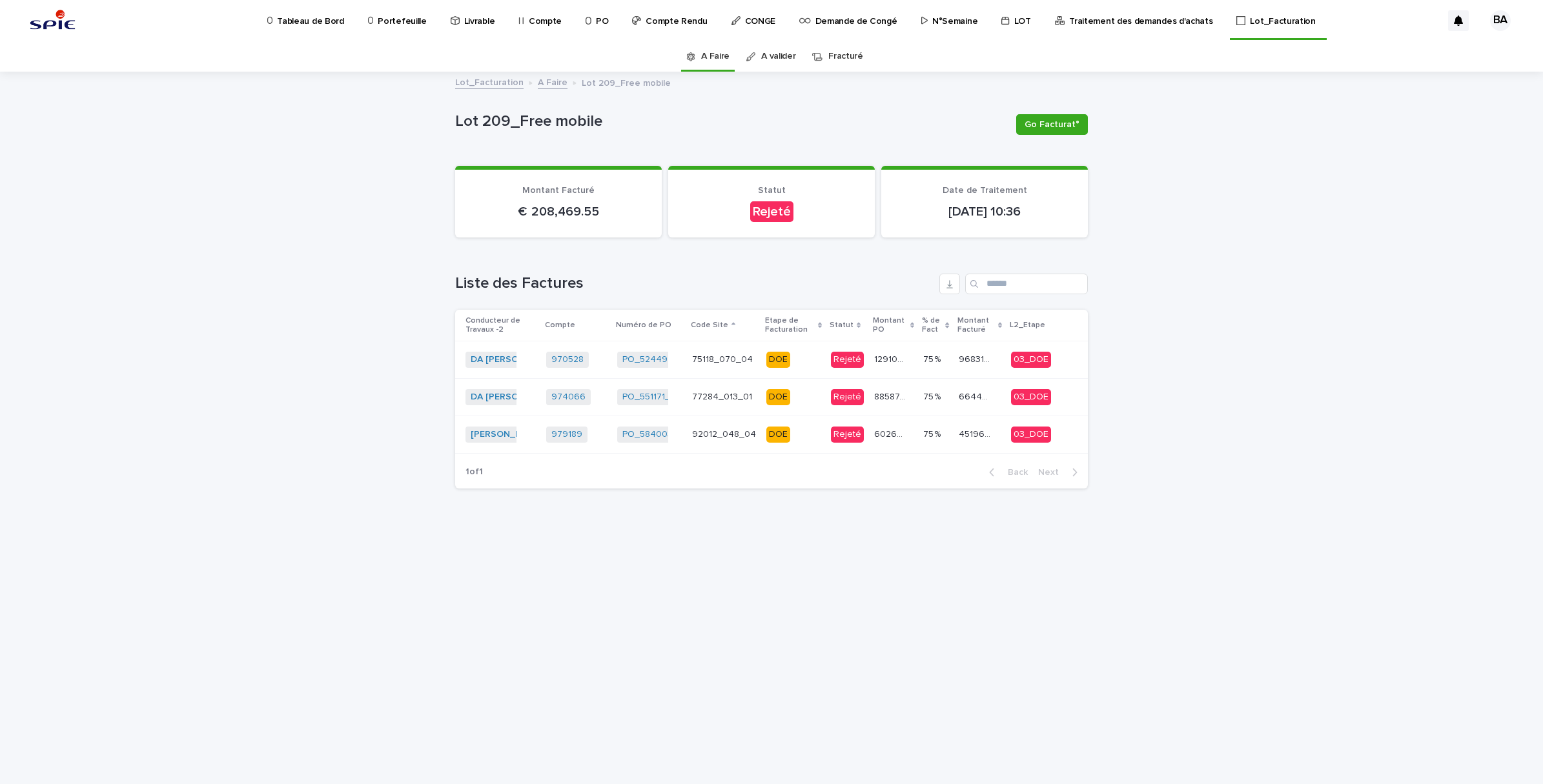
click at [504, 81] on link "Lot_Facturation" at bounding box center [489, 81] width 68 height 15
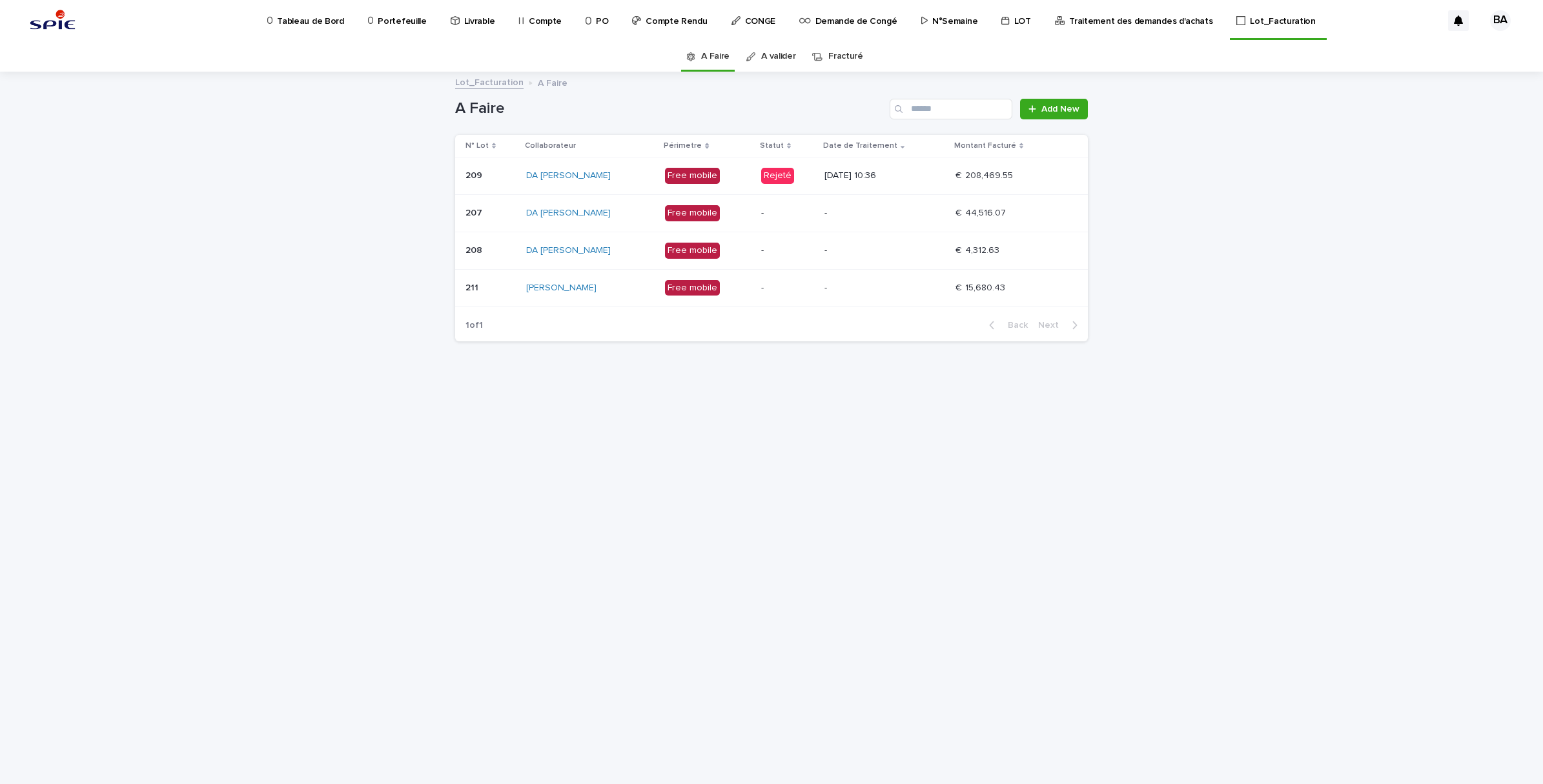
click at [506, 83] on link "Lot_Facturation" at bounding box center [489, 81] width 68 height 15
click at [814, 178] on p "Rejeté" at bounding box center [788, 176] width 53 height 17
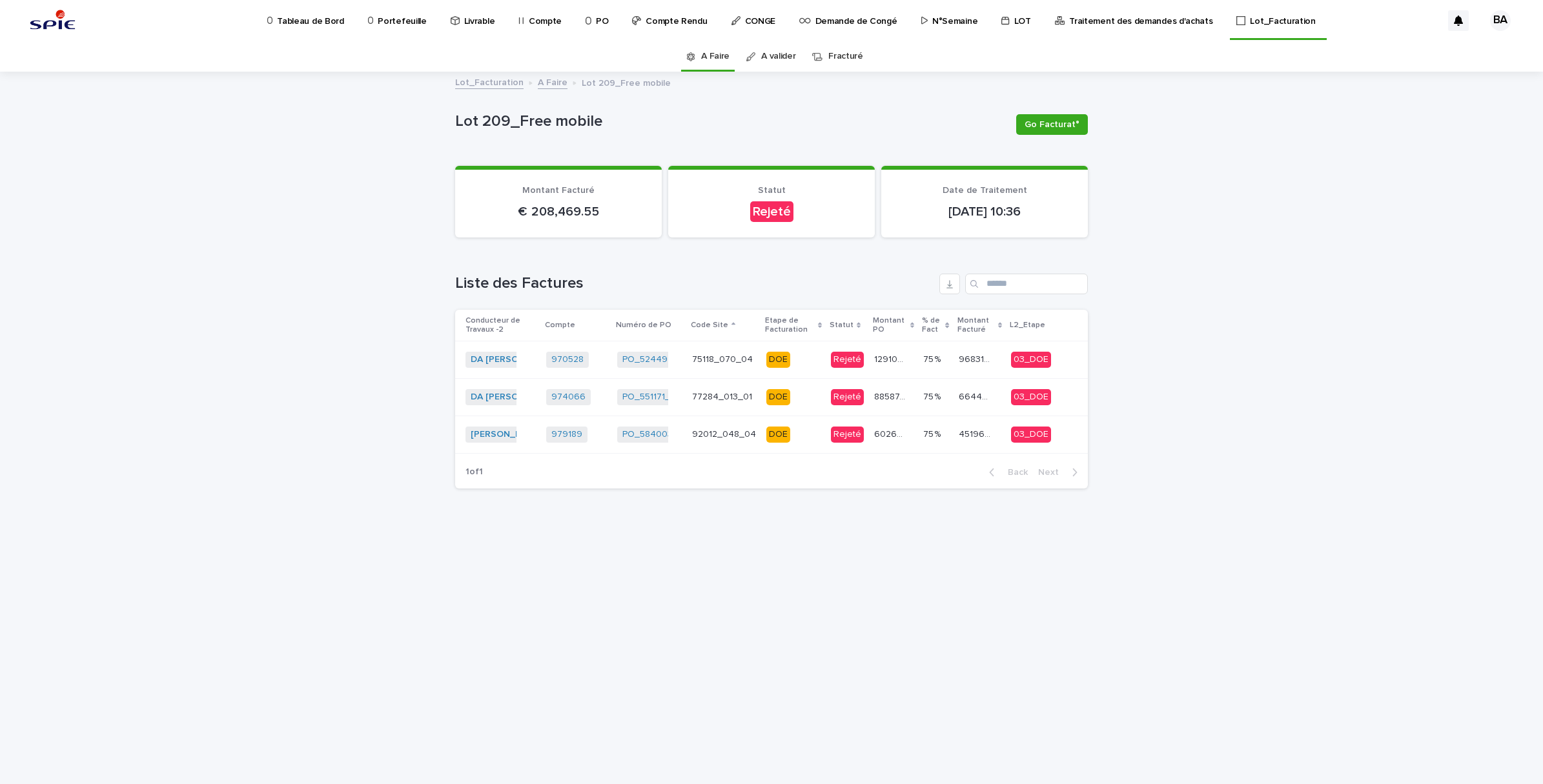
click at [391, 17] on p "Portefeuille" at bounding box center [402, 14] width 49 height 27
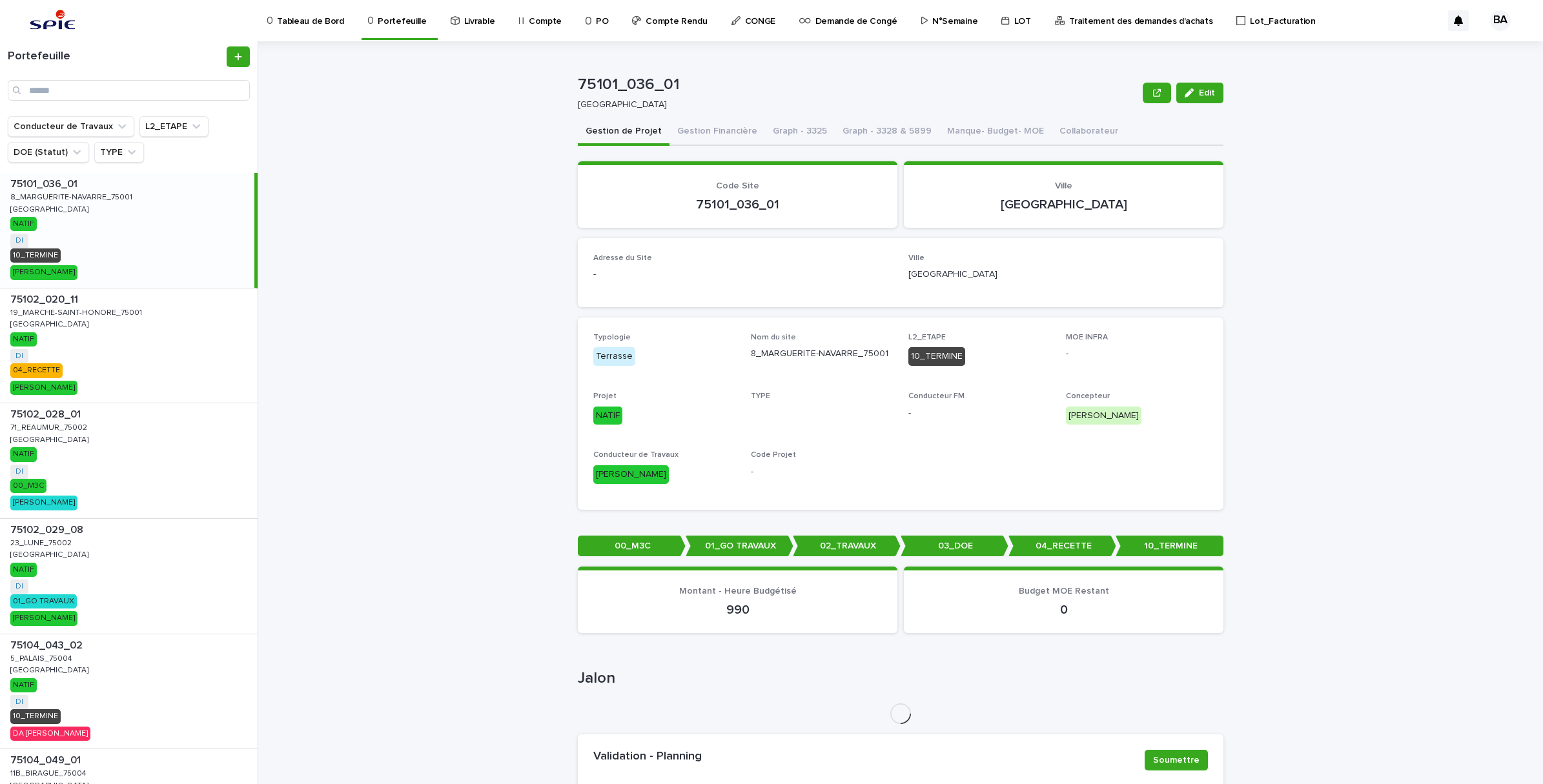
click at [1250, 18] on p "Lot_Facturation" at bounding box center [1282, 14] width 65 height 27
